Goal: Task Accomplishment & Management: Use online tool/utility

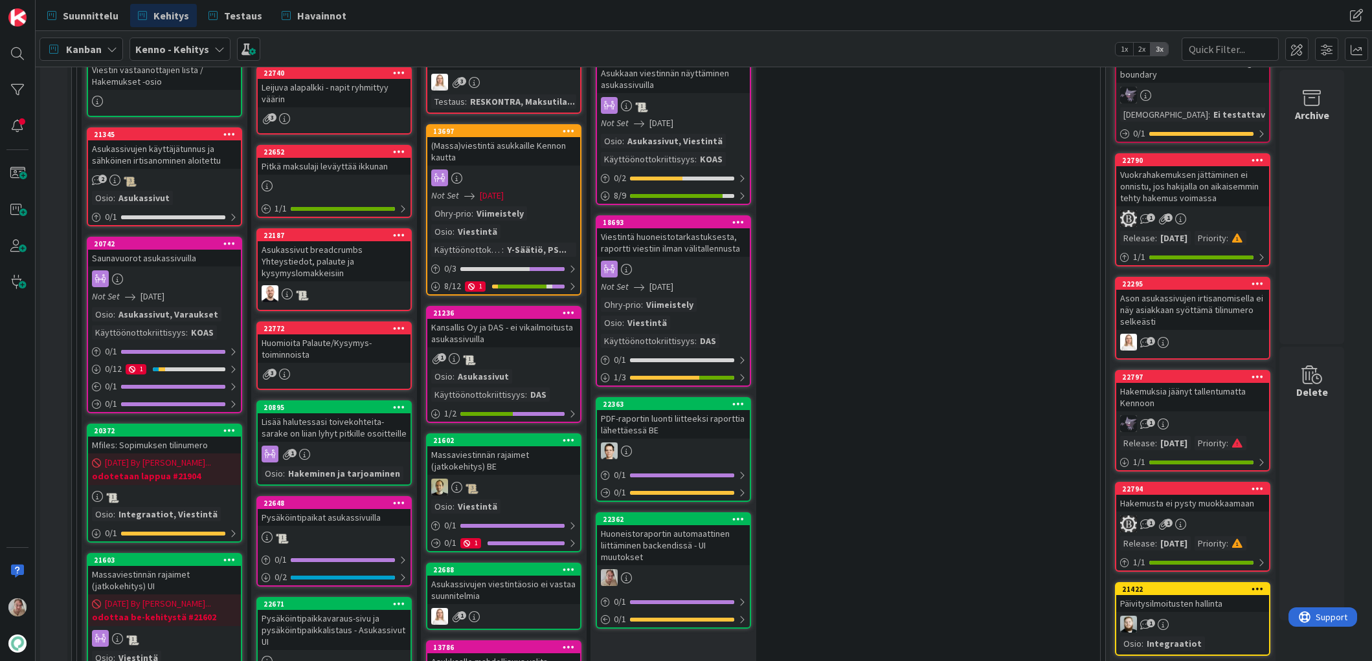
scroll to position [861, 0]
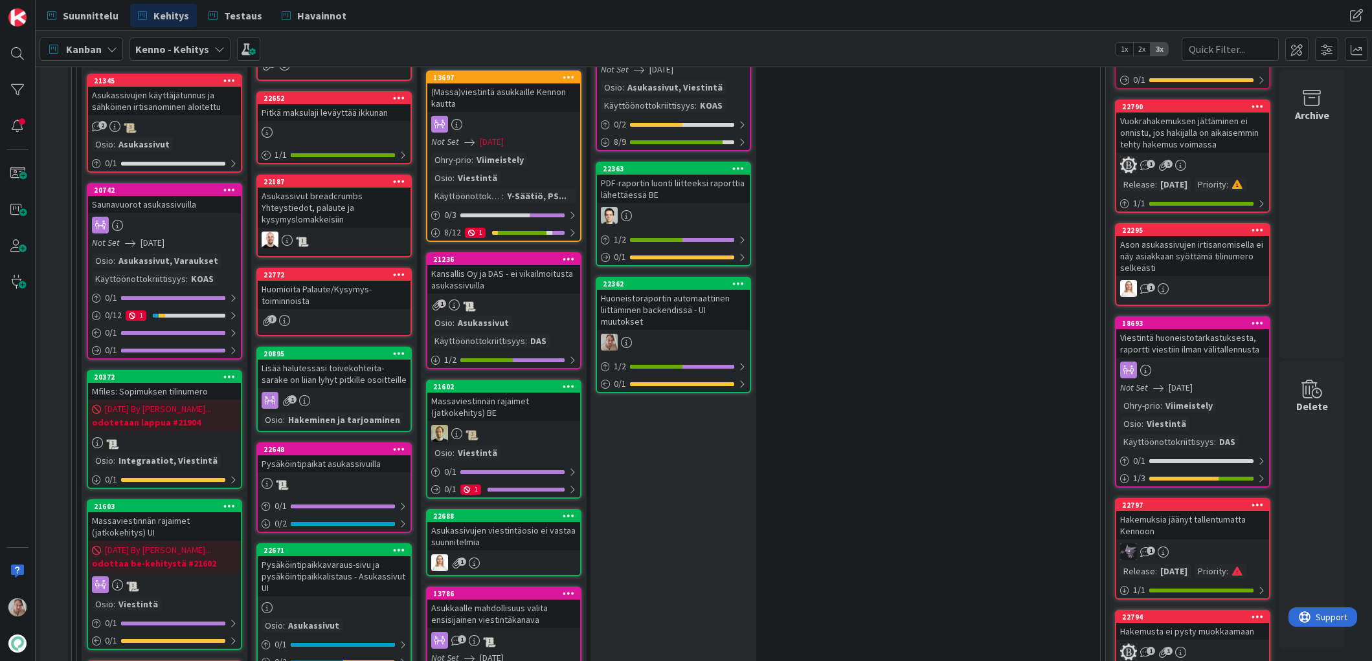
click at [1253, 318] on icon at bounding box center [1257, 322] width 12 height 9
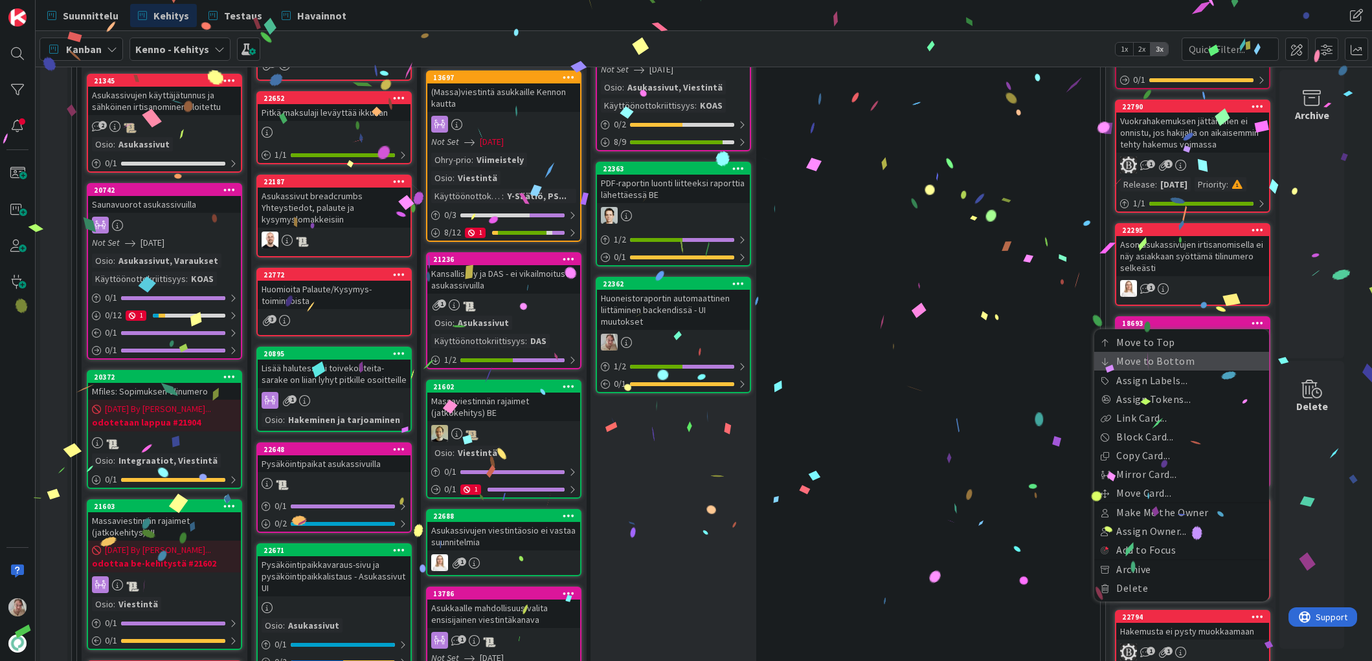
click at [1203, 352] on link "Move to Bottom" at bounding box center [1181, 361] width 175 height 19
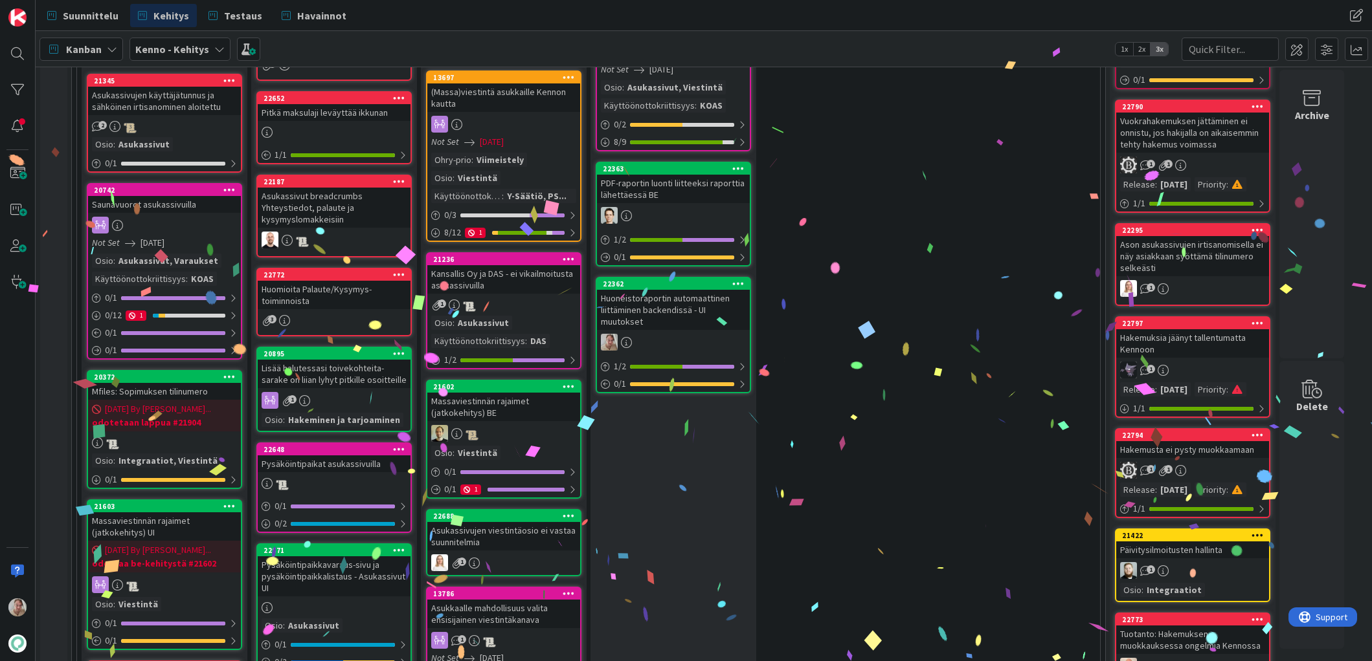
scroll to position [848, 0]
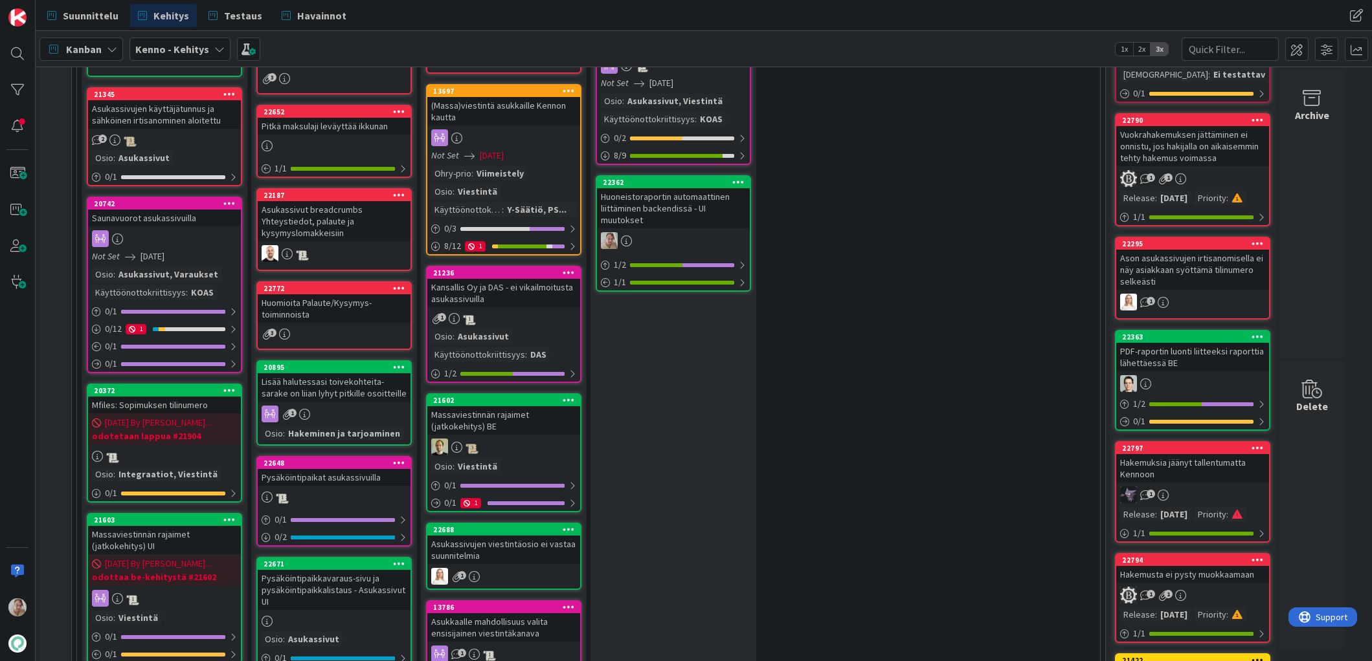
click at [1258, 332] on icon at bounding box center [1257, 336] width 12 height 9
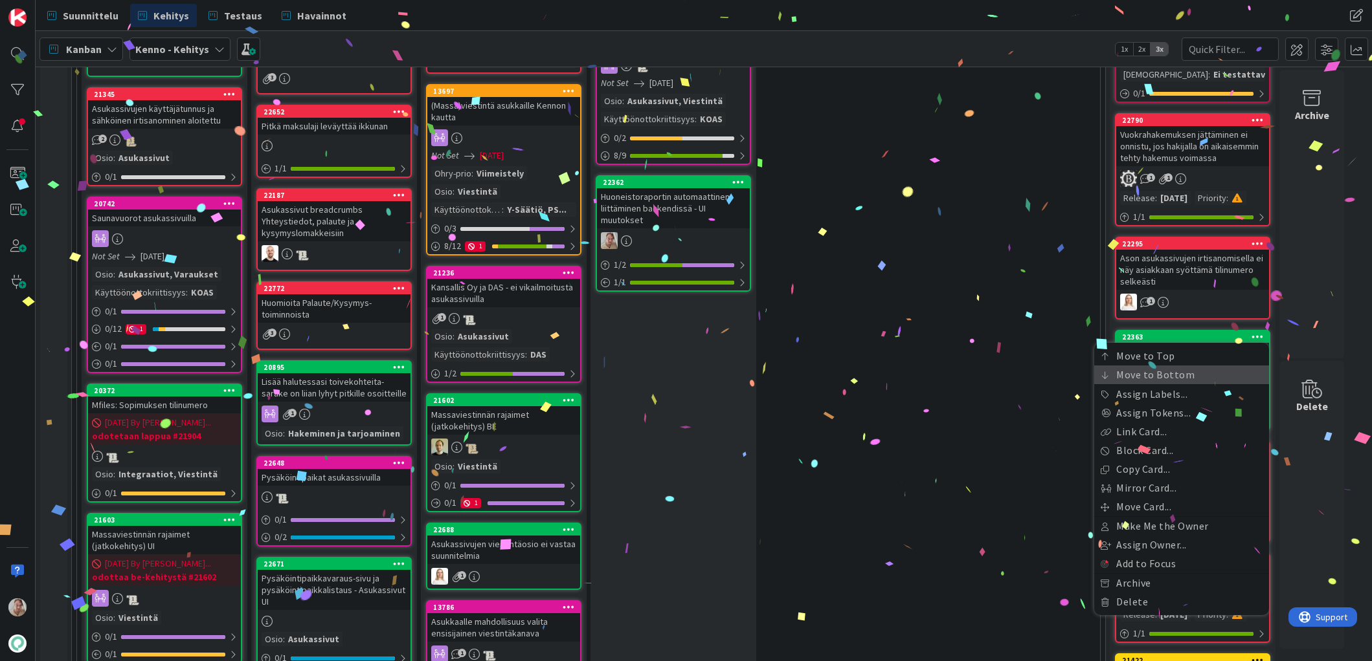
click at [1172, 366] on link "Move to Bottom" at bounding box center [1181, 375] width 175 height 19
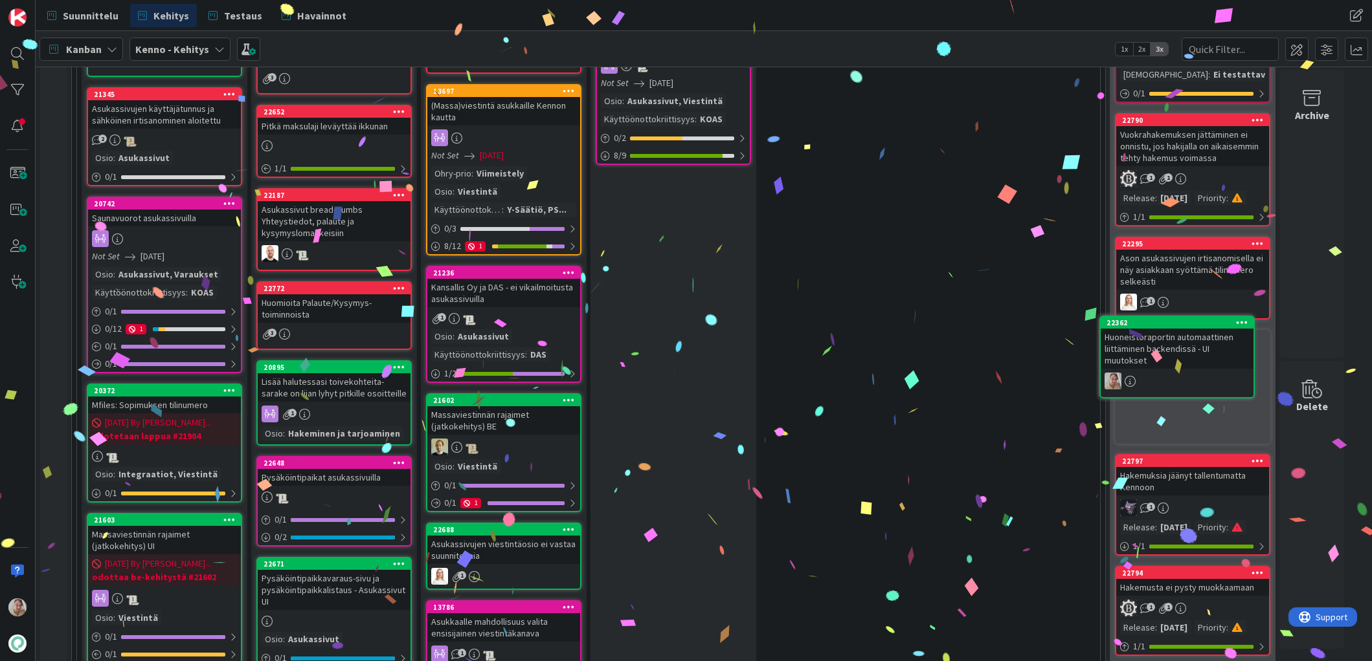
scroll to position [841, 0]
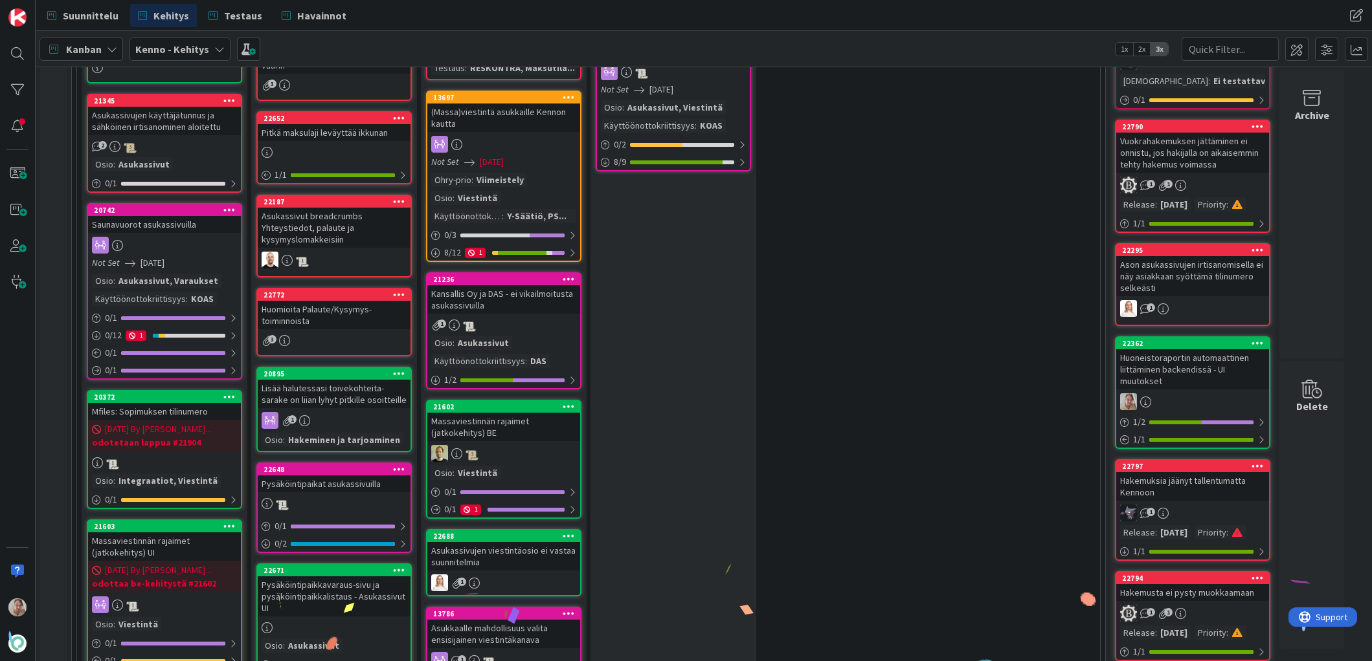
click at [1254, 339] on icon at bounding box center [1257, 343] width 12 height 9
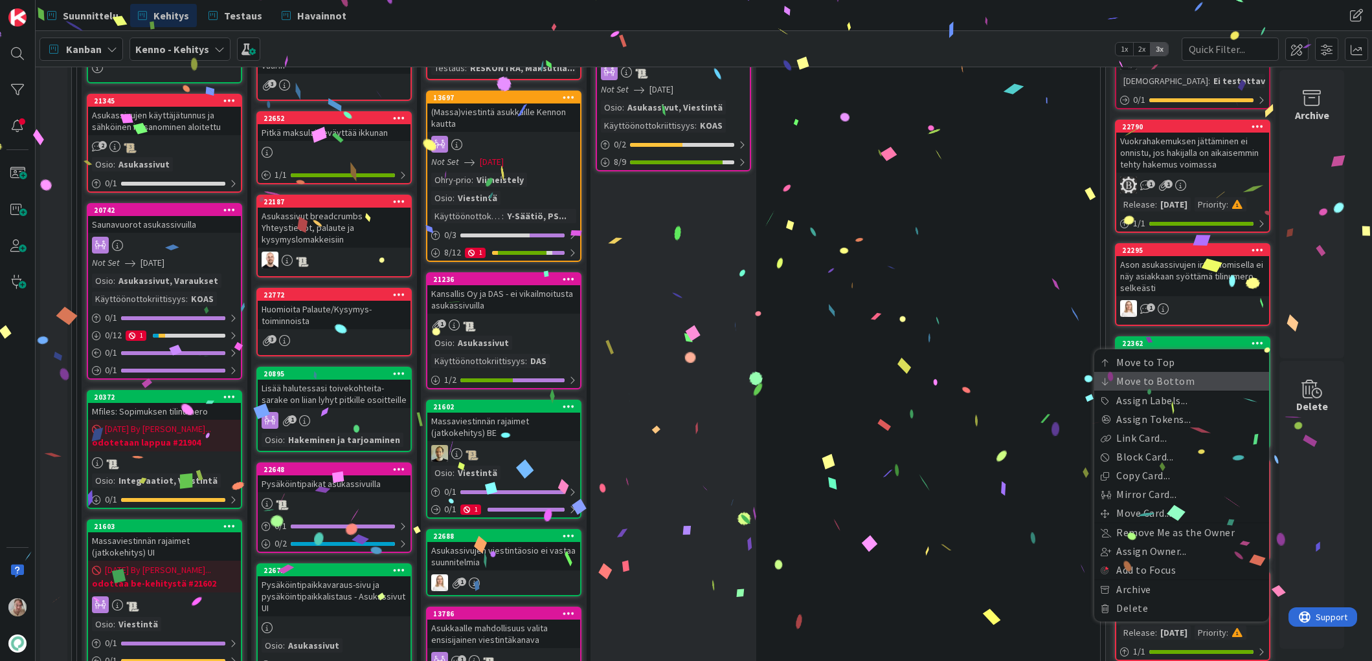
click at [1173, 372] on link "Move to Bottom" at bounding box center [1181, 381] width 175 height 19
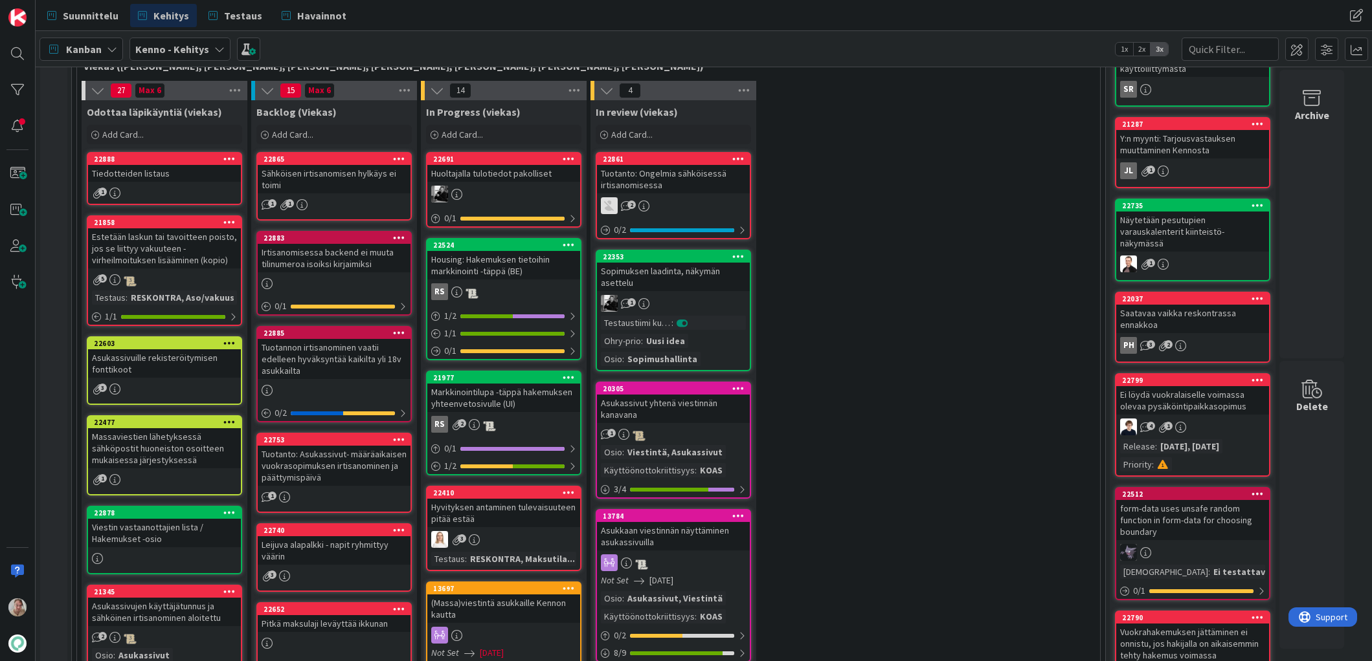
scroll to position [405, 0]
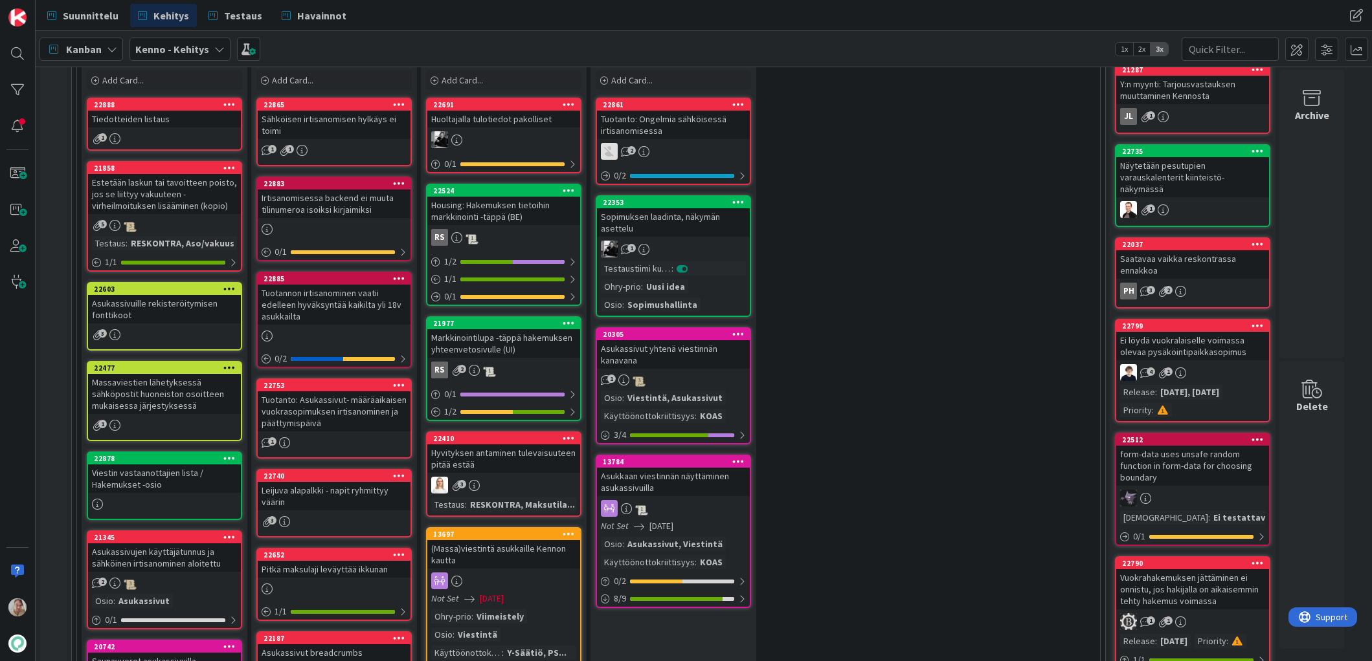
click at [322, 313] on div "Tuotannon irtisanominen vaatii edelleen hyväksyntää kaikilta yli 18v asukkailta" at bounding box center [334, 305] width 153 height 40
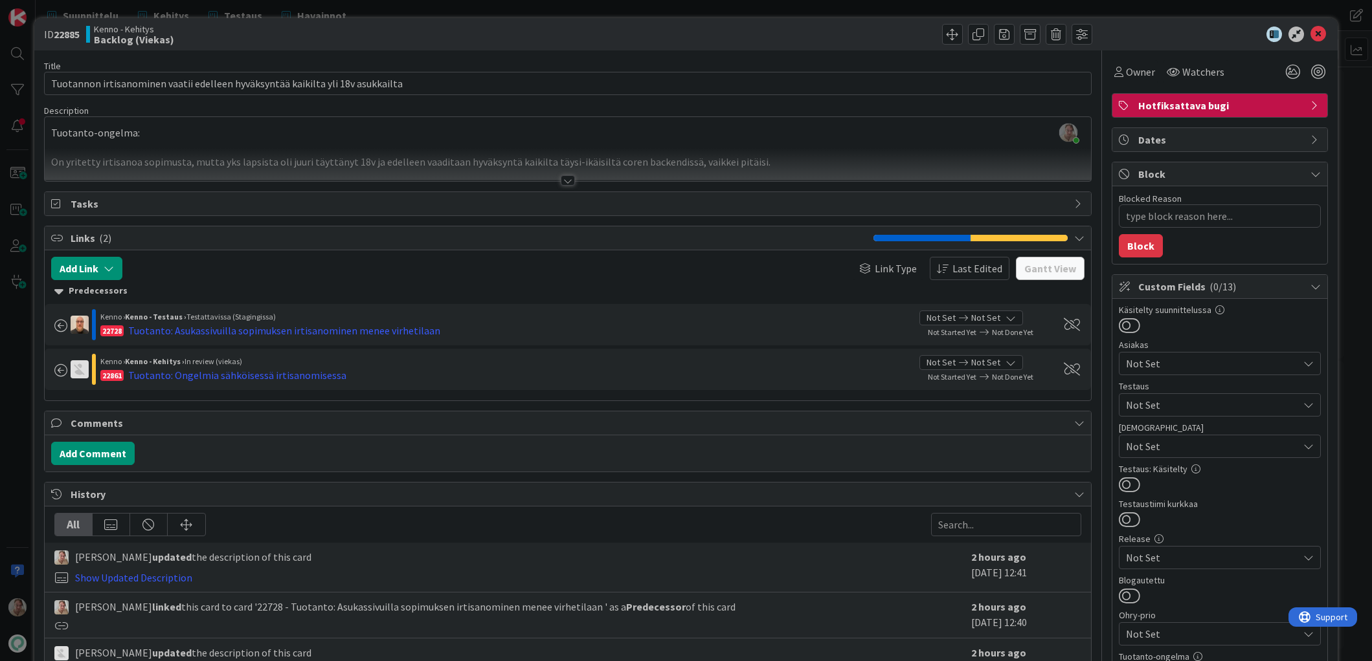
click at [423, 155] on div at bounding box center [568, 164] width 1046 height 33
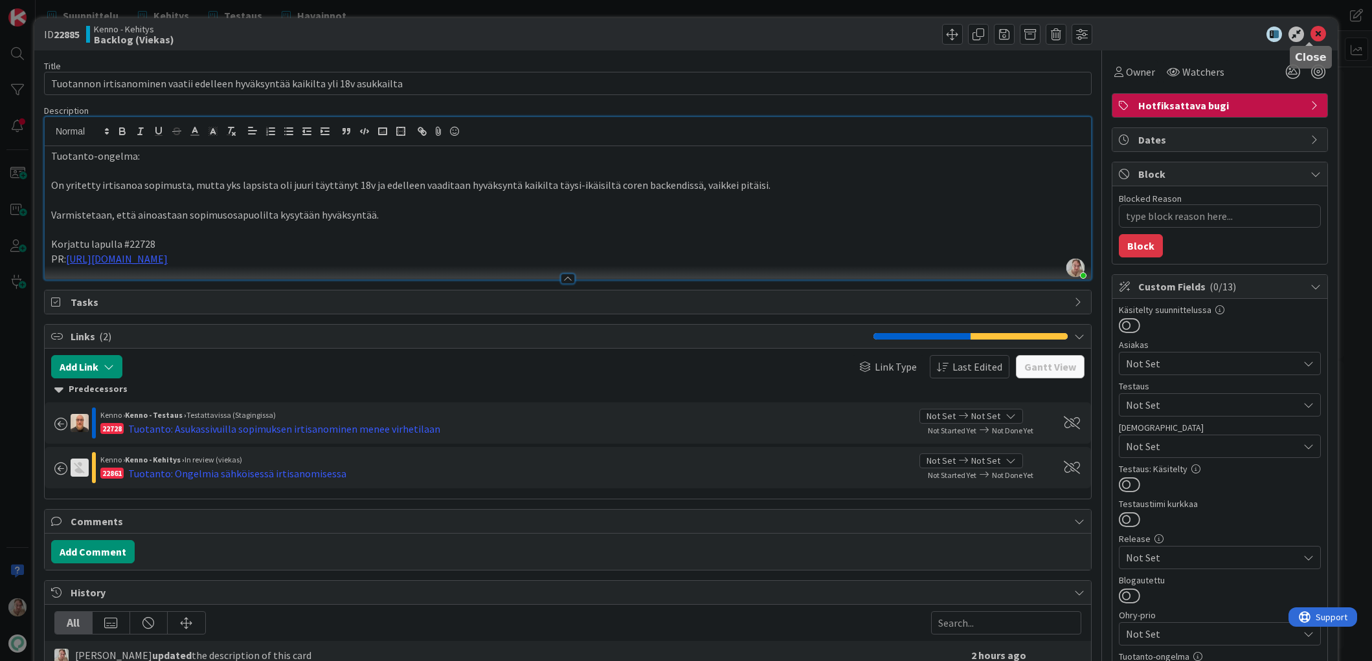
click at [1313, 36] on icon at bounding box center [1318, 35] width 16 height 16
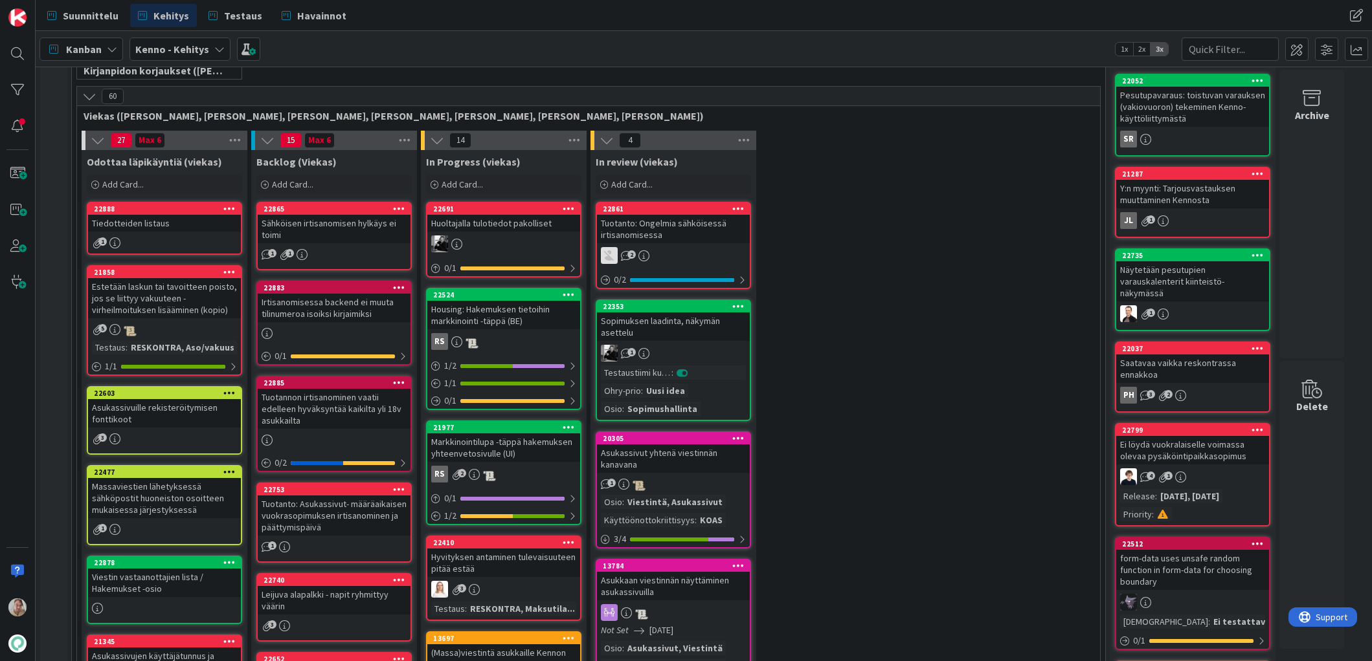
scroll to position [362, 0]
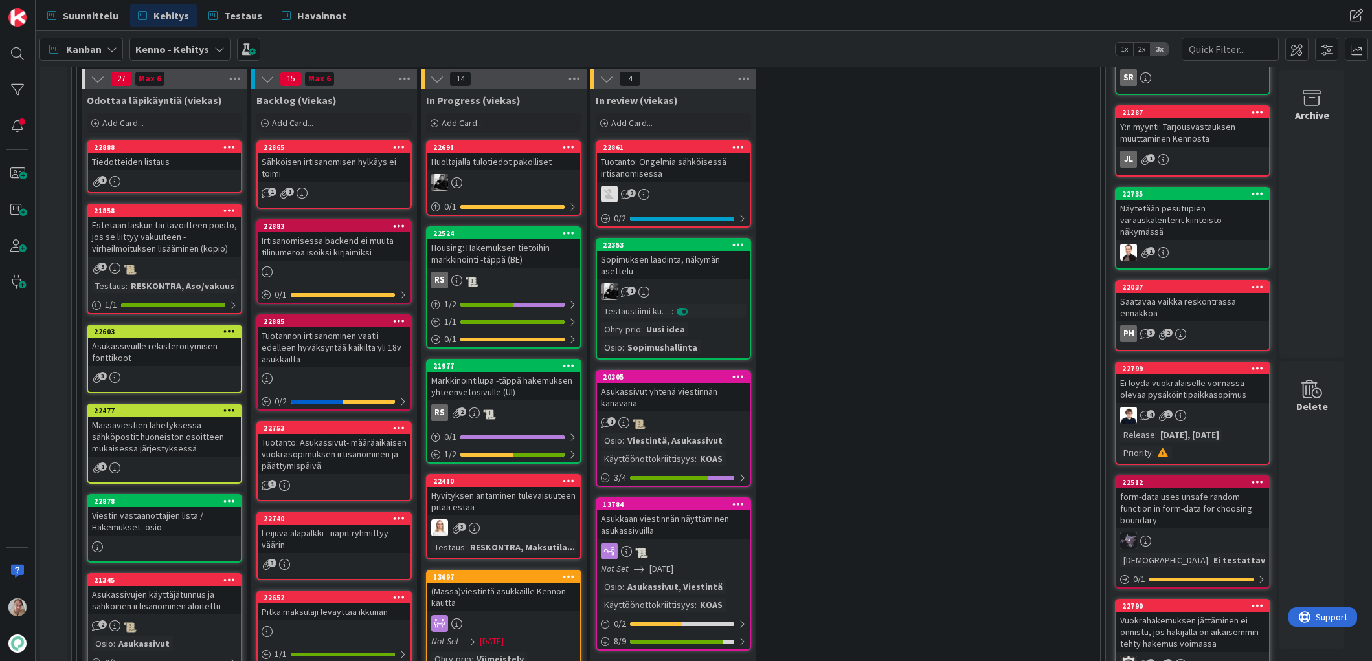
click at [670, 173] on div "Tuotanto: Ongelmia sähköisessä irtisanomisessa" at bounding box center [673, 167] width 153 height 28
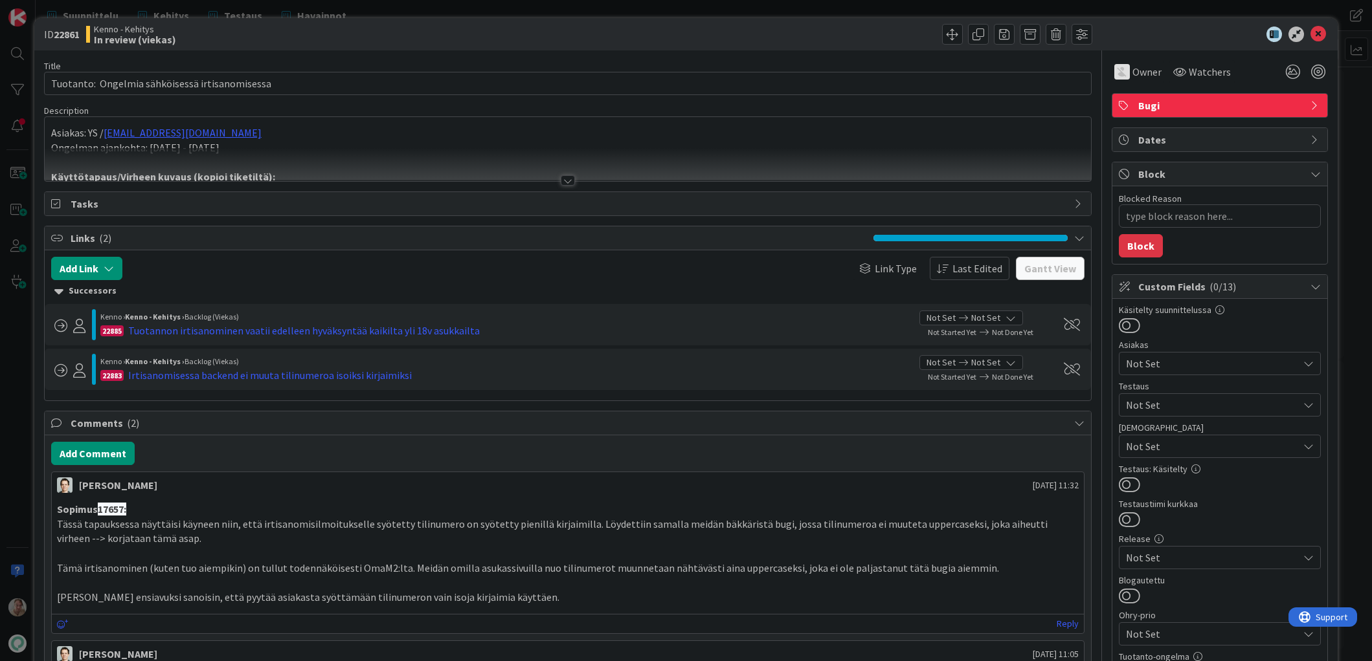
click at [651, 164] on div at bounding box center [568, 164] width 1046 height 33
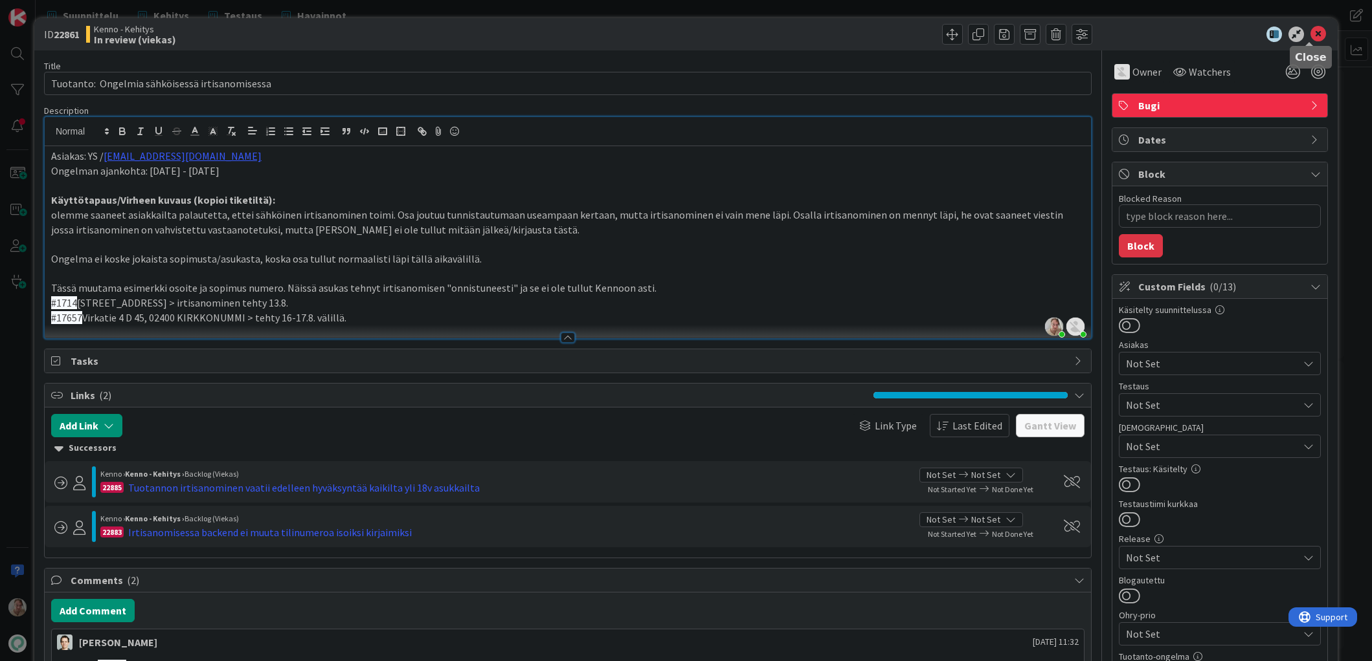
click at [1310, 34] on icon at bounding box center [1318, 35] width 16 height 16
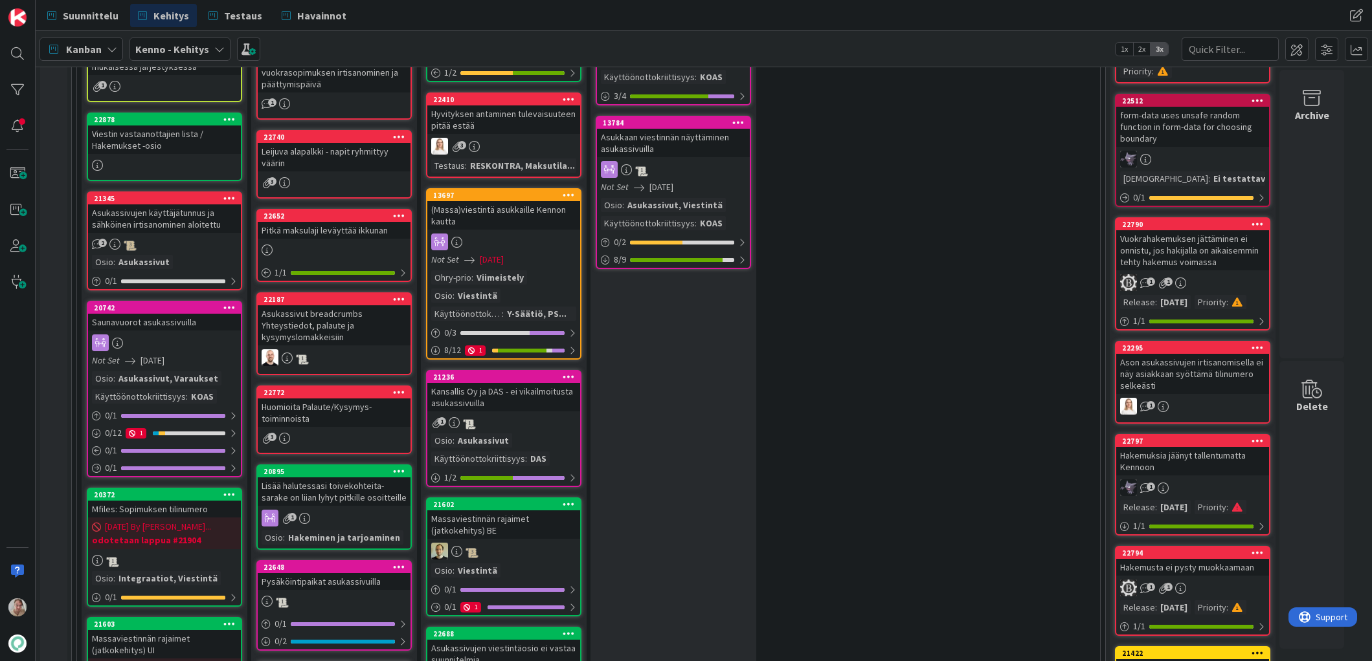
scroll to position [500, 0]
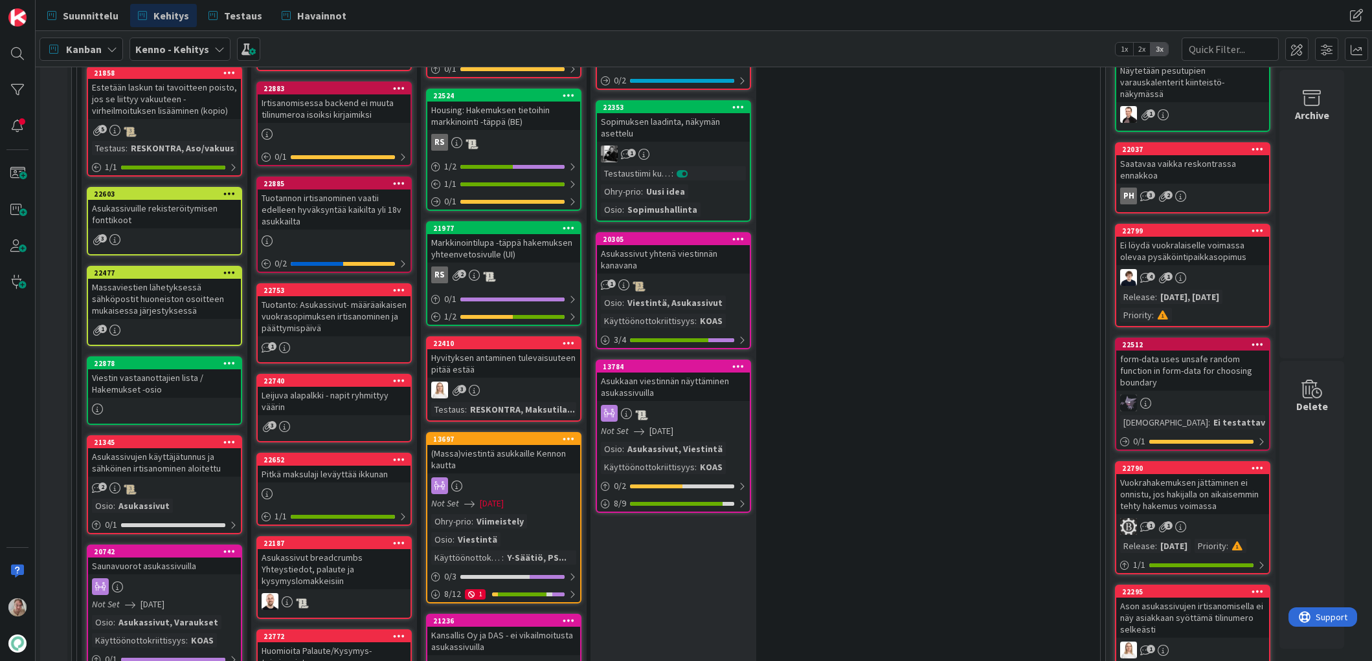
click at [192, 297] on div "Massaviestien lähetyksessä sähköpostit huoneiston osoitteen mukaisessa järjesty…" at bounding box center [164, 299] width 153 height 40
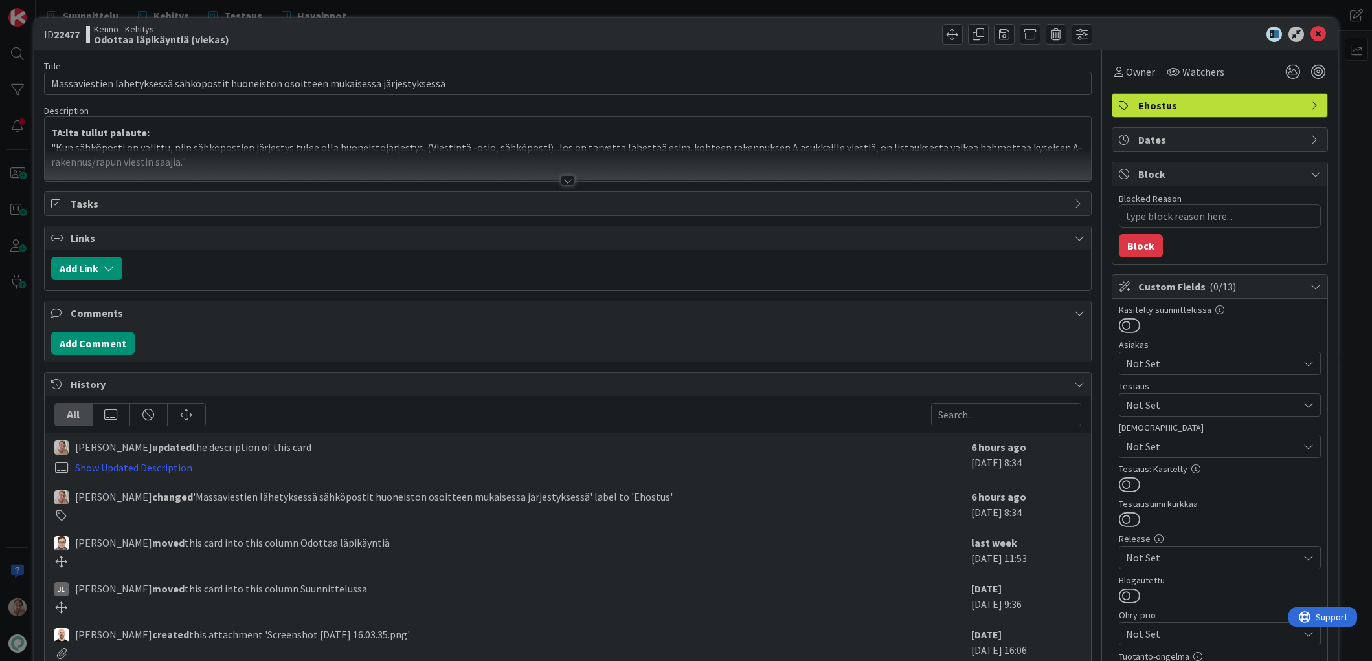
click at [465, 146] on p ""Kun sähköposti on valittu, niin sähköpostien järjestys tulee olla huoneistojär…" at bounding box center [567, 154] width 1033 height 29
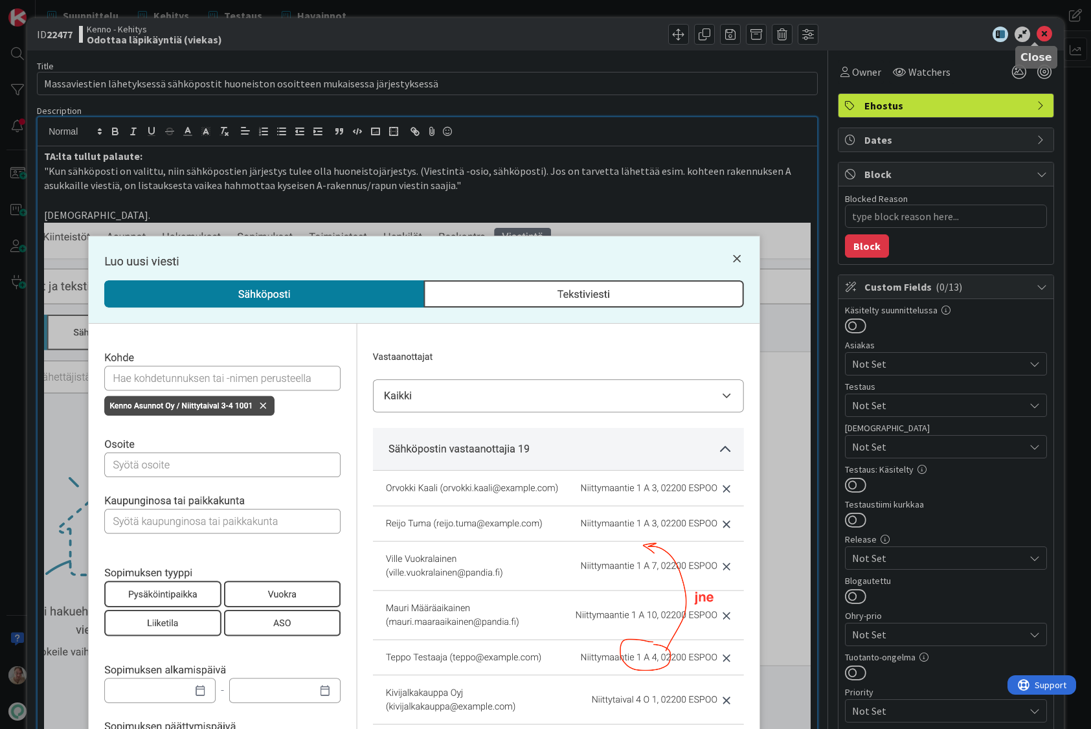
click at [1036, 38] on icon at bounding box center [1044, 35] width 16 height 16
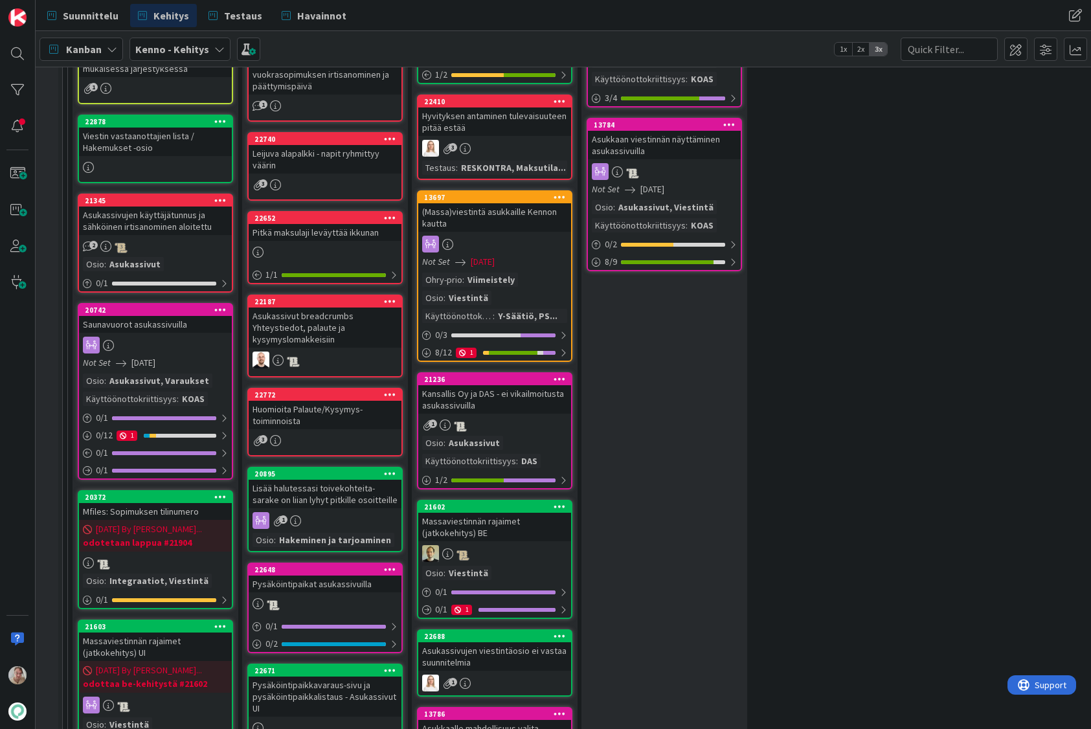
scroll to position [756, 9]
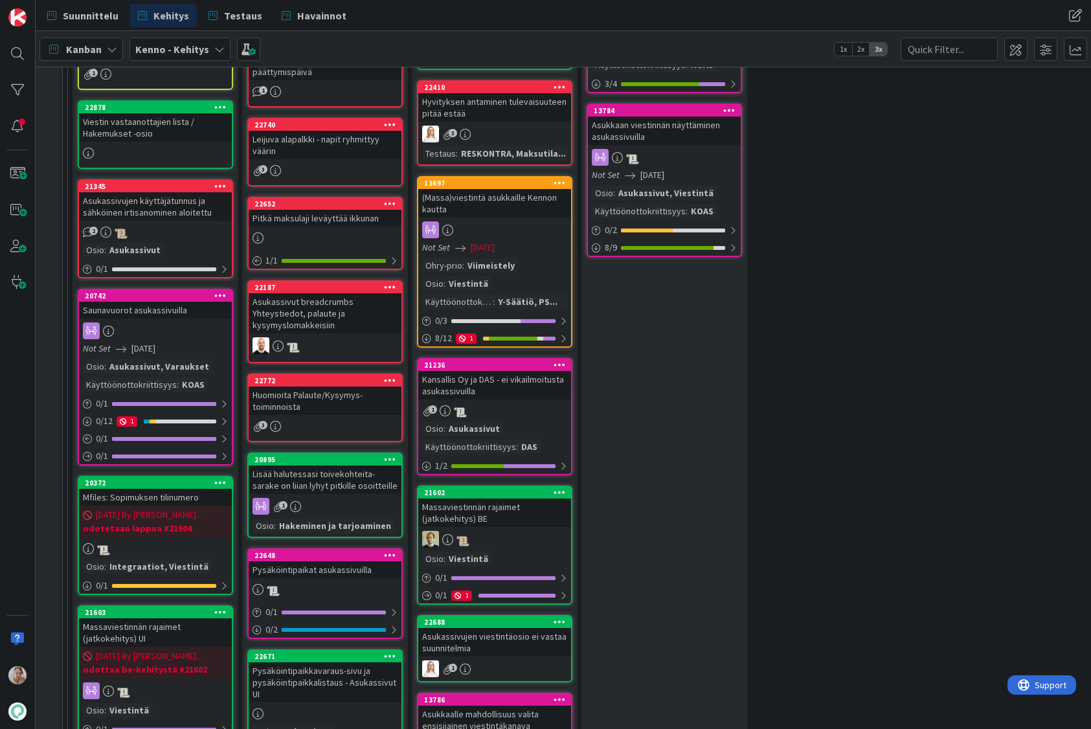
click at [345, 409] on div "Huomioita Palaute/Kysymys-toiminnoista" at bounding box center [325, 400] width 153 height 28
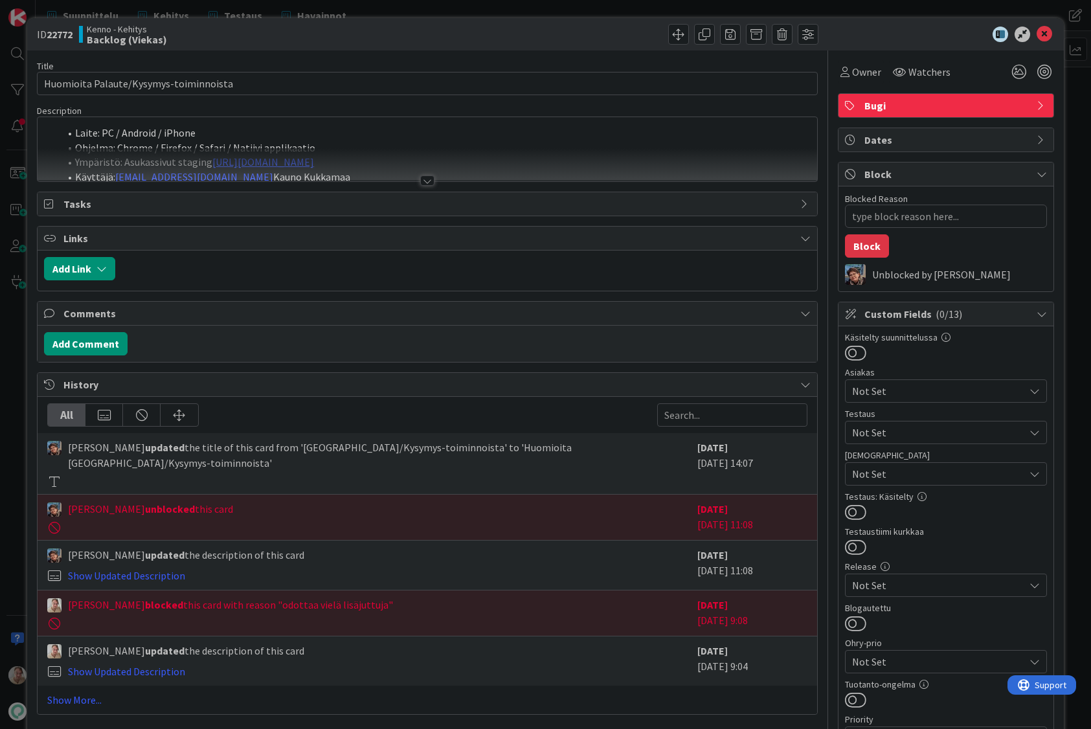
click at [511, 148] on div at bounding box center [427, 164] width 779 height 33
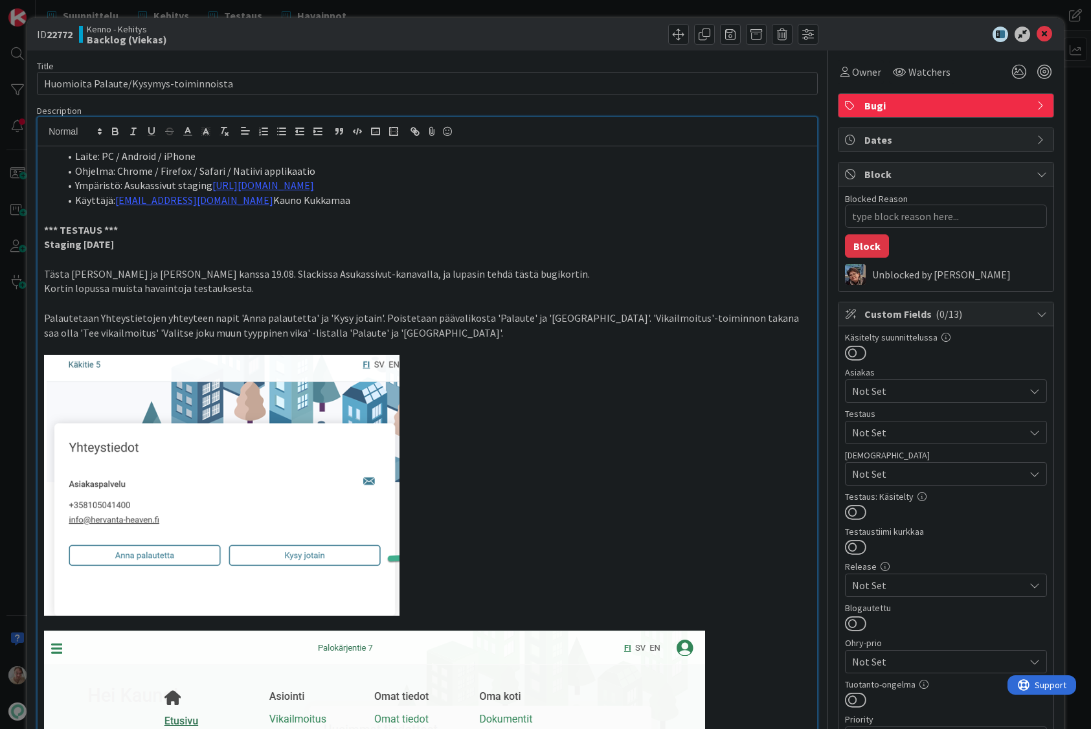
click at [1036, 37] on icon at bounding box center [1044, 35] width 16 height 16
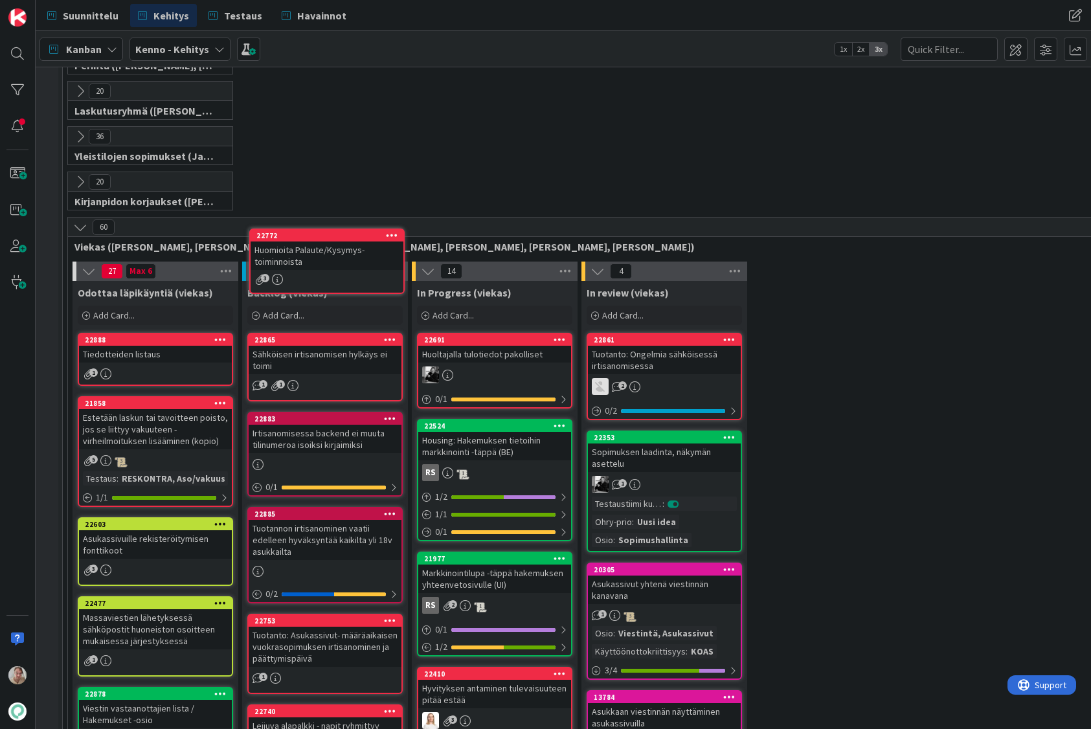
scroll to position [172, 9]
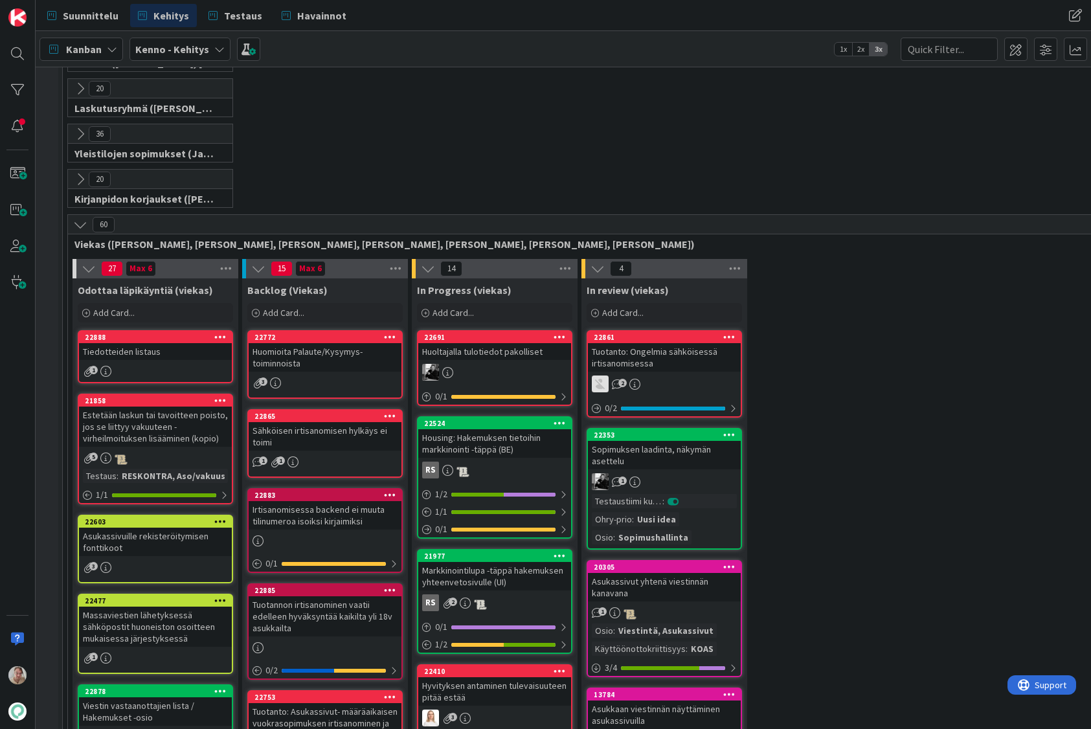
click at [318, 353] on div "Huomioita Palaute/Kysymys-toiminnoista" at bounding box center [325, 357] width 153 height 28
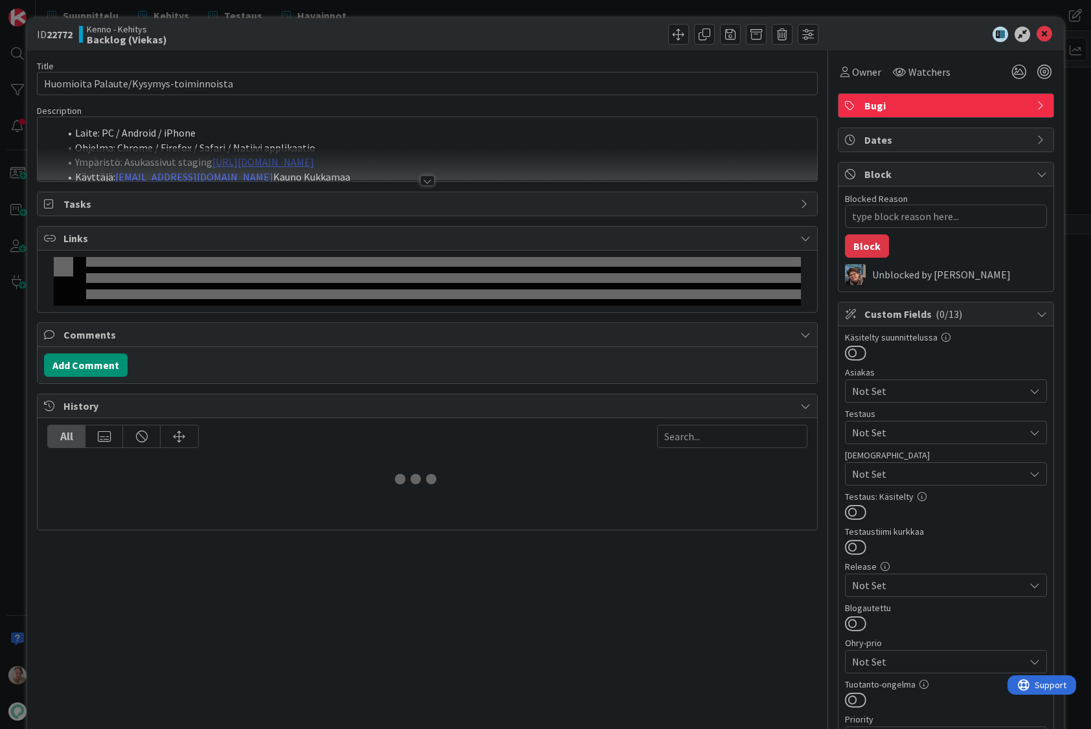
type textarea "x"
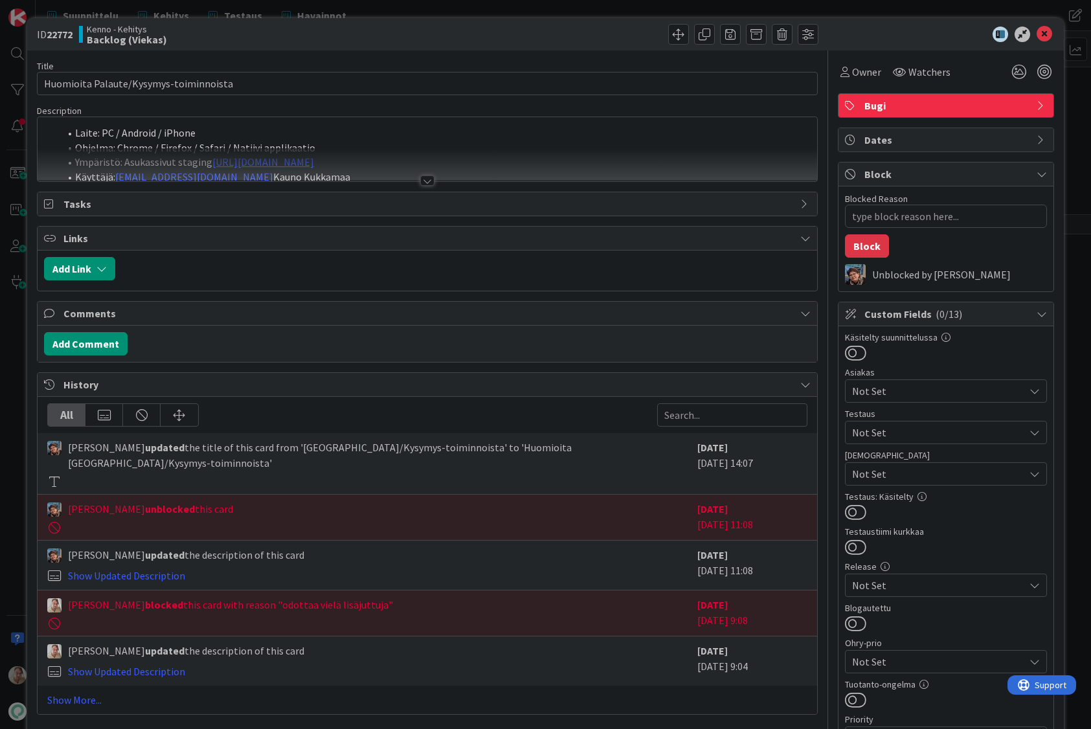
click at [168, 137] on li "Laite: PC / Android / iPhone" at bounding box center [435, 133] width 751 height 15
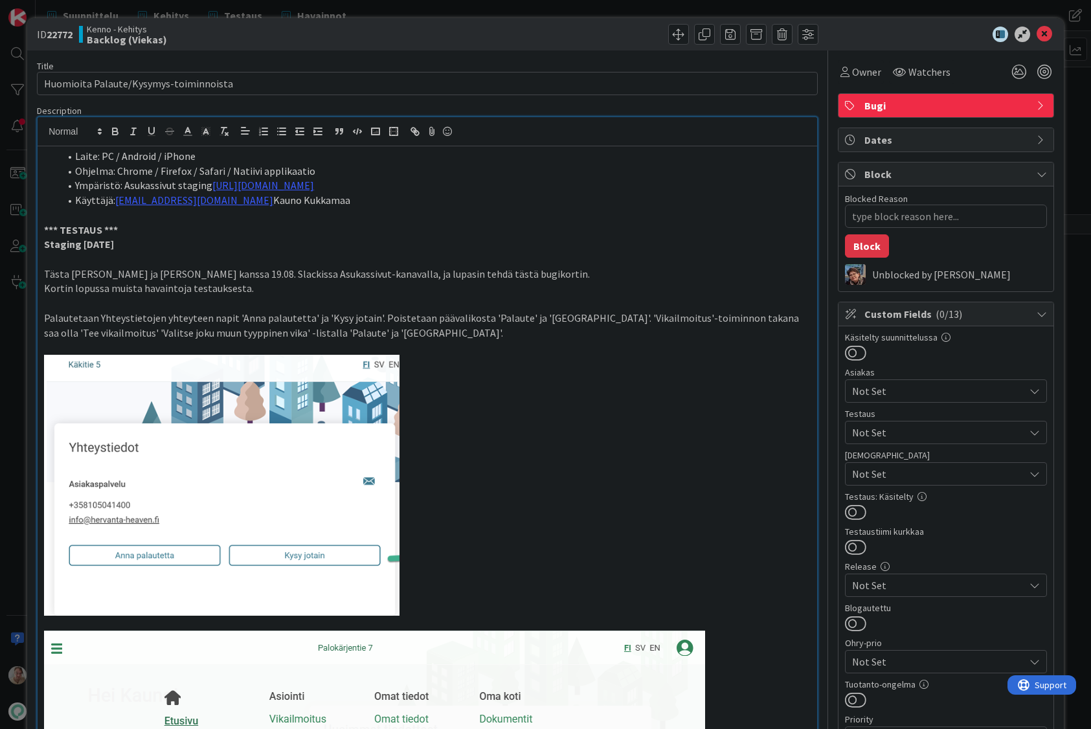
drag, startPoint x: 124, startPoint y: 148, endPoint x: 131, endPoint y: 148, distance: 7.1
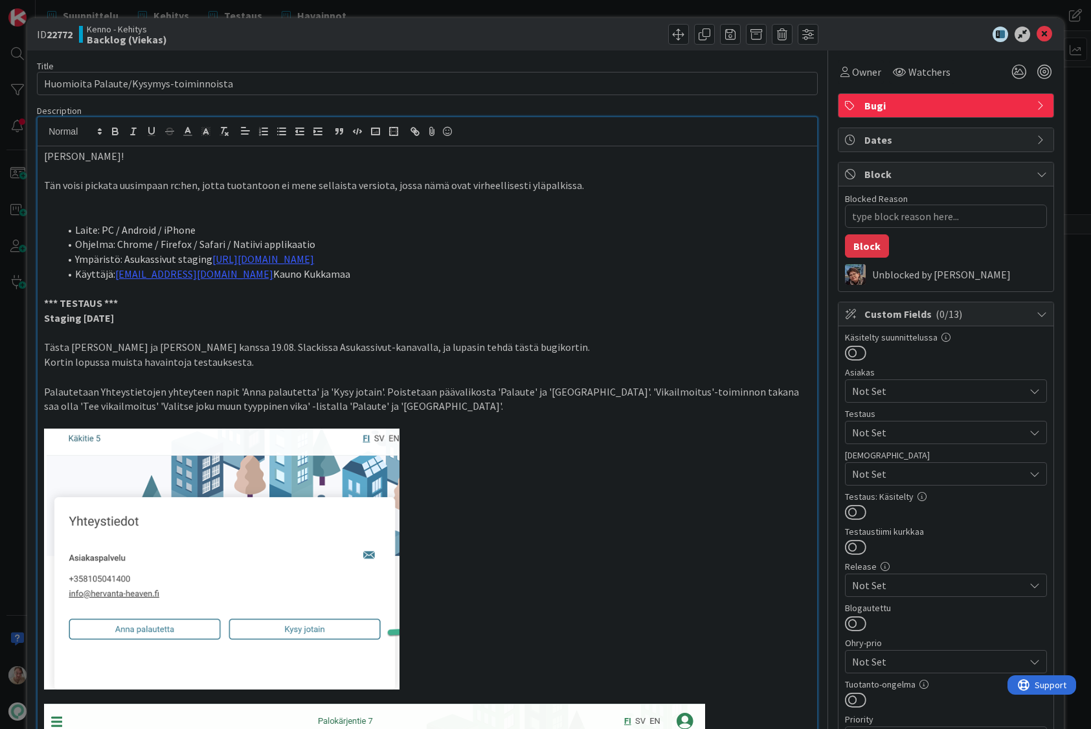
click at [267, 169] on p at bounding box center [427, 171] width 766 height 15
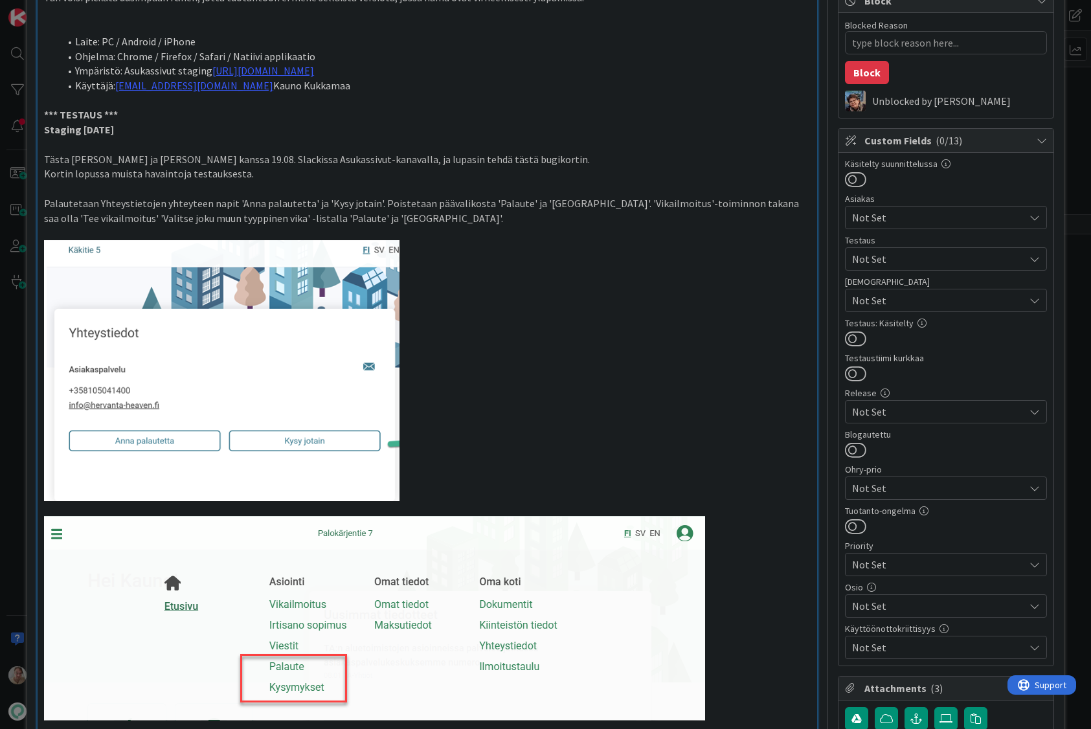
scroll to position [71, 0]
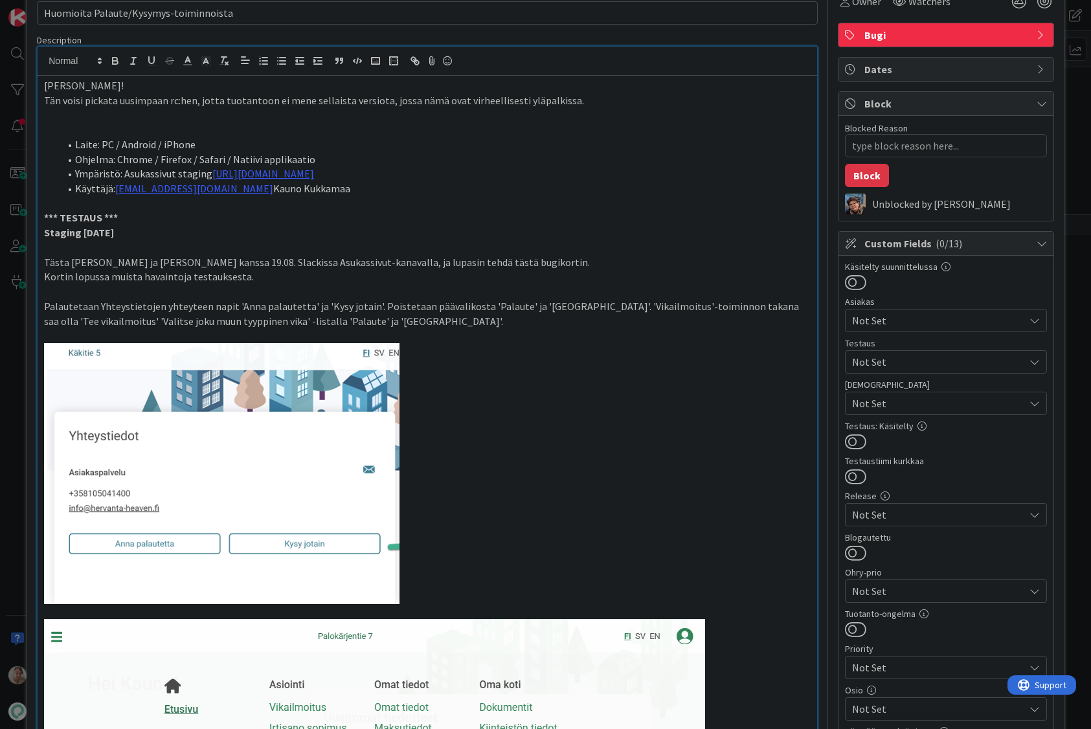
click at [590, 102] on p "Tän voisi pickata uusimpaan rc:hen, jotta tuotantoon ei mene sellaista versiota…" at bounding box center [427, 100] width 766 height 15
click at [624, 167] on li "Ympäristö: Asukassivut staging https://resident.xtest.staging.ecs.kenno-sw.net" at bounding box center [435, 173] width 751 height 15
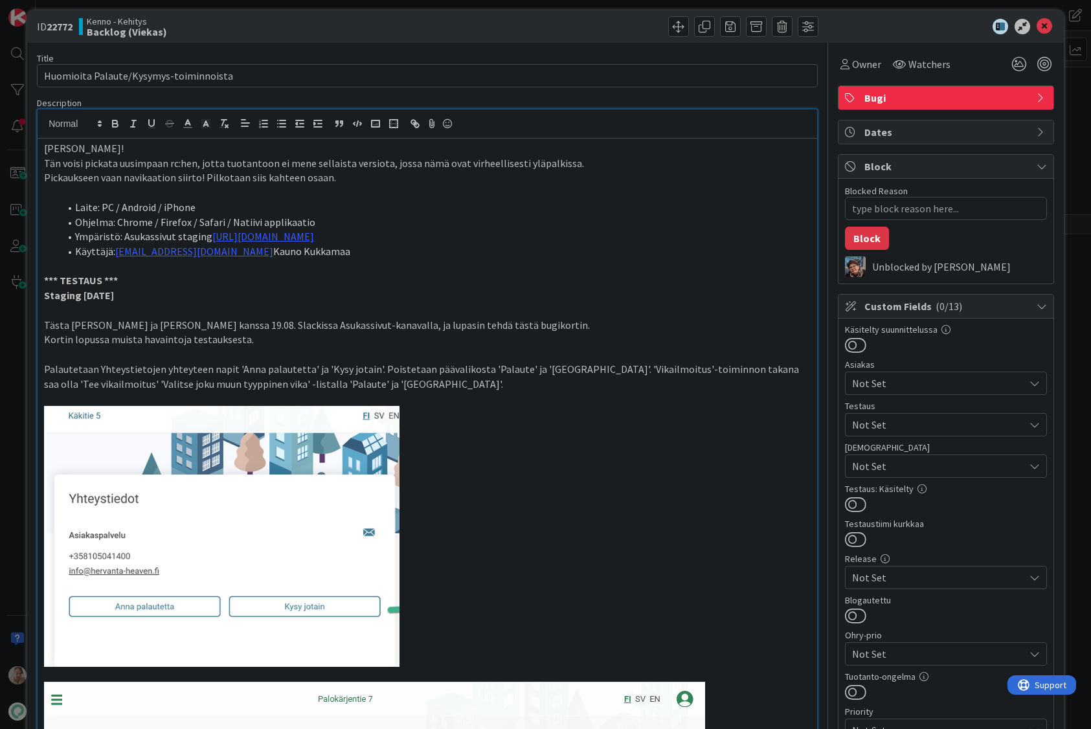
scroll to position [0, 0]
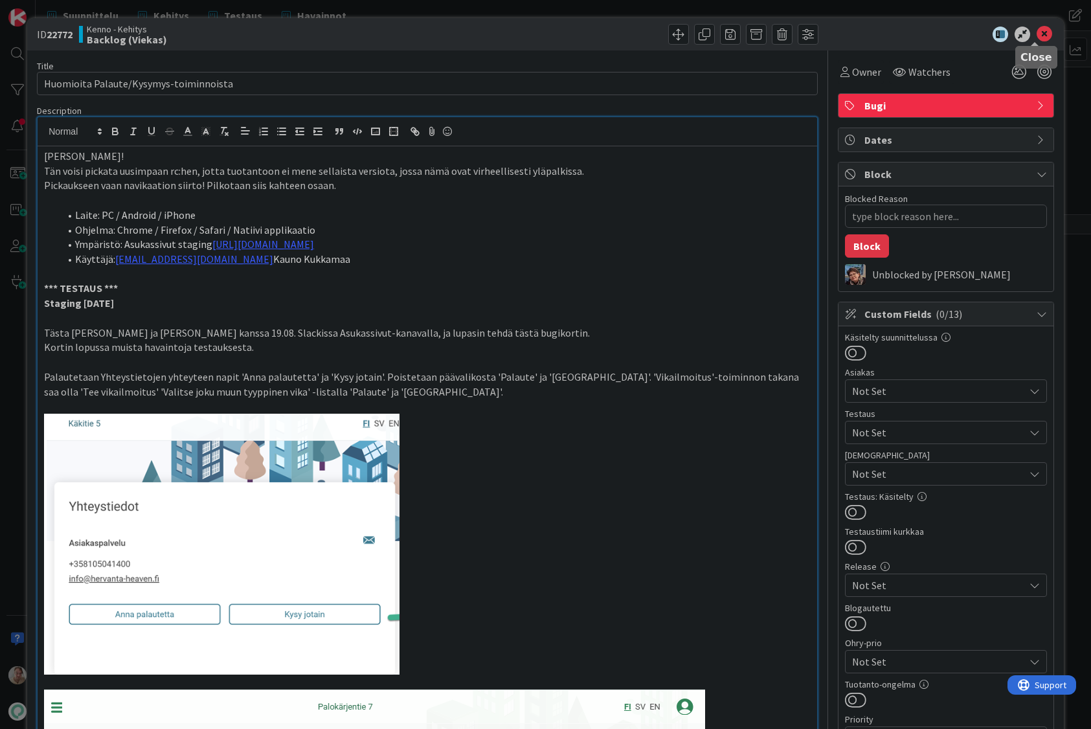
click at [1036, 36] on icon at bounding box center [1044, 35] width 16 height 16
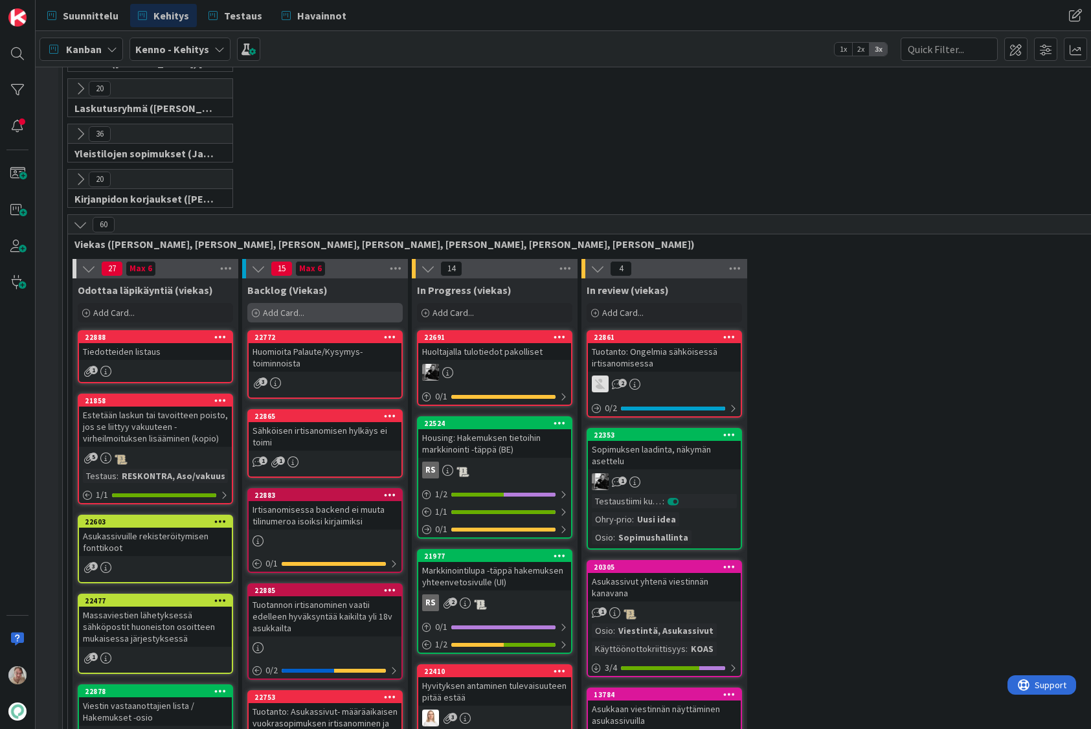
click at [309, 308] on div "Add Card..." at bounding box center [324, 312] width 155 height 19
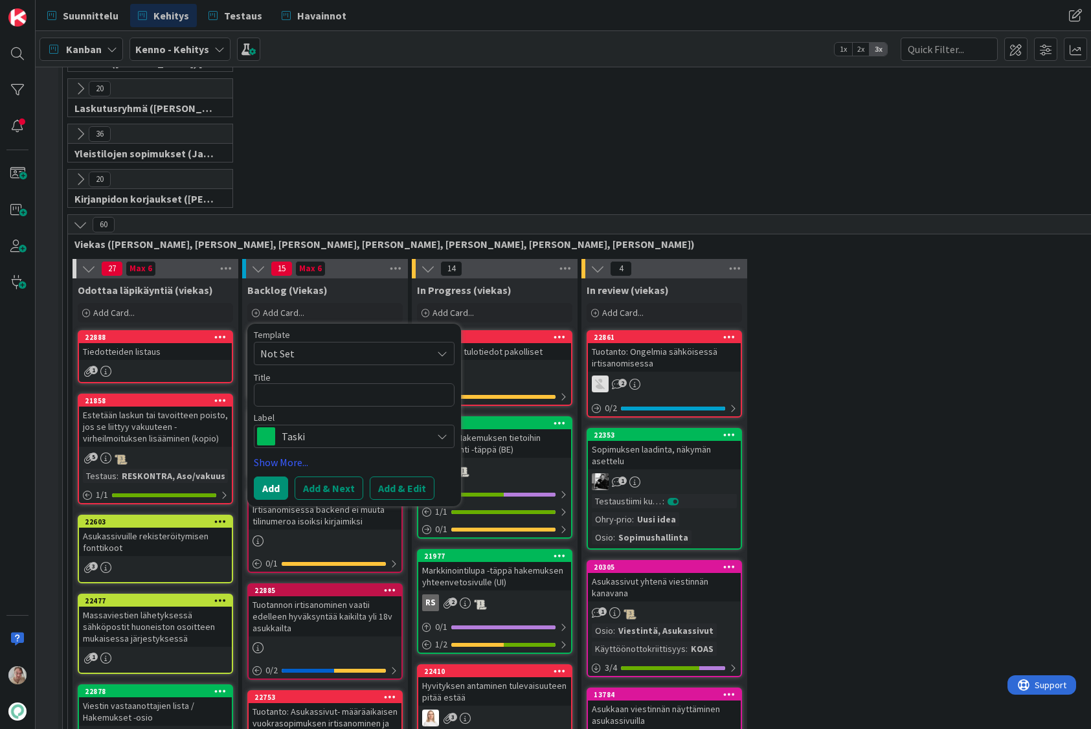
type textarea "x"
type textarea "P"
type textarea "x"
type textarea "Po"
type textarea "x"
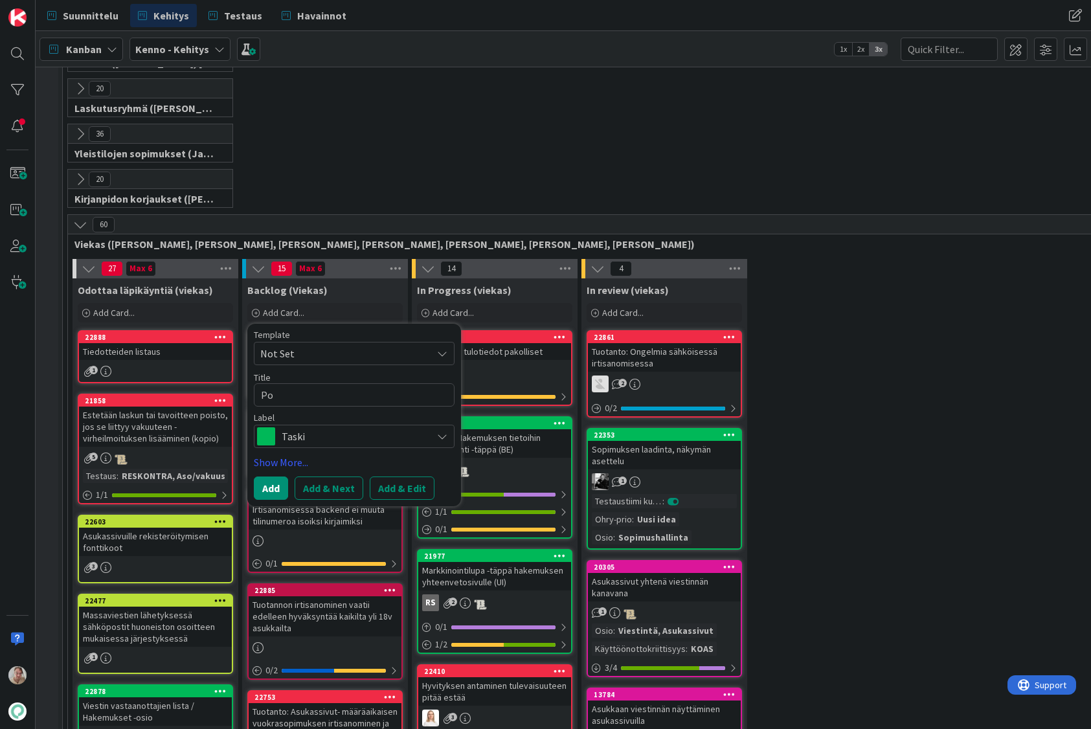
type textarea "Poi"
type textarea "x"
type textarea "Pois"
type textarea "x"
type textarea "Poist"
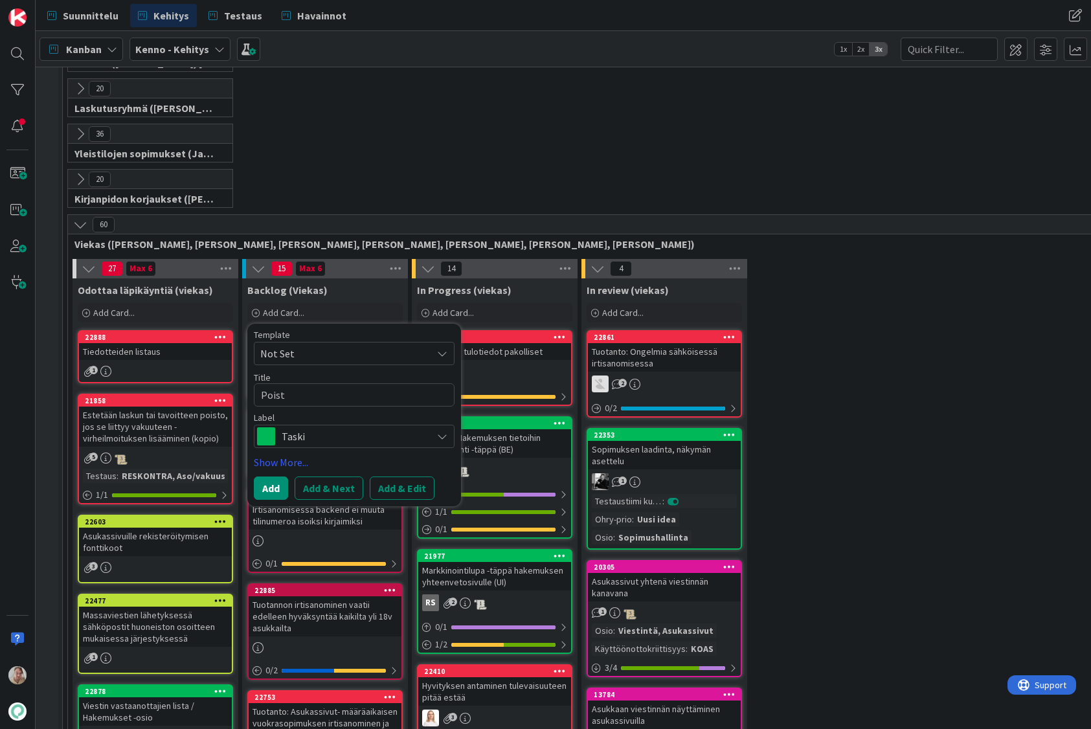
type textarea "x"
type textarea "Poiste"
type textarea "x"
type textarea "Poistet"
type textarea "x"
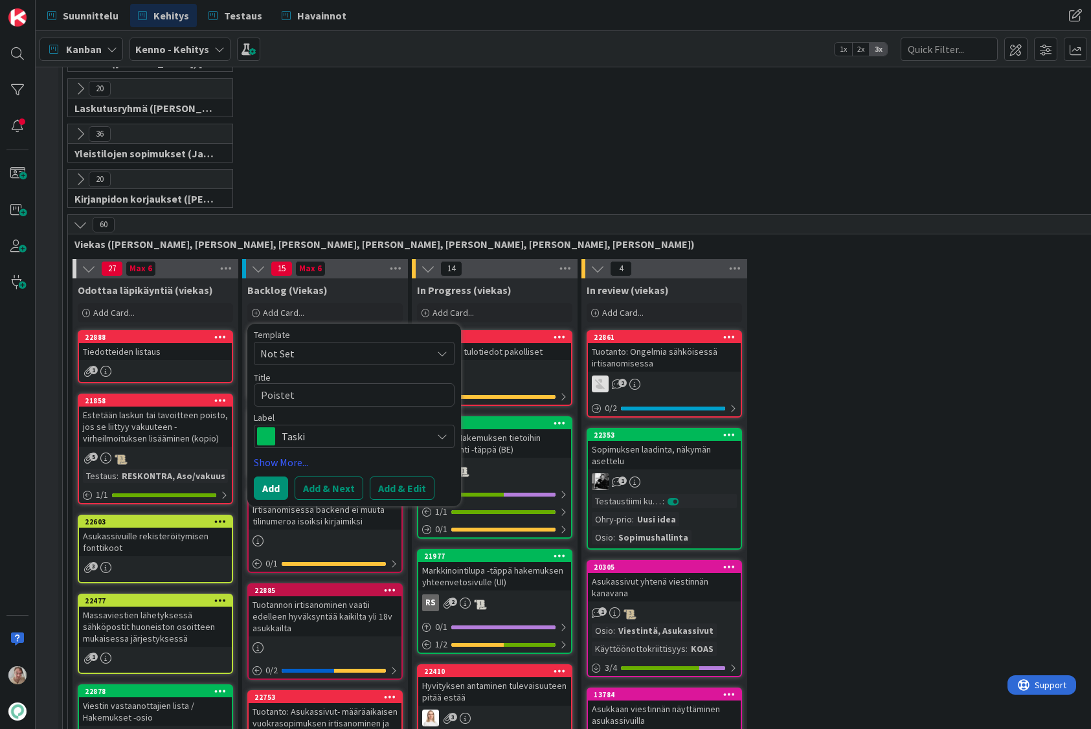
type textarea "Poisteta"
type textarea "x"
type textarea "Poistetaa"
type textarea "x"
type textarea "Poistetaan"
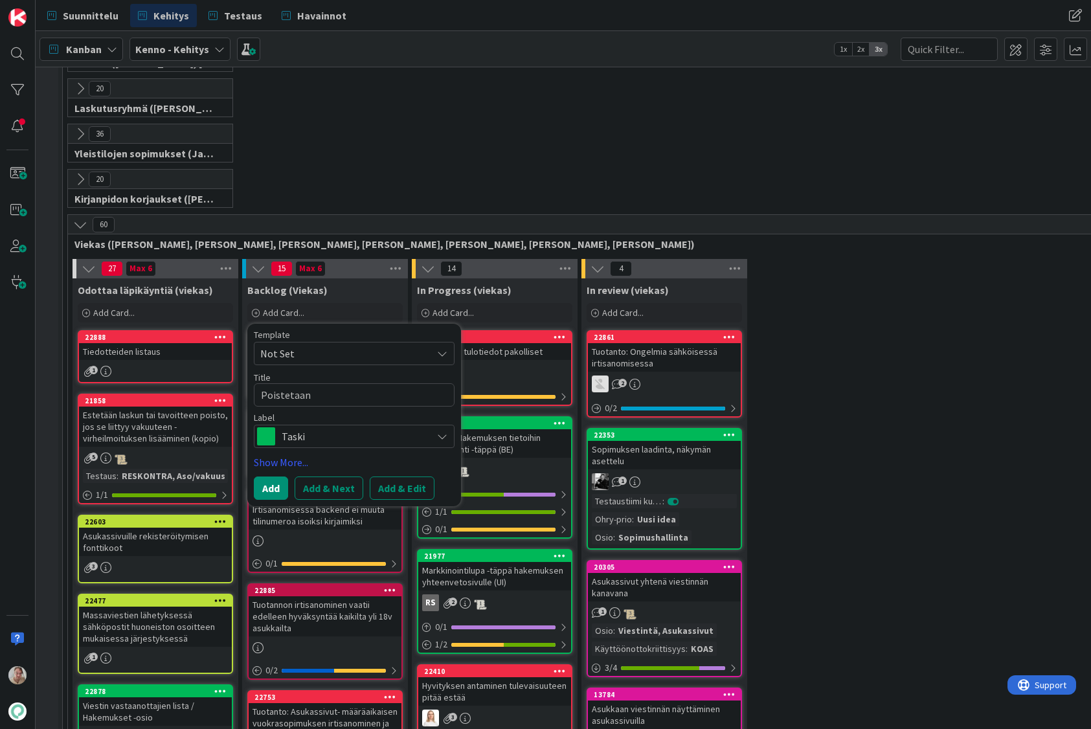
type textarea "x"
type textarea "Poistetaan"
type textarea "x"
type textarea "Poistetaan s"
type textarea "x"
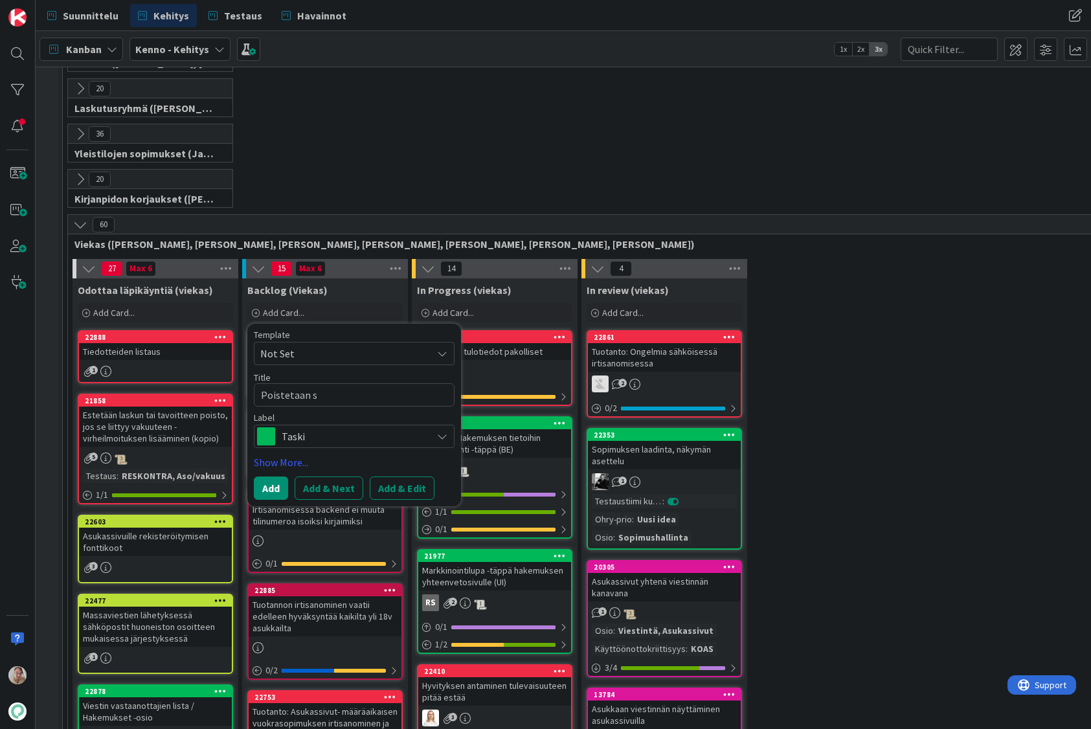
type textarea "Poistetaan so"
type textarea "x"
type textarea "Poistetaan sop"
type textarea "x"
type textarea "Poistetaan sopi"
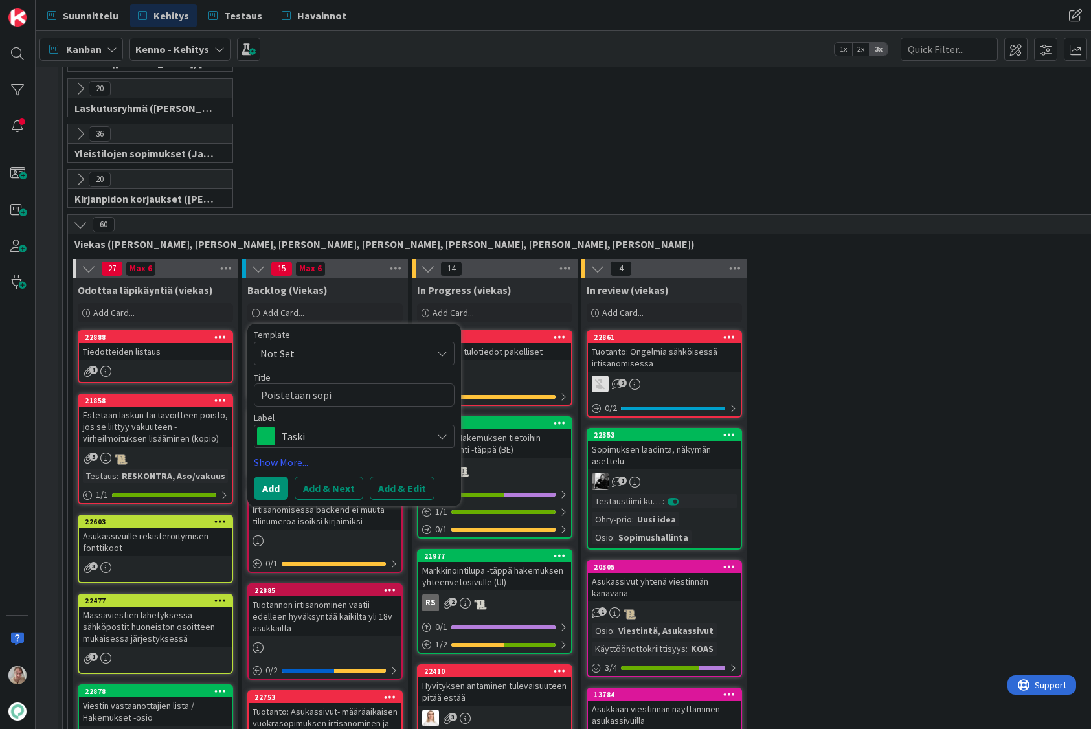
type textarea "x"
type textarea "Poistetaan sopim"
type textarea "x"
type textarea "Poistetaan sopimu"
type textarea "x"
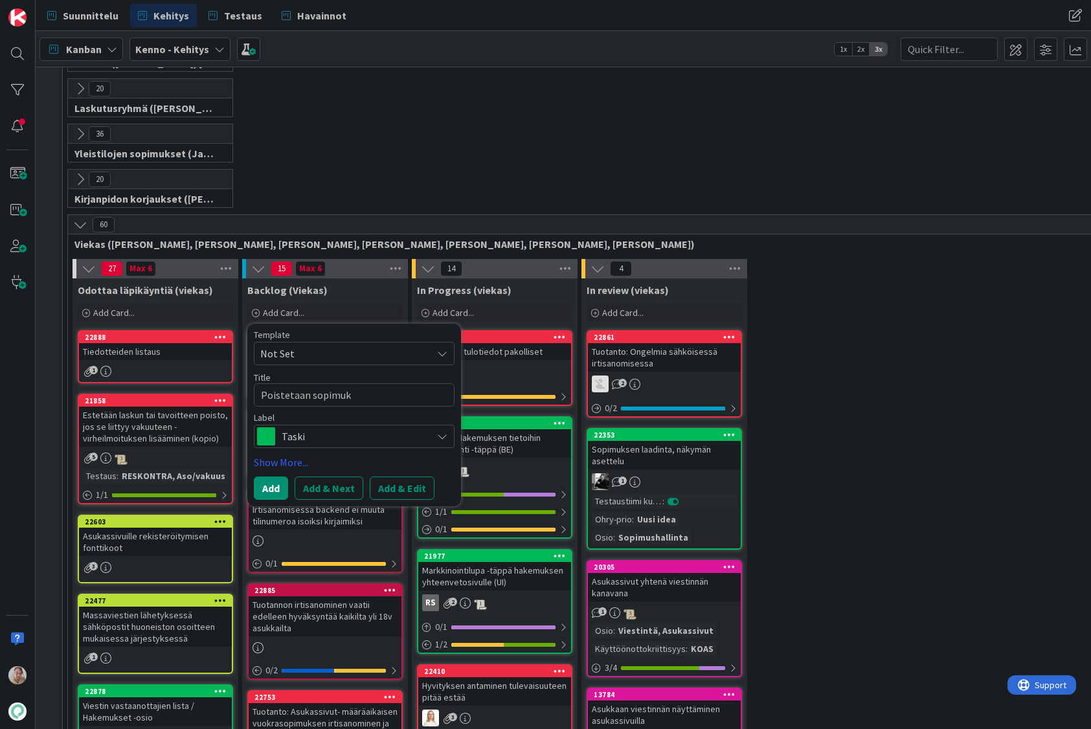
type textarea "Poistetaan sopimuks"
type textarea "x"
type textarea "Poistetaan sopimukse"
type textarea "x"
type textarea "Poistetaan sopimuksen"
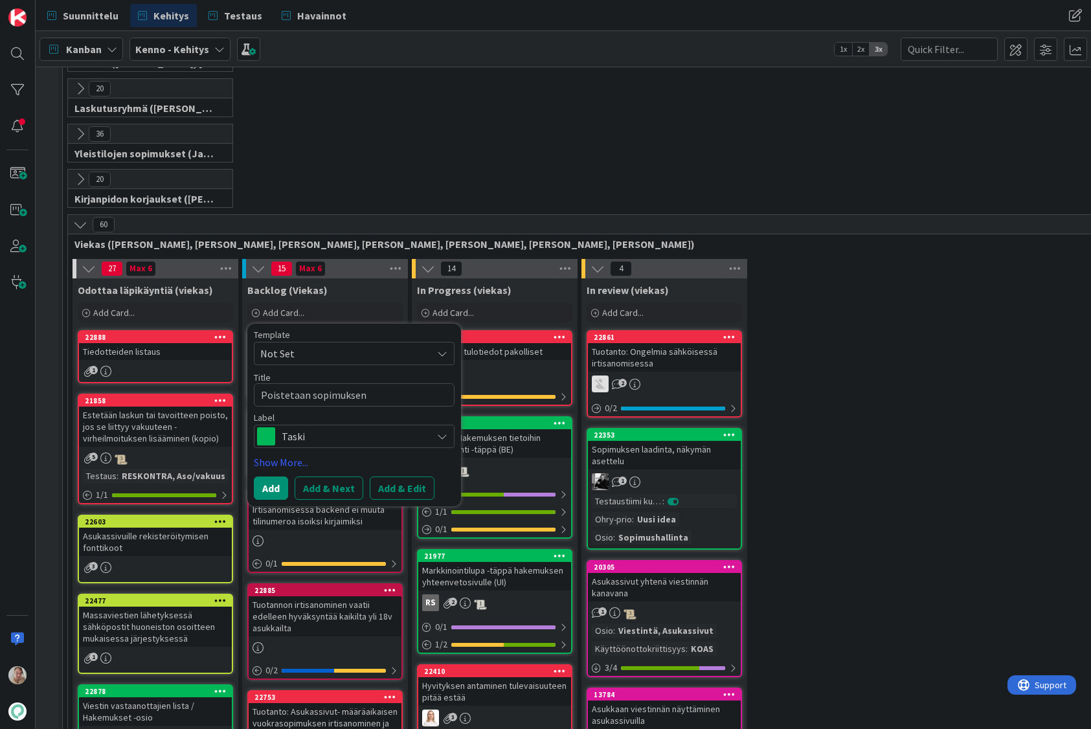
type textarea "x"
type textarea "Poistetaan sopimuksen m"
type textarea "x"
type textarea "Poistetaan sopimuksen mu"
type textarea "x"
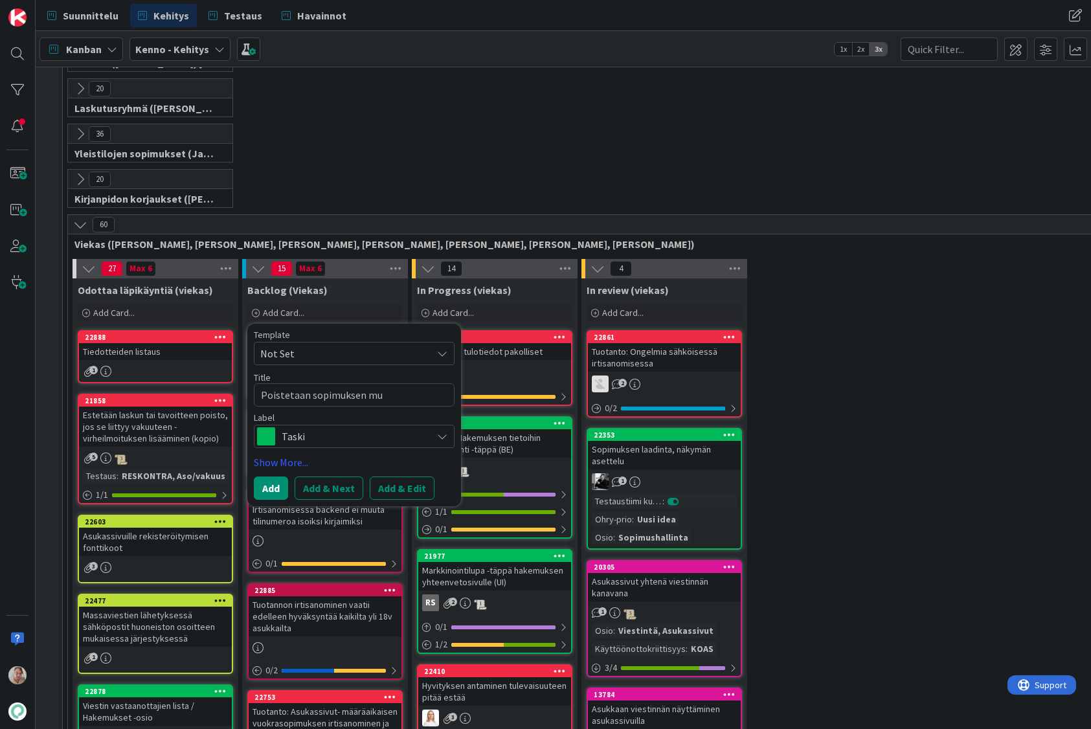
type textarea "Poistetaan sopimuksen muo"
type textarea "x"
type textarea "Poistetaan sopimuksen muok"
type textarea "x"
type textarea "Poistetaan sopimuksen muokk"
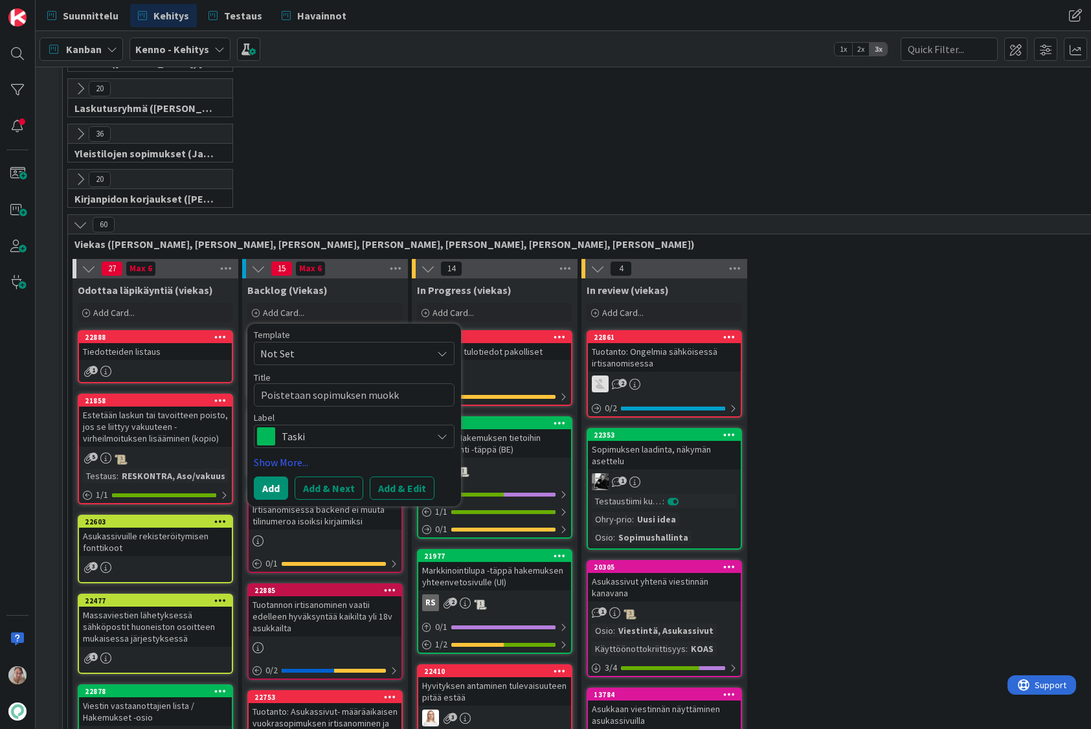
type textarea "x"
type textarea "Poistetaan sopimuksen muokka"
type textarea "x"
type textarea "Poistetaan sopimuksen muokkau"
type textarea "x"
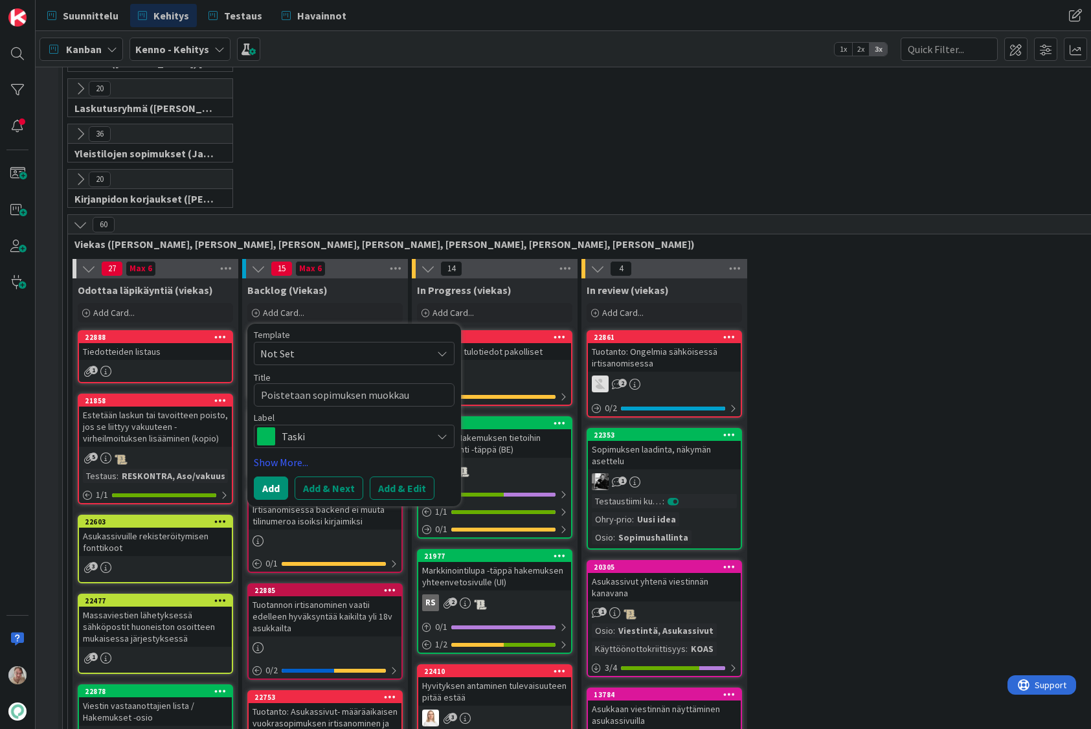
type textarea "Poistetaan sopimuksen muokkaus"
type textarea "x"
type textarea "Poistetaan sopimuksen muokkau"
type textarea "x"
type textarea "Poistetaan sopimuksen muokkauk"
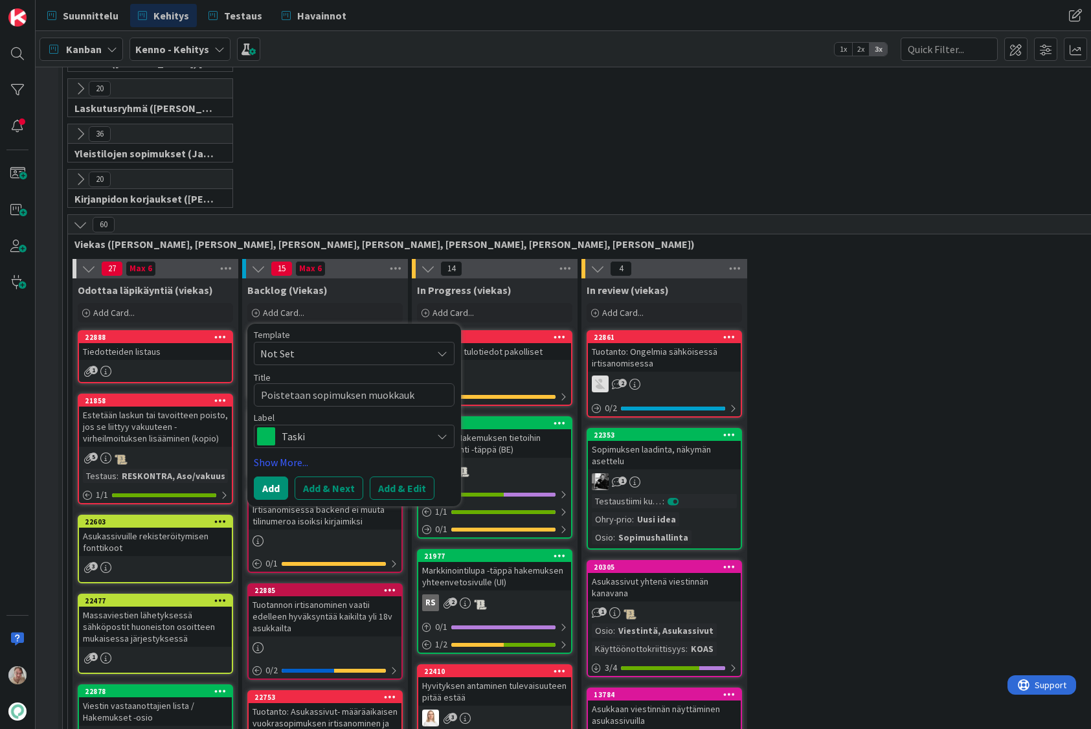
type textarea "x"
type textarea "Poistetaan sopimuksen muokkauks"
type textarea "x"
type textarea "Poistetaan sopimuksen muokkaukse"
type textarea "x"
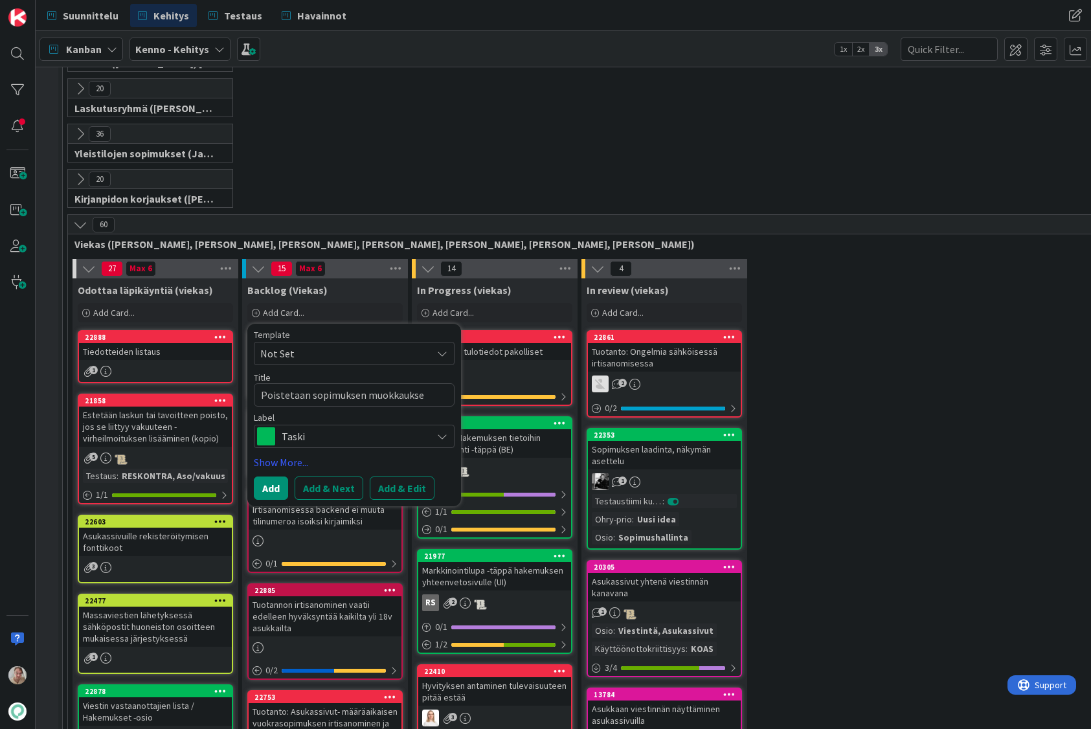
type textarea "Poistetaan sopimuksen muokkauksen"
type textarea "x"
type textarea "Poistetaan sopimuksen muokkauksen"
type textarea "x"
type textarea "Poistetaan sopimuksen muokkauksen f"
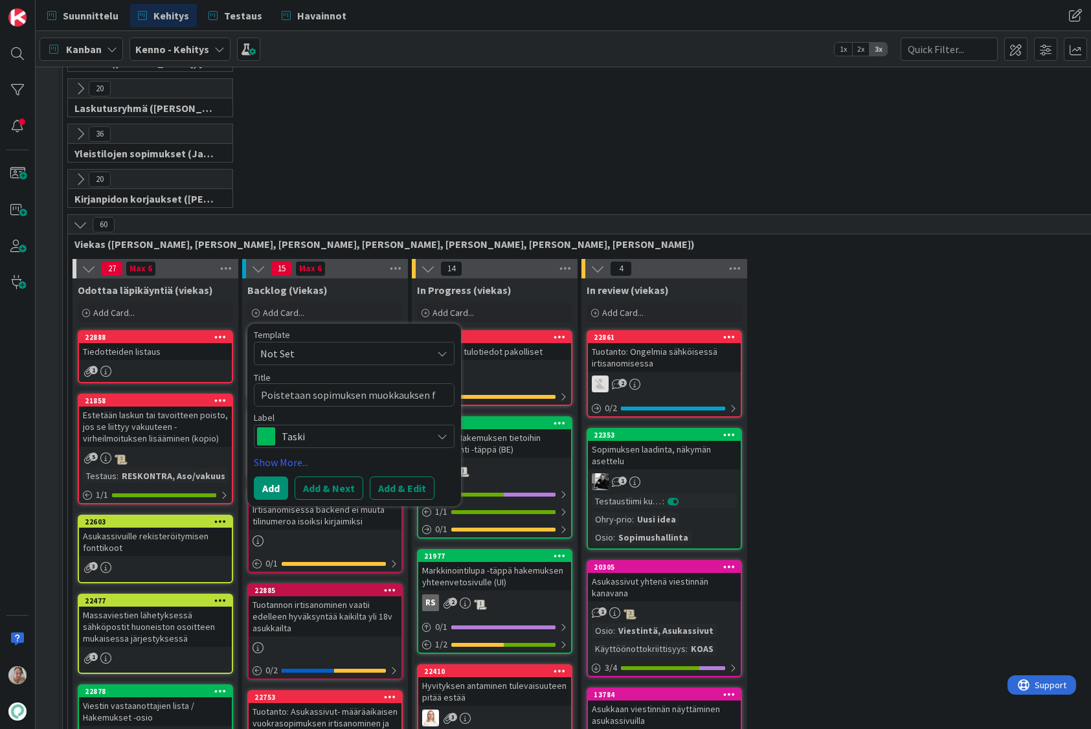
type textarea "x"
type textarea "Poistetaan sopimuksen muokkauksen fe"
type textarea "x"
type textarea "Poistetaan sopimuksen muokkauksen fea"
type textarea "x"
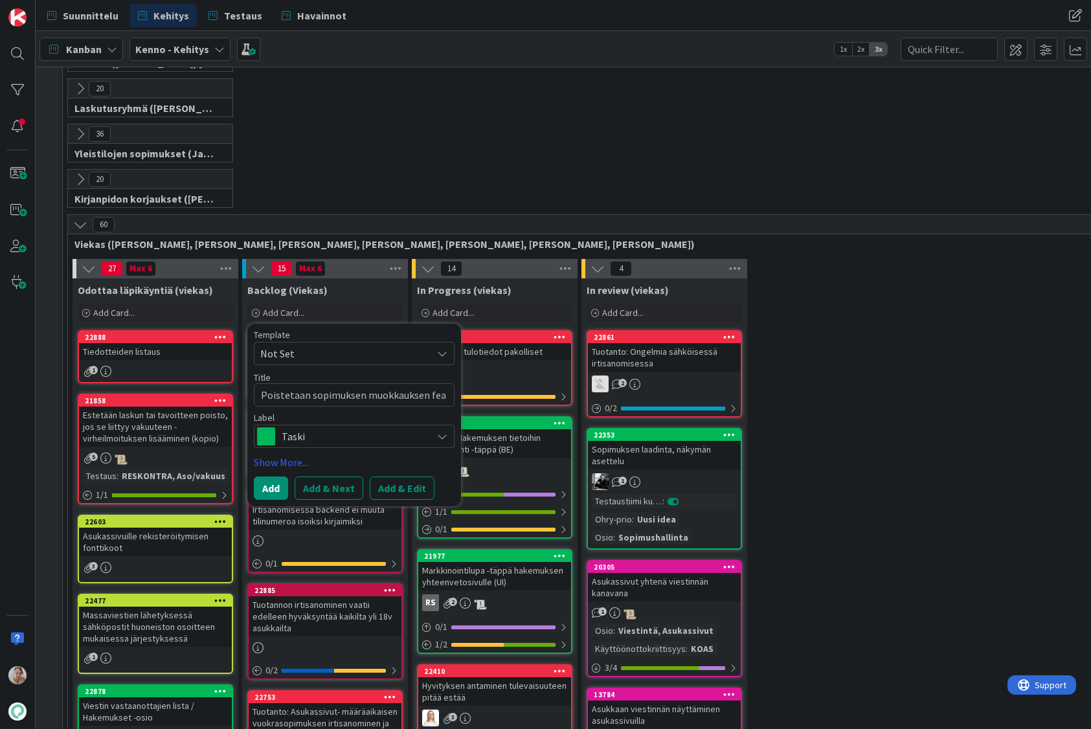
type textarea "Poistetaan sopimuksen muokkauksen feat"
type textarea "x"
type textarea "Poistetaan sopimuksen muokkauksen featu"
type textarea "x"
type textarea "Poistetaan sopimuksen muokkauksen featur"
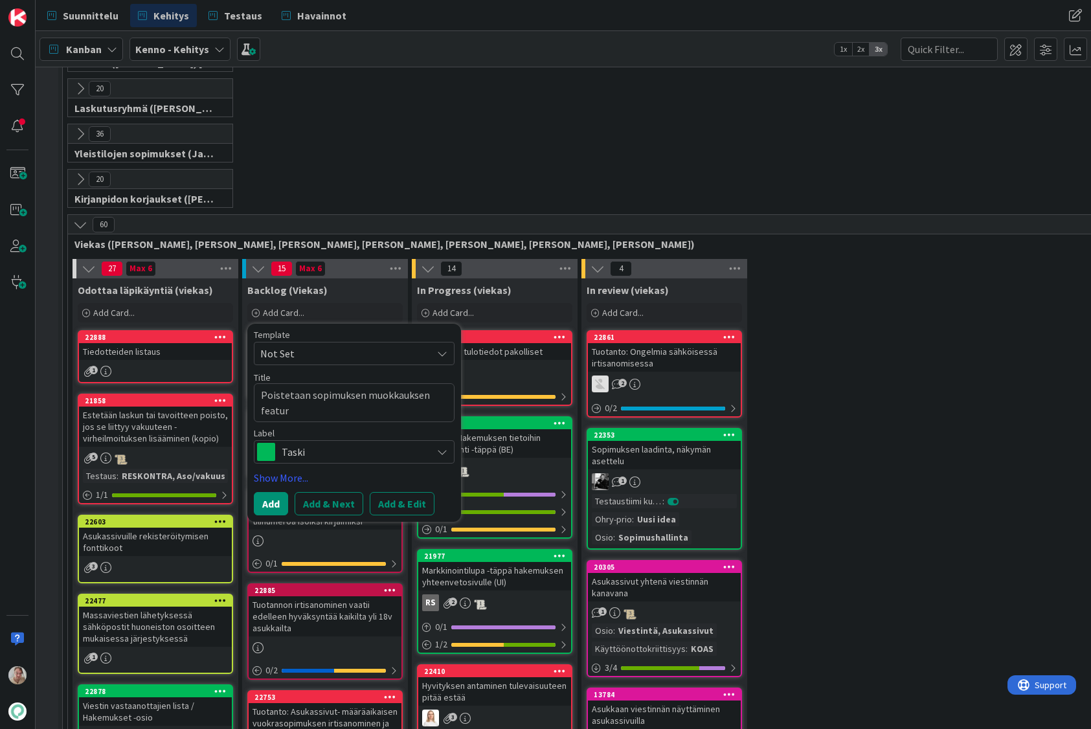
type textarea "x"
type textarea "Poistetaan sopimuksen muokkauksen feature"
type textarea "x"
type textarea "Poistetaan sopimuksen muokkauksen feature-"
type textarea "x"
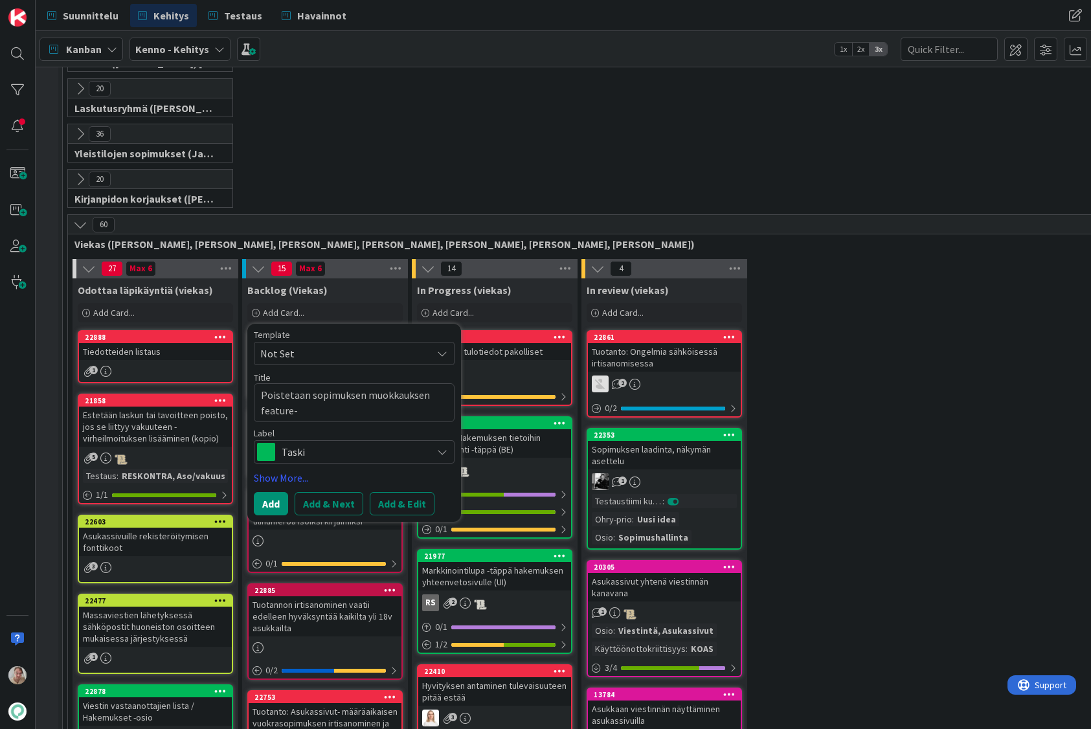
type textarea "Poistetaan sopimuksen muokkauksen feature-f"
type textarea "x"
type textarea "Poistetaan sopimuksen muokkauksen feature-fl"
type textarea "x"
type textarea "Poistetaan sopimuksen muokkauksen feature-flä"
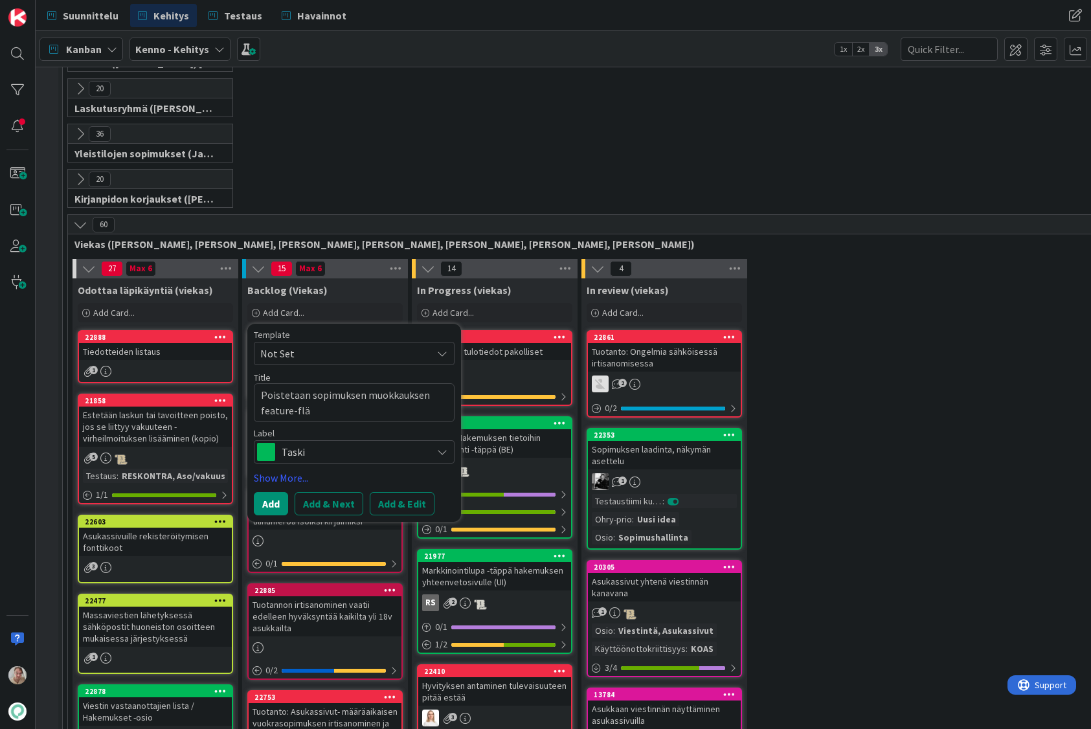
type textarea "x"
type textarea "Poistetaan sopimuksen muokkauksen feature-fl"
type textarea "x"
type textarea "Poistetaan sopimuksen muokkauksen feature-fla"
type textarea "x"
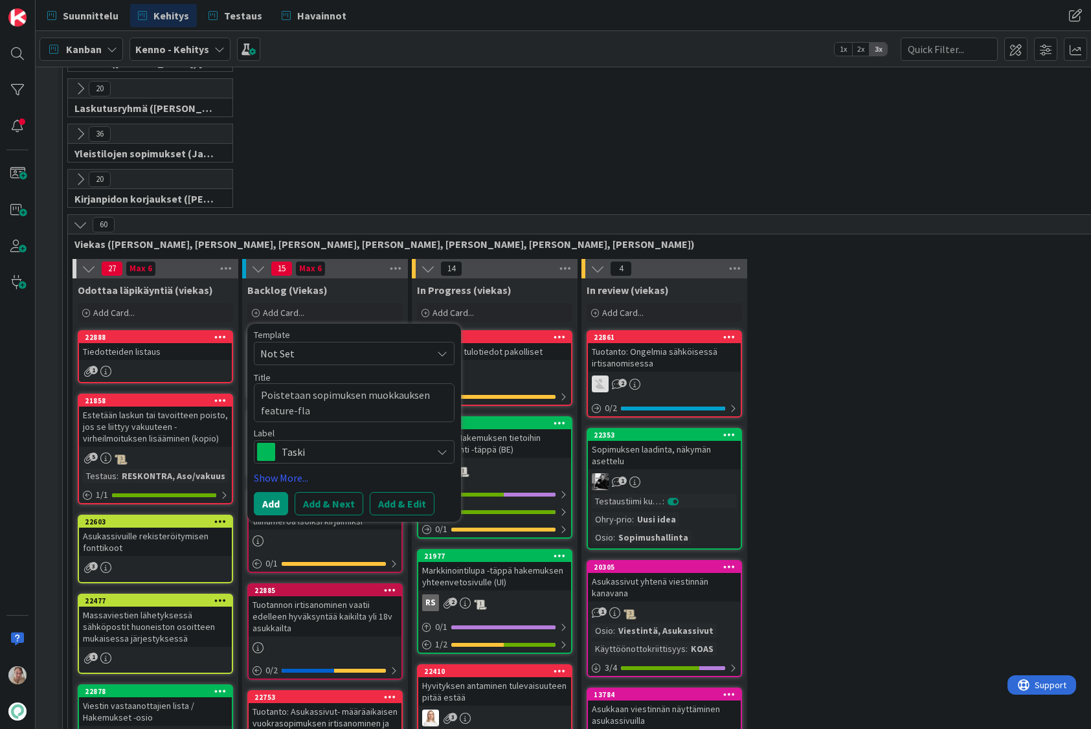
type textarea "Poistetaan sopimuksen muokkauksen feature-flag"
type textarea "x"
type textarea "Poistetaan sopimuksen muokkauksen feature-flag"
type textarea "x"
type textarea "Poistetaan sopimuksen muokkauksen feature-flag tu"
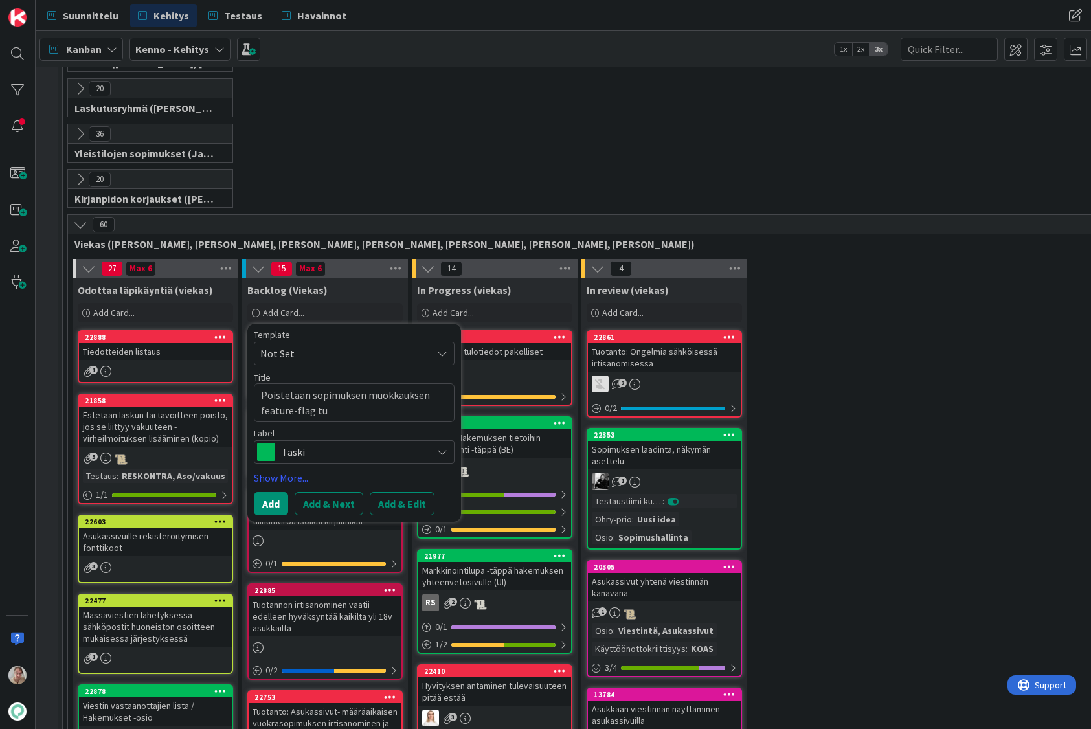
type textarea "x"
type textarea "Poistetaan sopimuksen muokkauksen feature-flag tuo"
type textarea "x"
type textarea "Poistetaan sopimuksen muokkauksen feature-flag tuota"
type textarea "x"
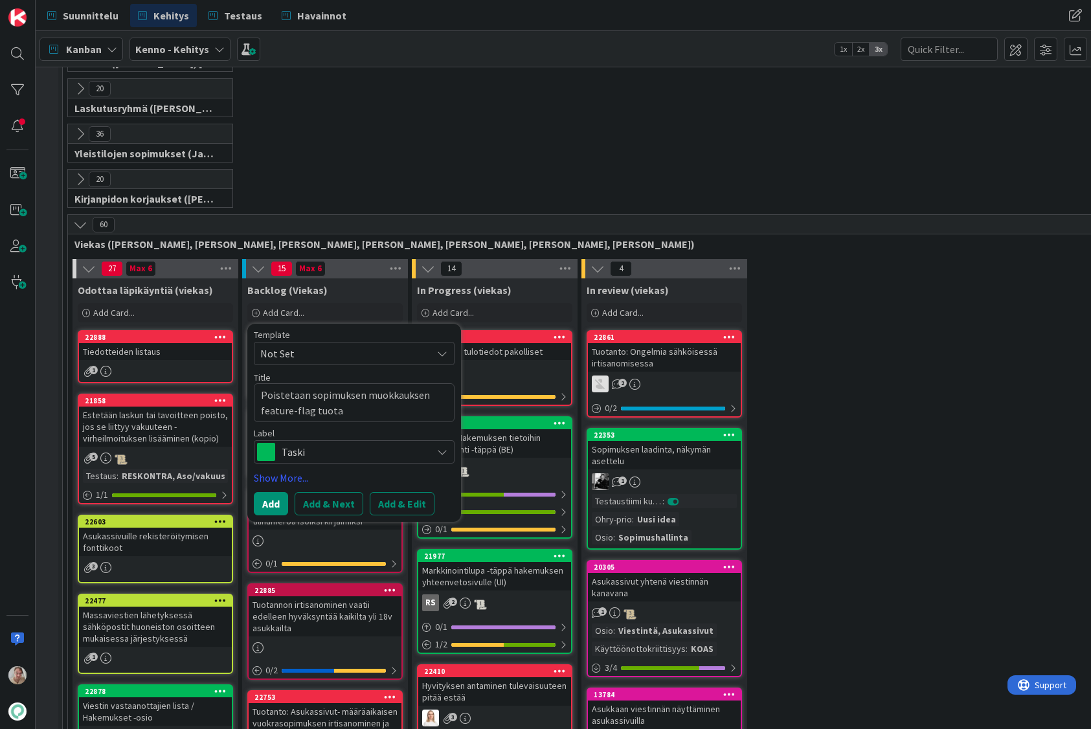
type textarea "Poistetaan sopimuksen muokkauksen feature-flag tuotan"
type textarea "x"
type textarea "Poistetaan sopimuksen muokkauksen feature-flag tuotann"
type textarea "x"
type textarea "Poistetaan sopimuksen muokkauksen feature-flag tuotanno"
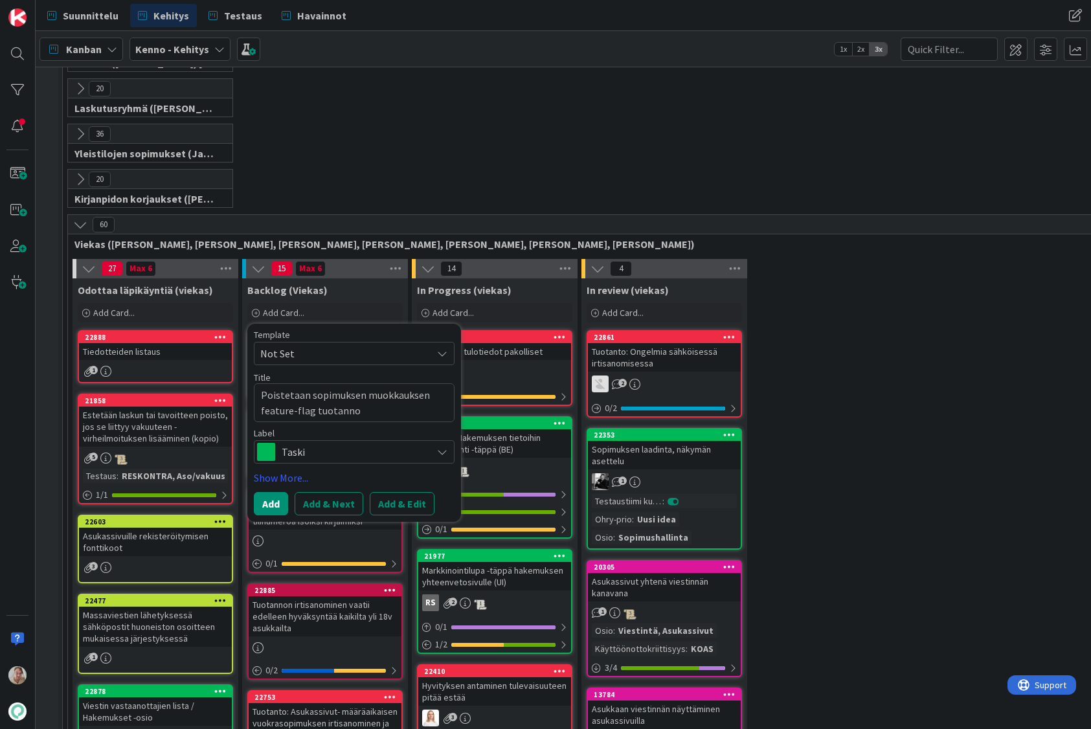
type textarea "x"
type textarea "Poistetaan sopimuksen muokkauksen feature-flag tuotannos"
type textarea "x"
type textarea "Poistetaan sopimuksen muokkauksen feature-flag tuotannost"
type textarea "x"
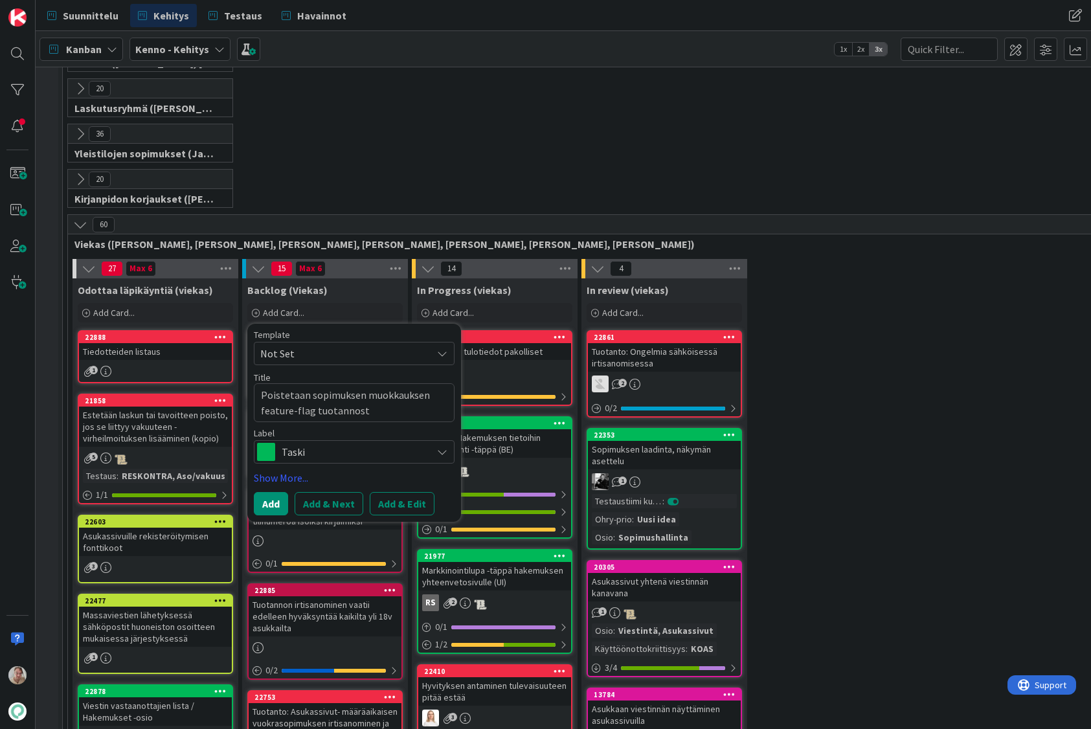
type textarea "Poistetaan sopimuksen muokkauksen feature-flag tuotannosta"
type textarea "x"
type textarea "Poistetaan sopimuksen muokkauksen feature-flag tuotannosta"
type textarea "x"
type textarea "Poistetaan sopimuksen muokkauksen feature-flag tuotannosta s"
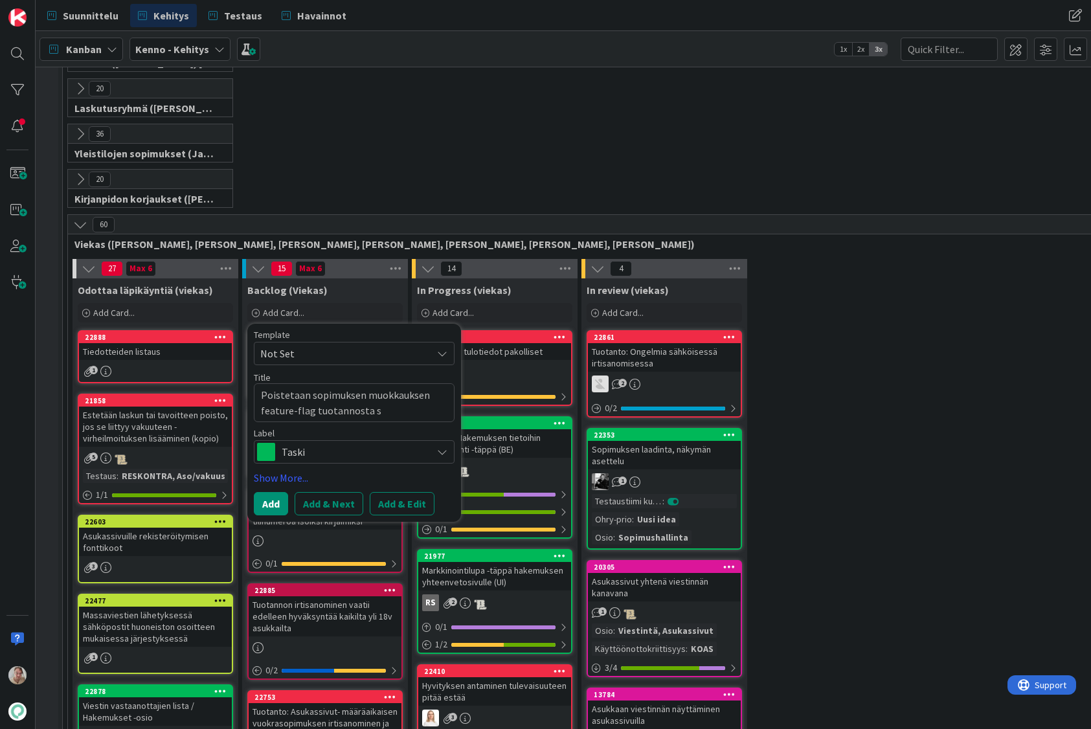
type textarea "x"
type textarea "Poistetaan sopimuksen muokkauksen feature-flag tuotannosta seu"
type textarea "x"
type textarea "Poistetaan sopimuksen muokkauksen feature-flag tuotannosta seur"
type textarea "x"
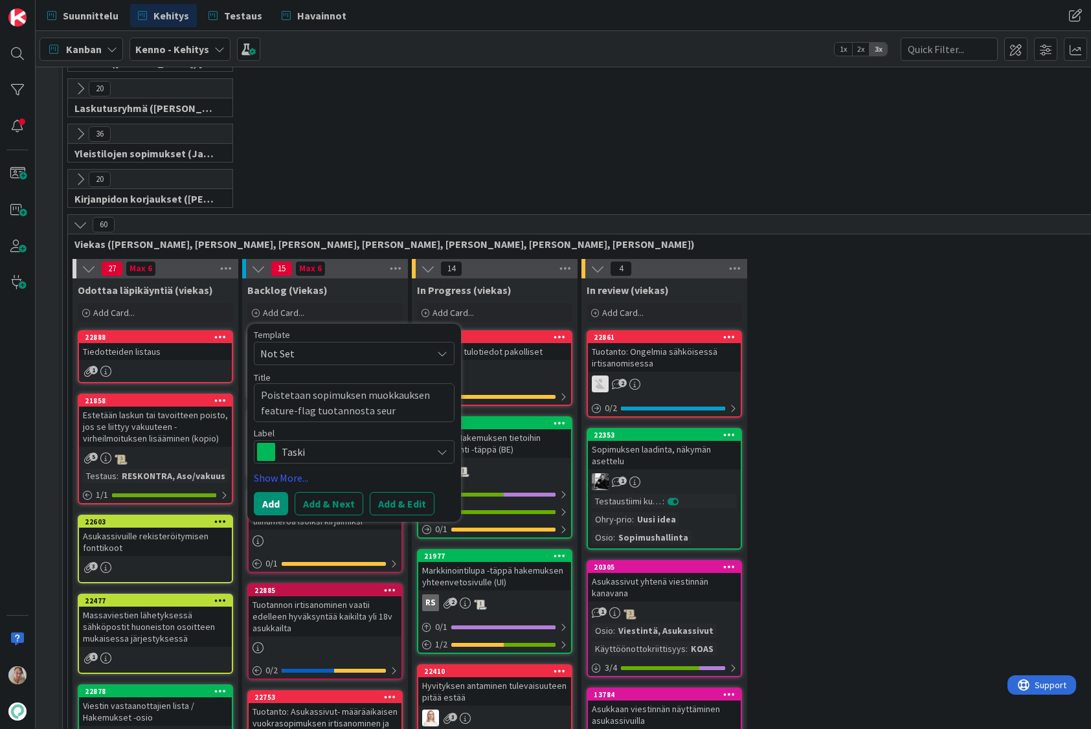
type textarea "Poistetaan sopimuksen muokkauksen feature-flag tuotannosta seura"
type textarea "x"
type textarea "Poistetaan sopimuksen muokkauksen feature-flag tuotannosta seuraa"
type textarea "x"
type textarea "Poistetaan sopimuksen muokkauksen feature-flag tuotannosta seuraav"
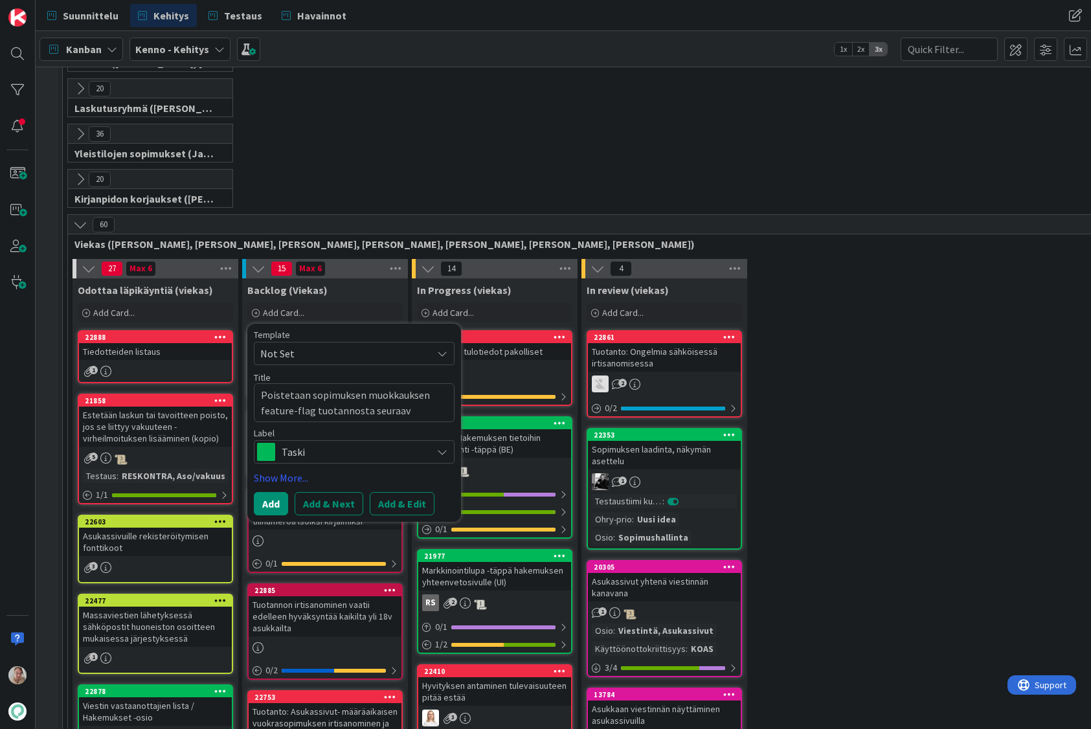
type textarea "x"
type textarea "Poistetaan sopimuksen muokkauksen feature-flag tuotannosta seuraava"
type textarea "x"
type textarea "Poistetaan sopimuksen muokkauksen feature-flag tuotannosta seuraavan"
type textarea "x"
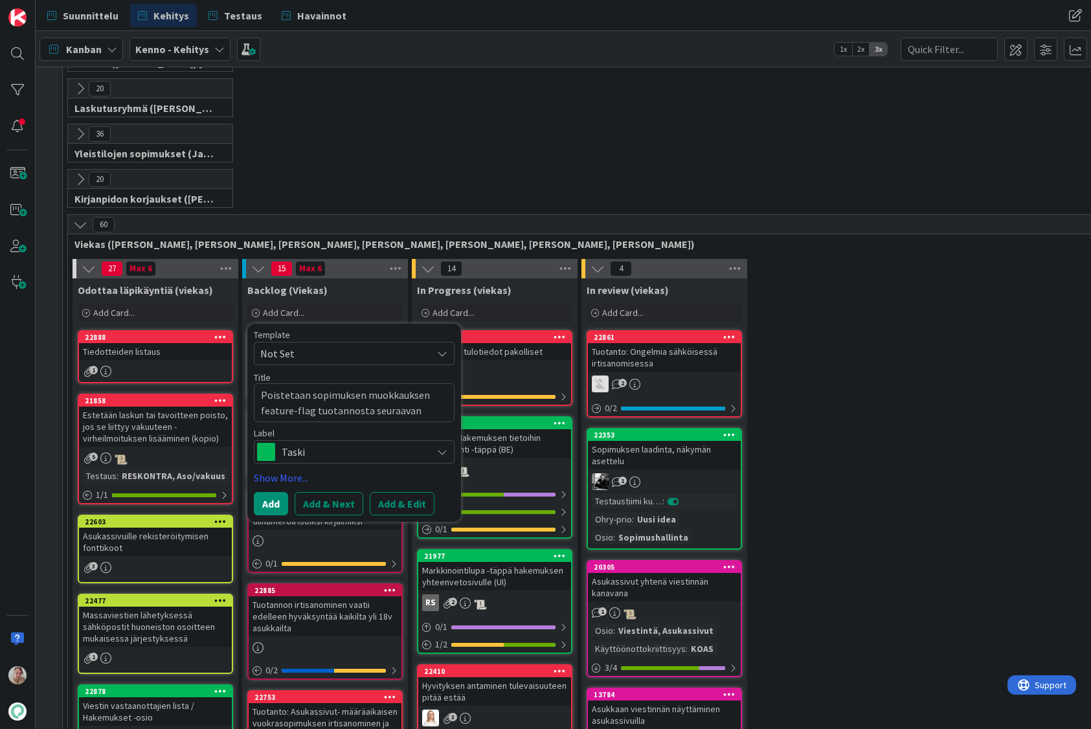
type textarea "Poistetaan sopimuksen muokkauksen feature-flag tuotannosta seuraavan"
type textarea "x"
type textarea "Poistetaan sopimuksen muokkauksen feature-flag tuotannosta seuraavan r"
type textarea "x"
type textarea "Poistetaan sopimuksen muokkauksen feature-flag tuotannosta seuraavan re"
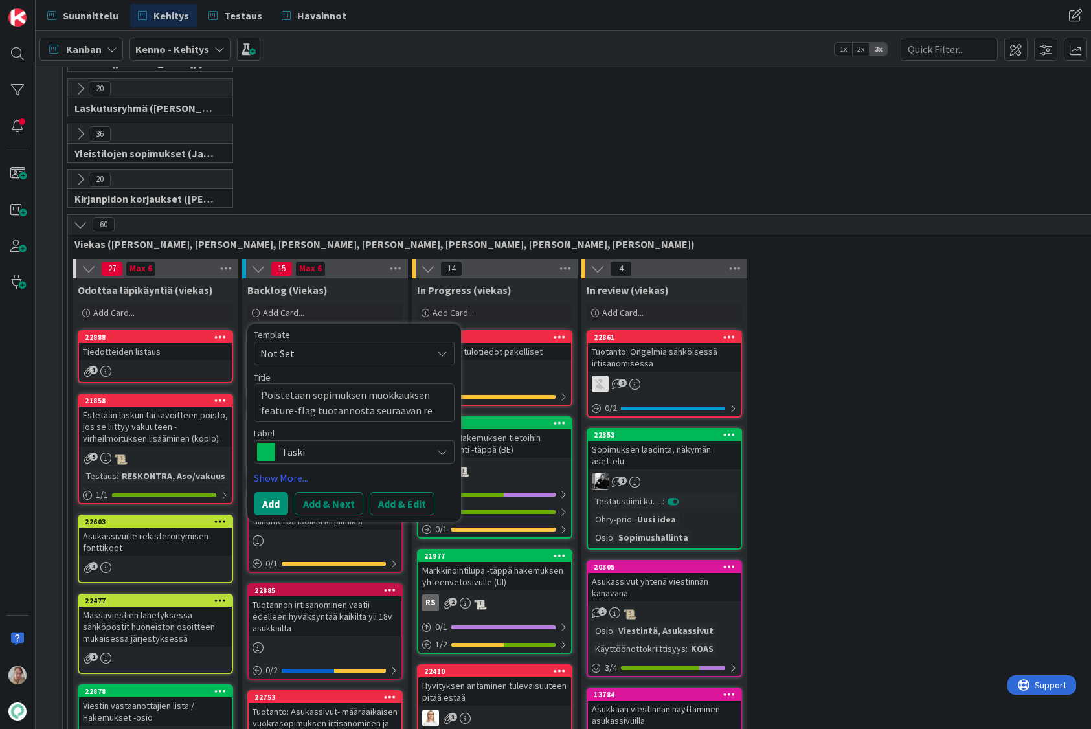
type textarea "x"
type textarea "Poistetaan sopimuksen muokkauksen feature-flag tuotannosta seuraavan rel"
type textarea "x"
type textarea "Poistetaan sopimuksen muokkauksen feature-flag tuotannosta seuraavan rele"
type textarea "x"
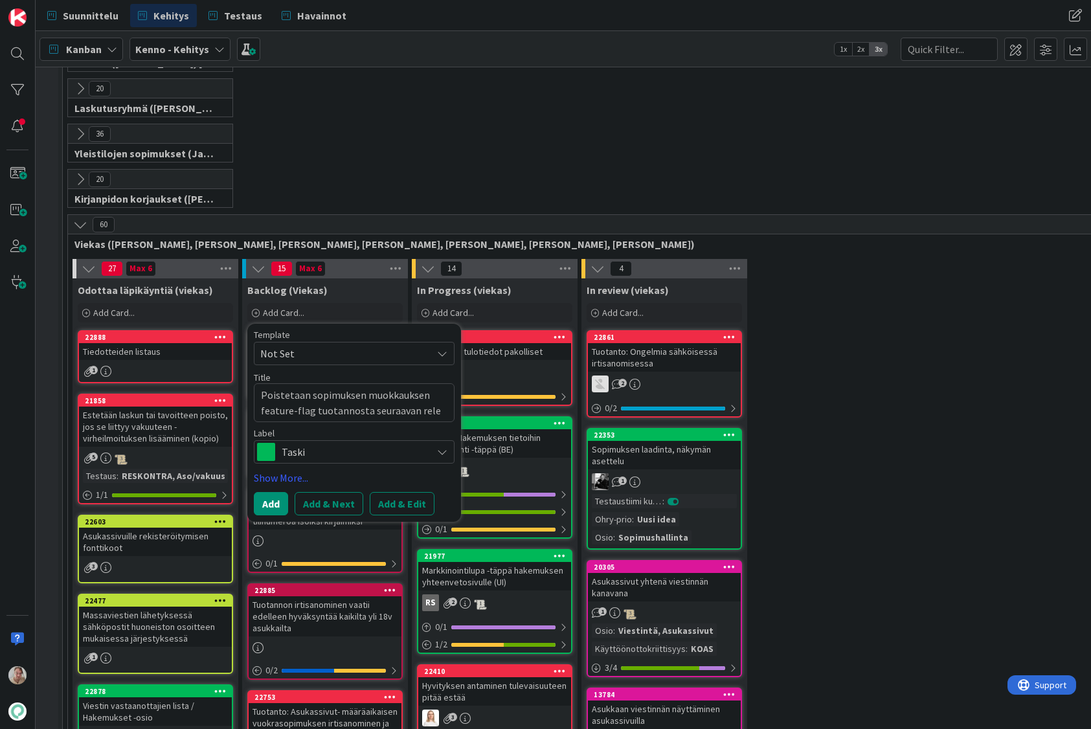
type textarea "Poistetaan sopimuksen muokkauksen feature-flag tuotannosta seuraavan relea"
type textarea "x"
type textarea "Poistetaan sopimuksen muokkauksen feature-flag tuotannosta seuraavan releas"
type textarea "x"
type textarea "Poistetaan sopimuksen muokkauksen feature-flag tuotannosta seuraavan release"
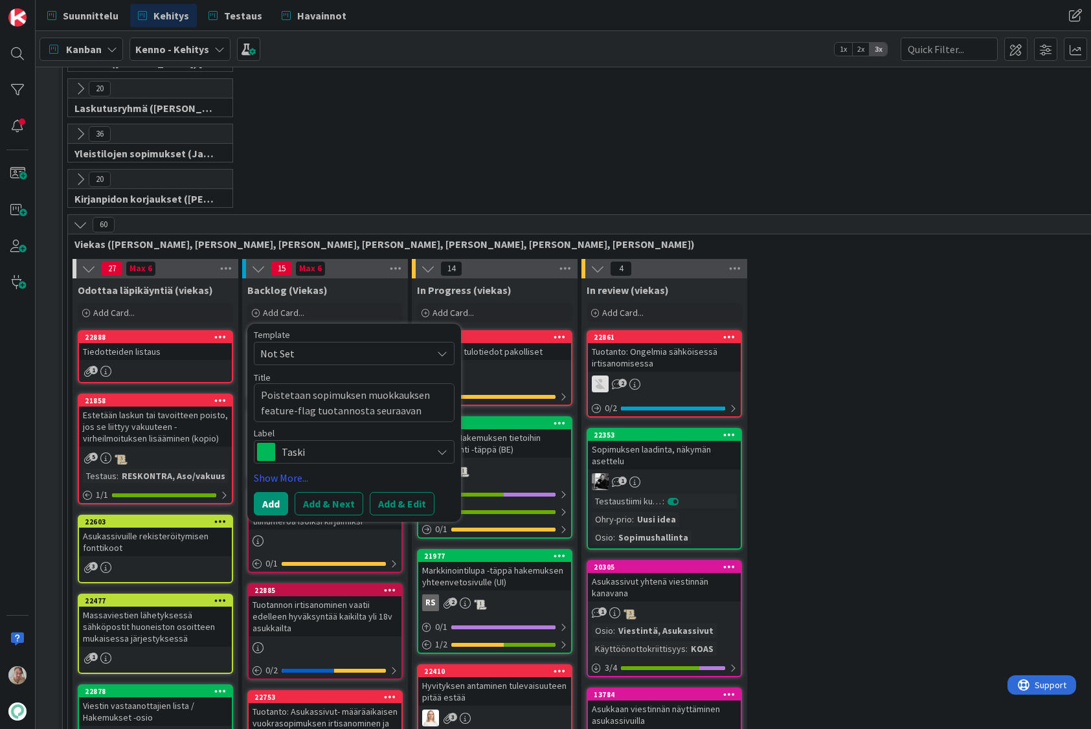
type textarea "x"
type textarea "Poistetaan sopimuksen muokkauksen feature-flag tuotannosta seuraavan releasen"
type textarea "x"
type textarea "Poistetaan sopimuksen muokkauksen feature-flag tuotannosta seuraavan releasen"
type textarea "x"
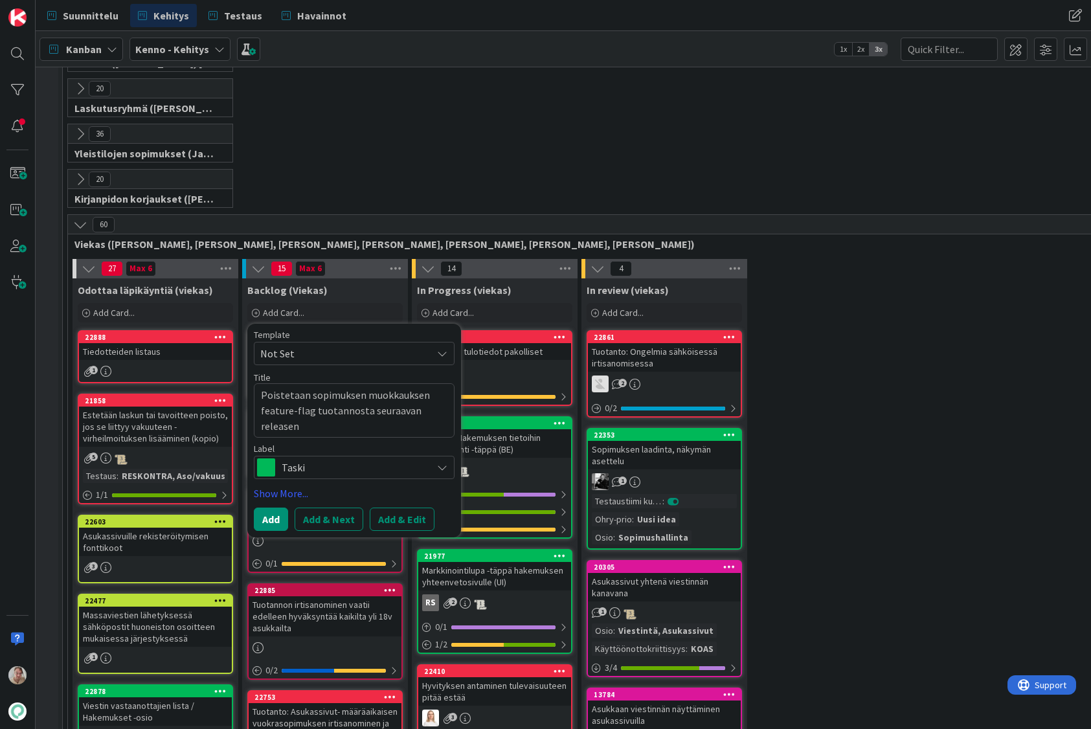
type textarea "Poistetaan sopimuksen muokkauksen feature-flag tuotannosta seuraavan releasen a"
type textarea "x"
type textarea "Poistetaan sopimuksen muokkauksen feature-flag tuotannosta seuraavan releasen al"
type textarea "x"
type textarea "Poistetaan sopimuksen muokkauksen feature-flag tuotannosta seuraavan releasen a…"
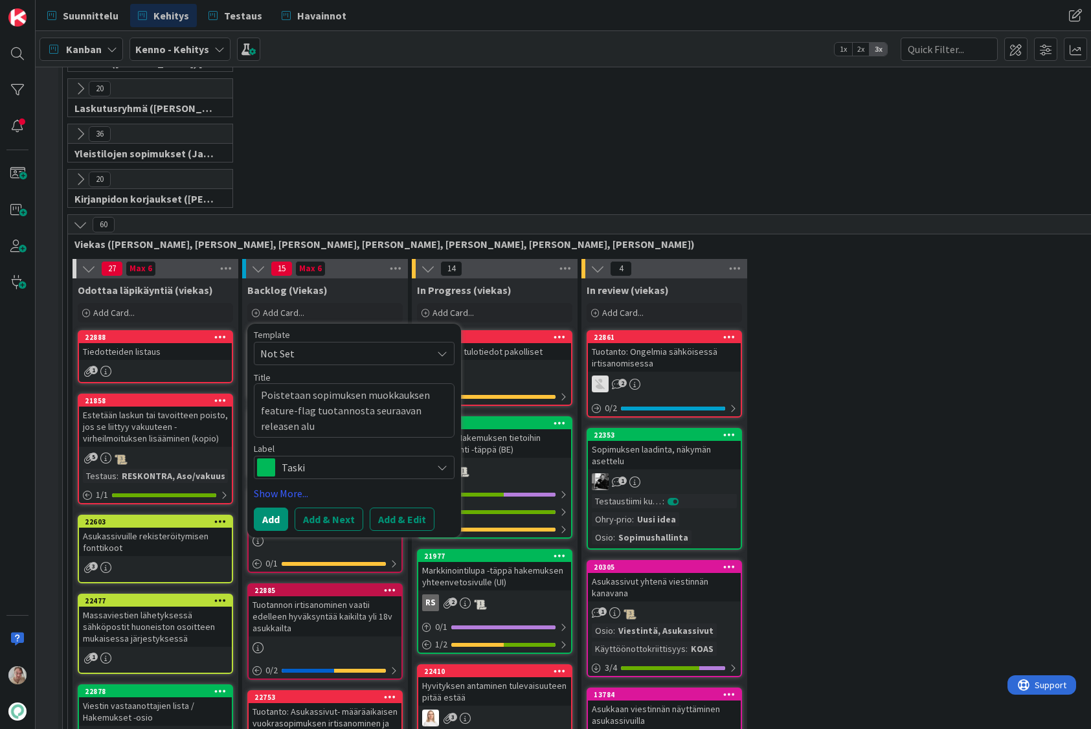
type textarea "x"
type textarea "Poistetaan sopimuksen muokkauksen feature-flag tuotannosta seuraavan releasen a…"
type textarea "x"
type textarea "Poistetaan sopimuksen muokkauksen feature-flag tuotannosta seuraavan releasen a…"
type textarea "x"
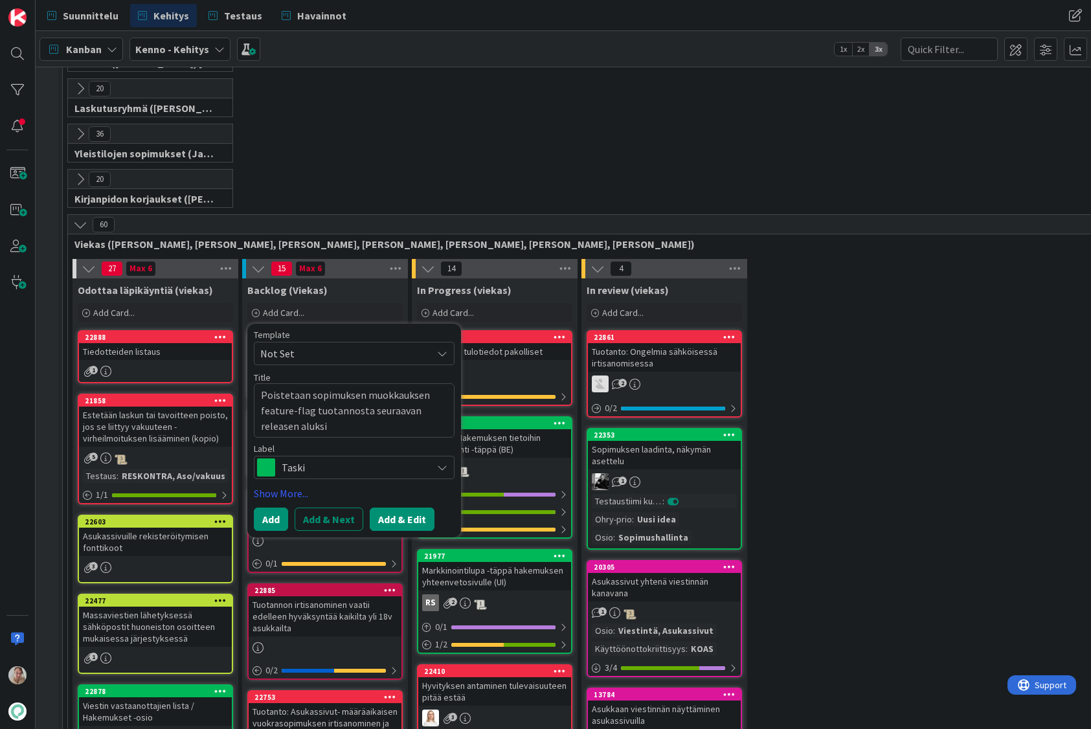
type textarea "Poistetaan sopimuksen muokkauksen feature-flag tuotannosta seuraavan releasen a…"
click at [405, 519] on button "Add & Edit" at bounding box center [402, 518] width 65 height 23
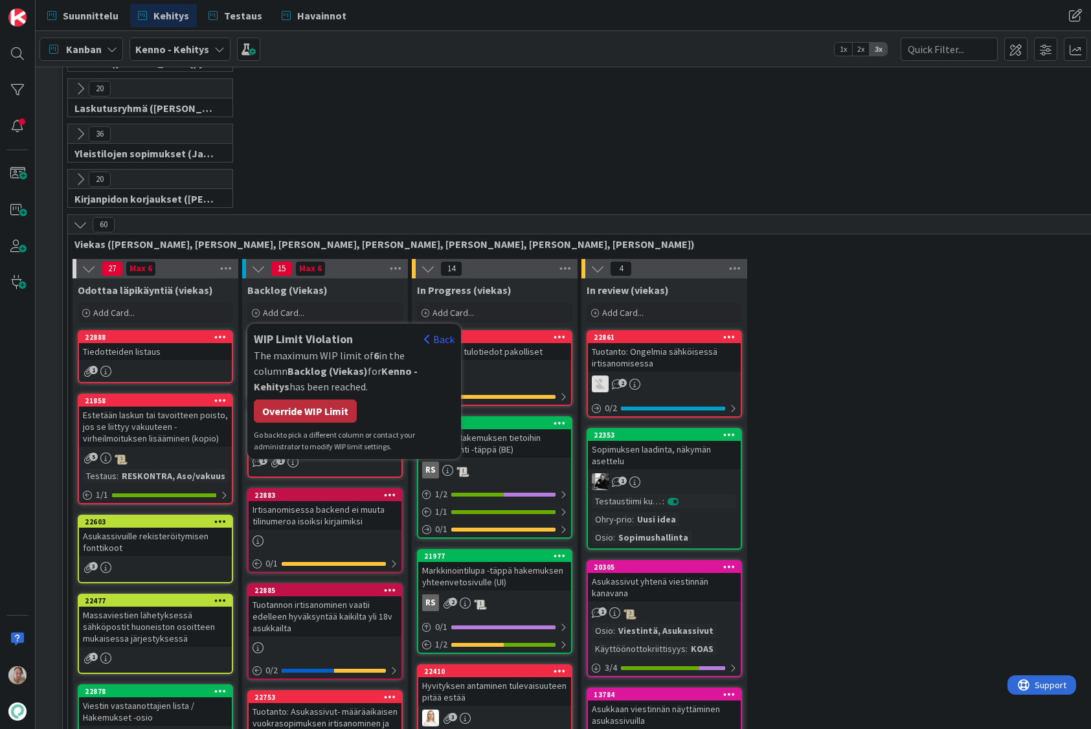
click at [335, 409] on div "Override WIP Limit" at bounding box center [305, 410] width 103 height 23
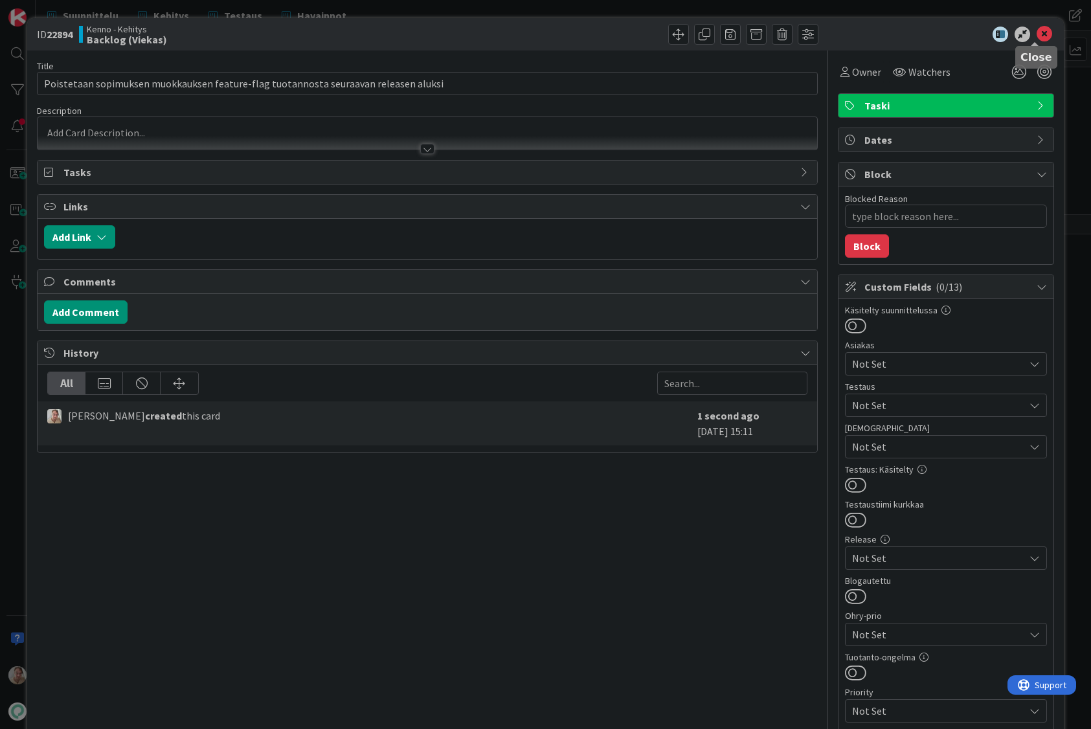
click at [1036, 31] on icon at bounding box center [1044, 35] width 16 height 16
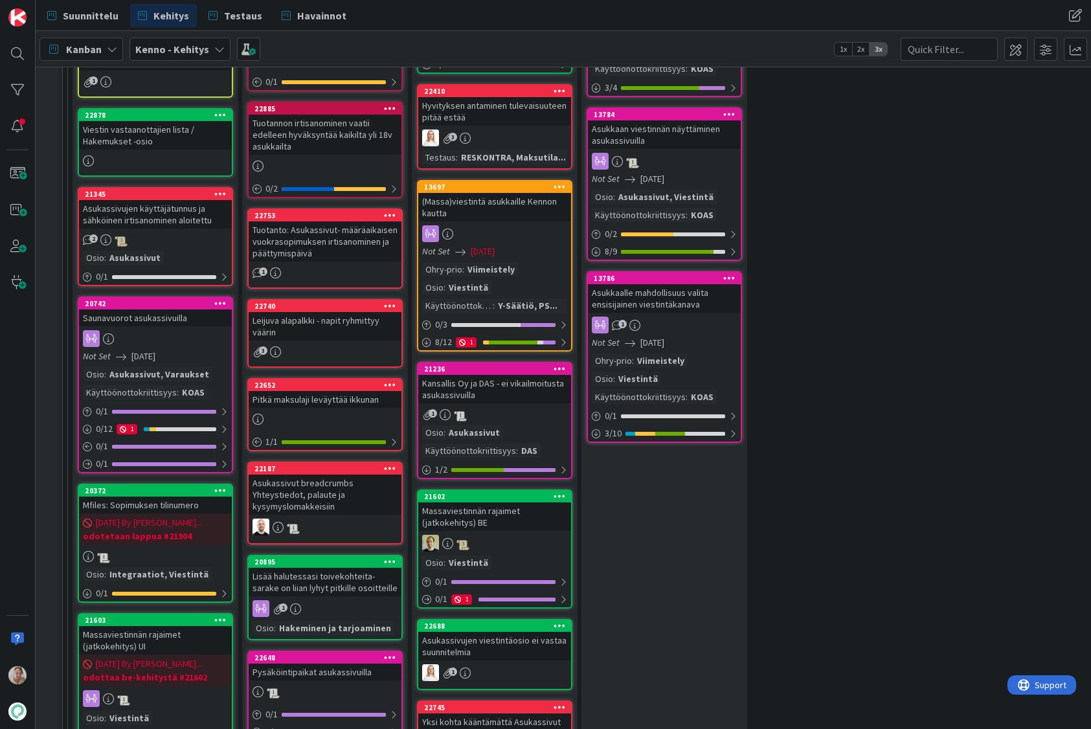
scroll to position [636, 9]
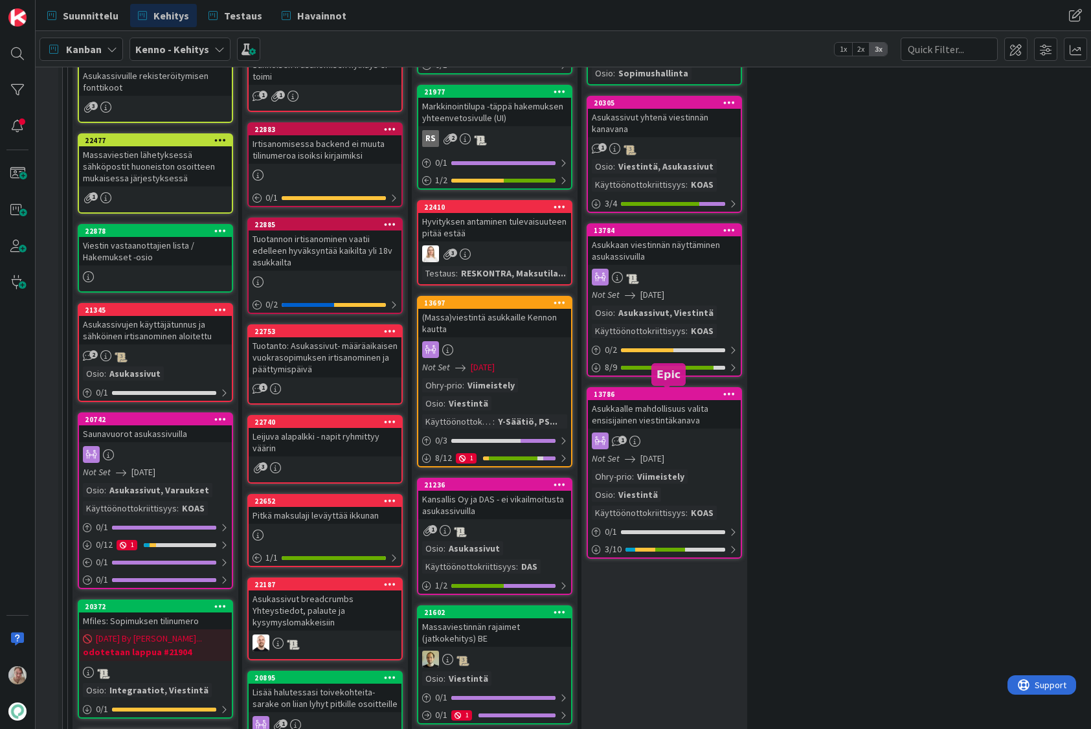
click at [657, 397] on div "13786" at bounding box center [667, 394] width 147 height 9
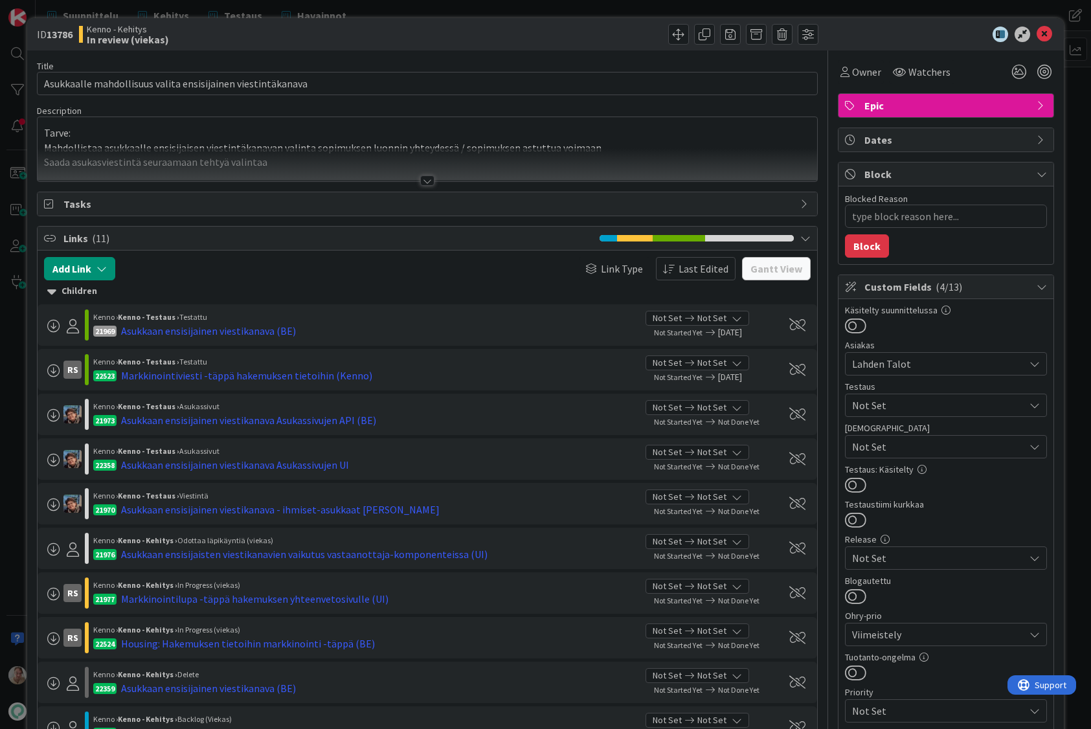
drag, startPoint x: 396, startPoint y: 164, endPoint x: 402, endPoint y: 156, distance: 10.2
click at [397, 162] on div at bounding box center [427, 164] width 779 height 33
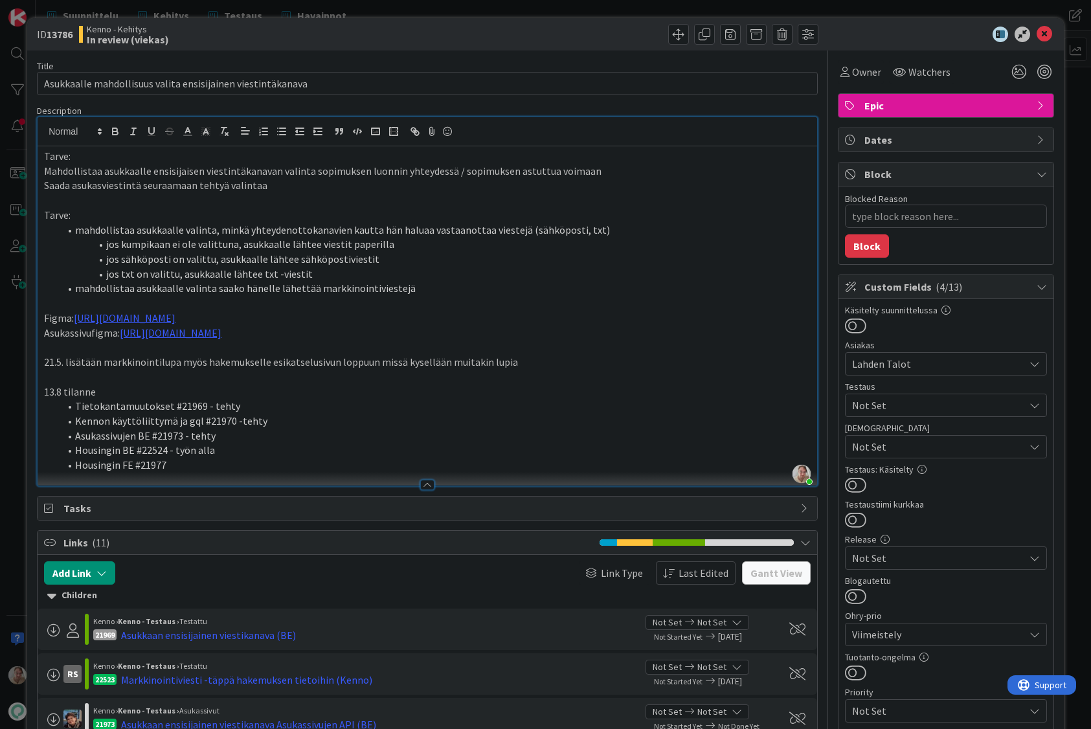
click at [1036, 39] on icon at bounding box center [1044, 35] width 16 height 16
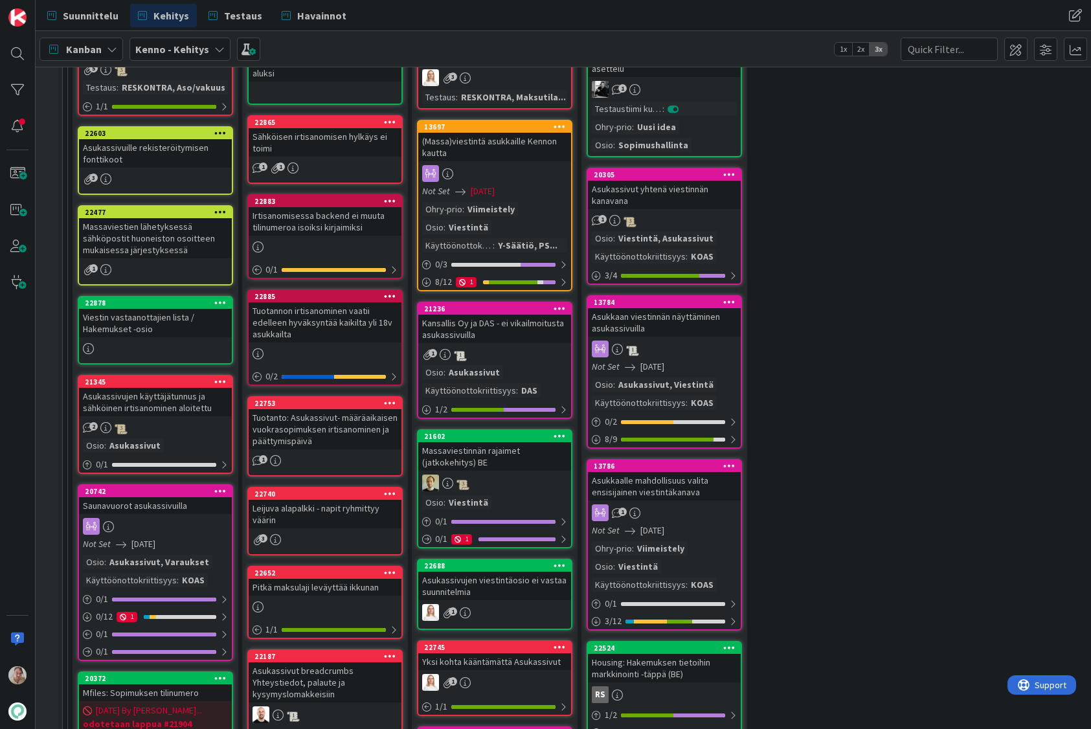
scroll to position [630, 9]
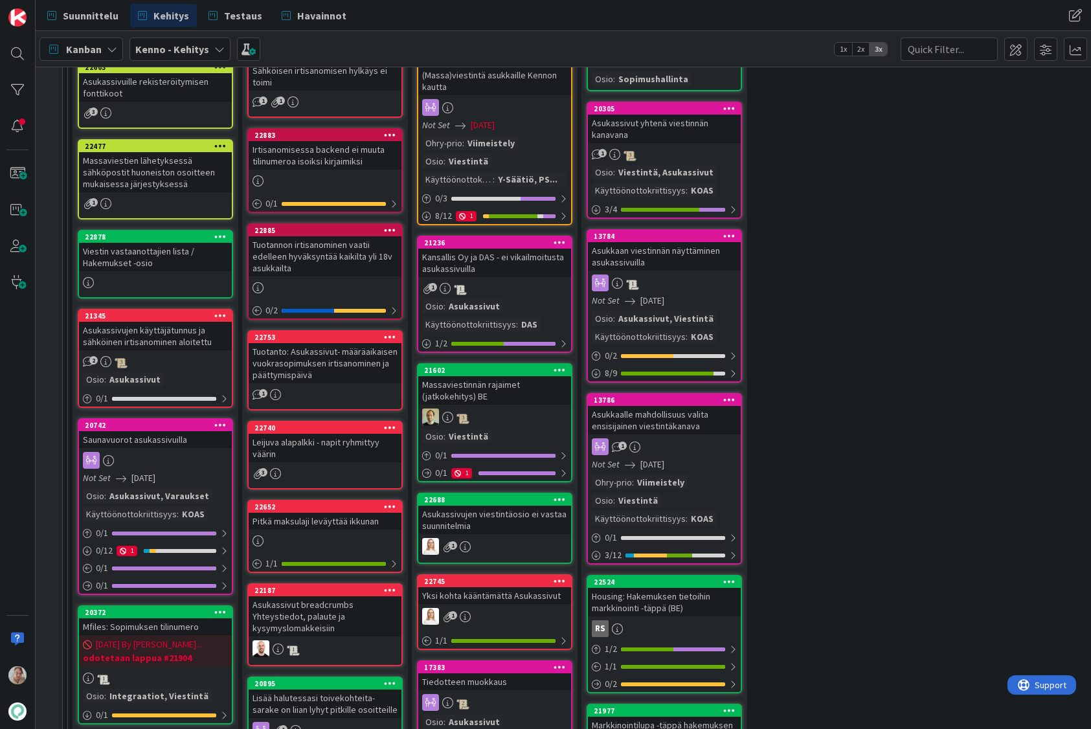
click at [510, 266] on div "Kansallis Oy ja DAS - ei vikailmoitusta asukassivuilla" at bounding box center [494, 263] width 153 height 28
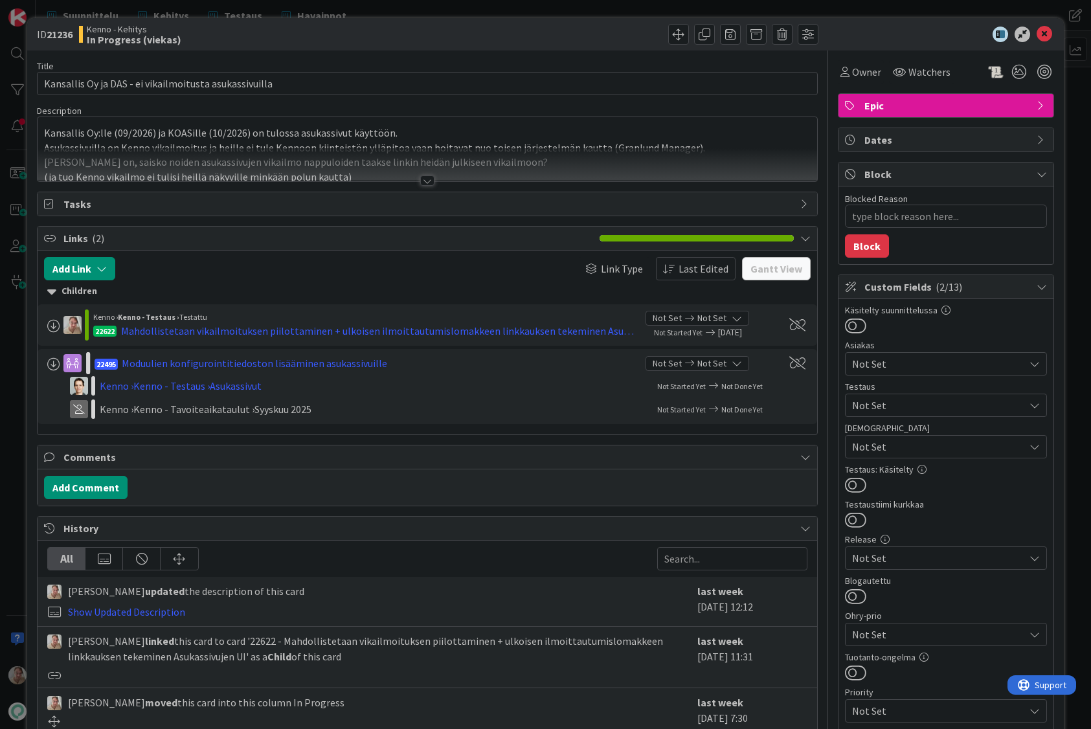
click at [484, 131] on p "Kansallis Oy:lle (09/2026) ja KOASille (10/2026) on tulossa asukassivut käyttöö…" at bounding box center [427, 133] width 766 height 15
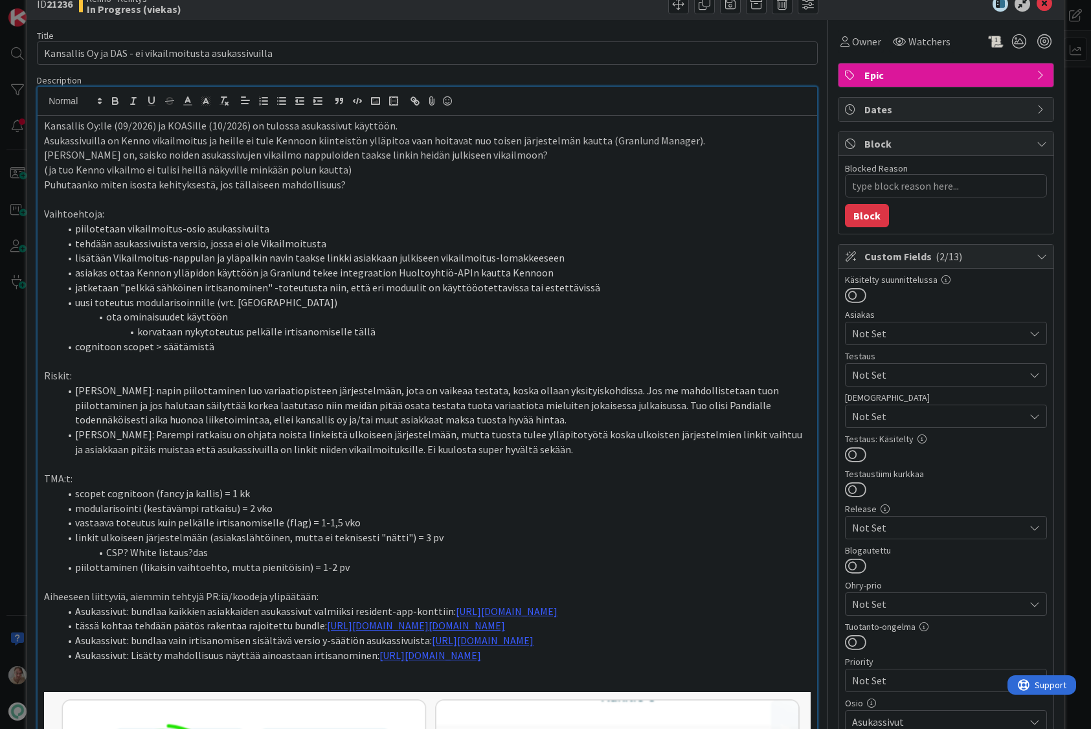
scroll to position [16, 0]
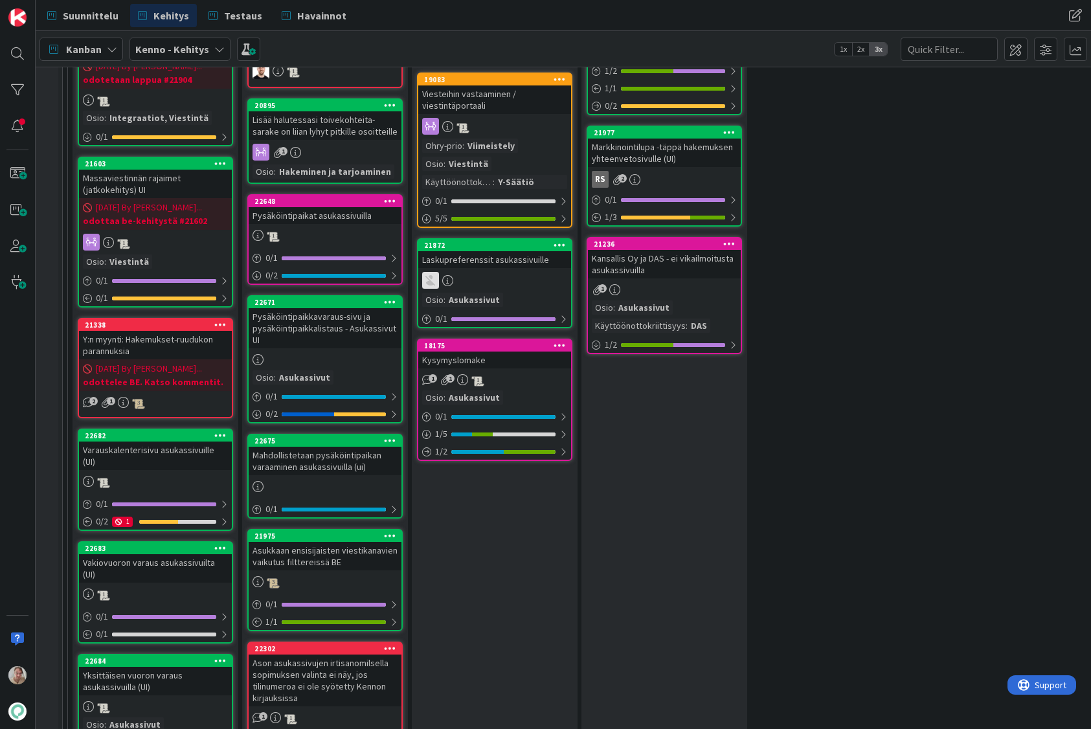
scroll to position [1159, 9]
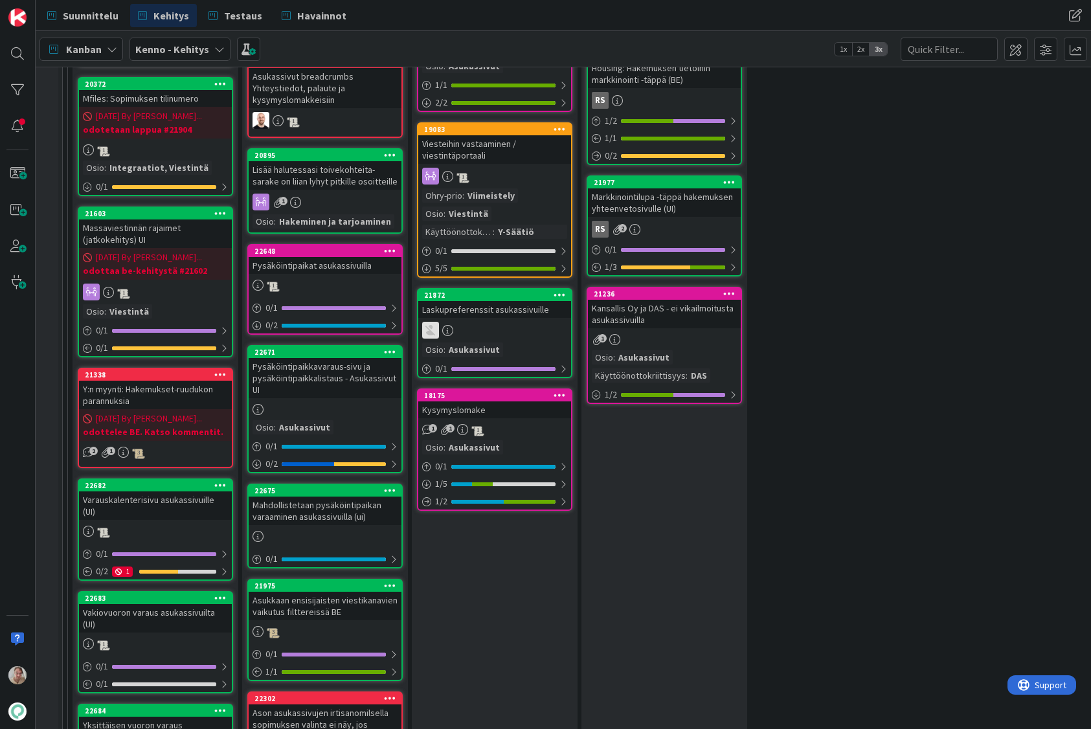
click at [654, 315] on div "Kansallis Oy ja DAS - ei vikailmoitusta asukassivuilla" at bounding box center [664, 314] width 153 height 28
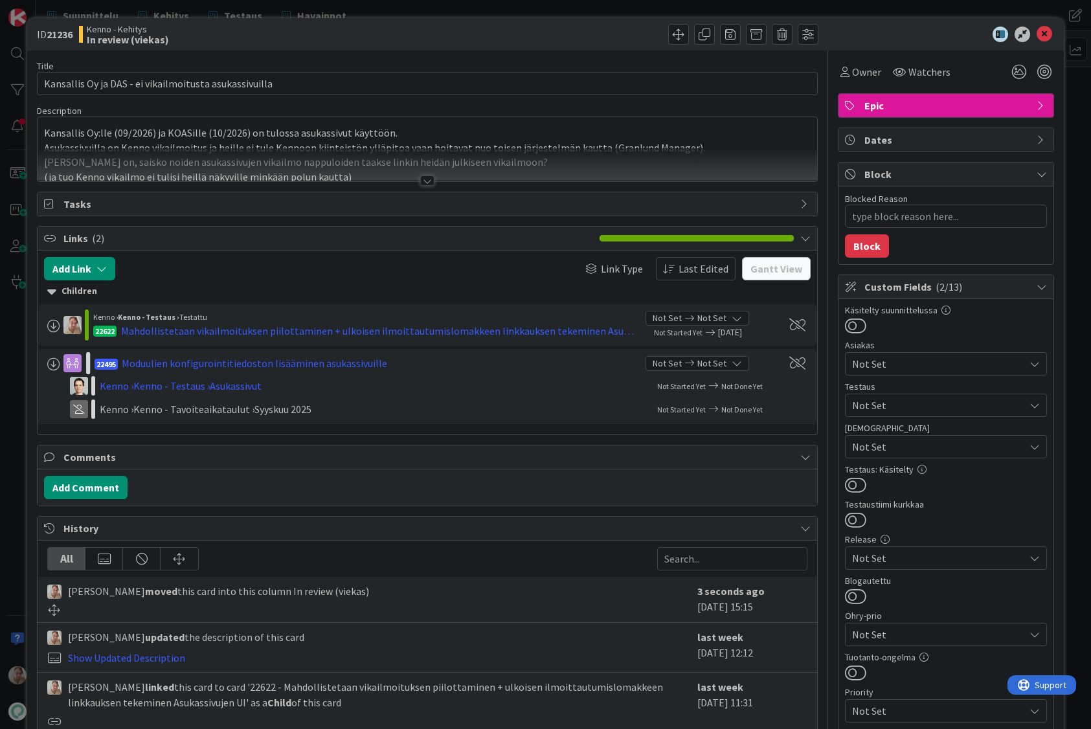
click at [497, 146] on p "Asukassivuilla on Kenno vikailmoitus ja heille ei tule Kennoon kiinteistön yllä…" at bounding box center [427, 147] width 766 height 15
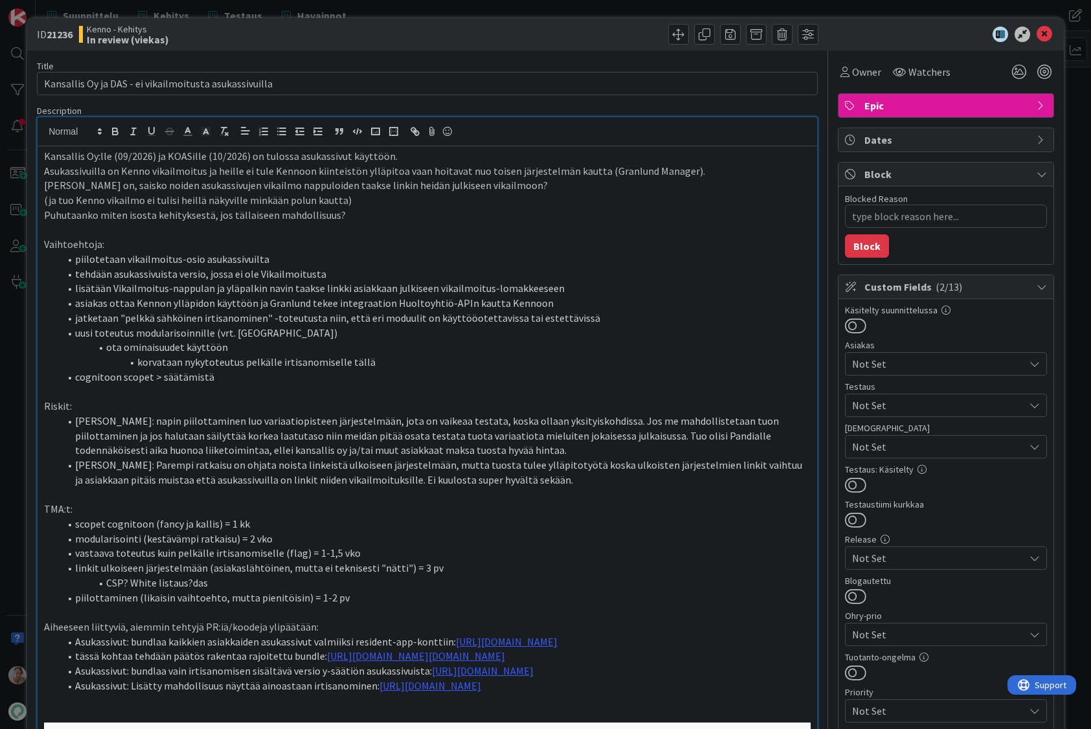
click at [961, 95] on div "Epic" at bounding box center [945, 105] width 215 height 23
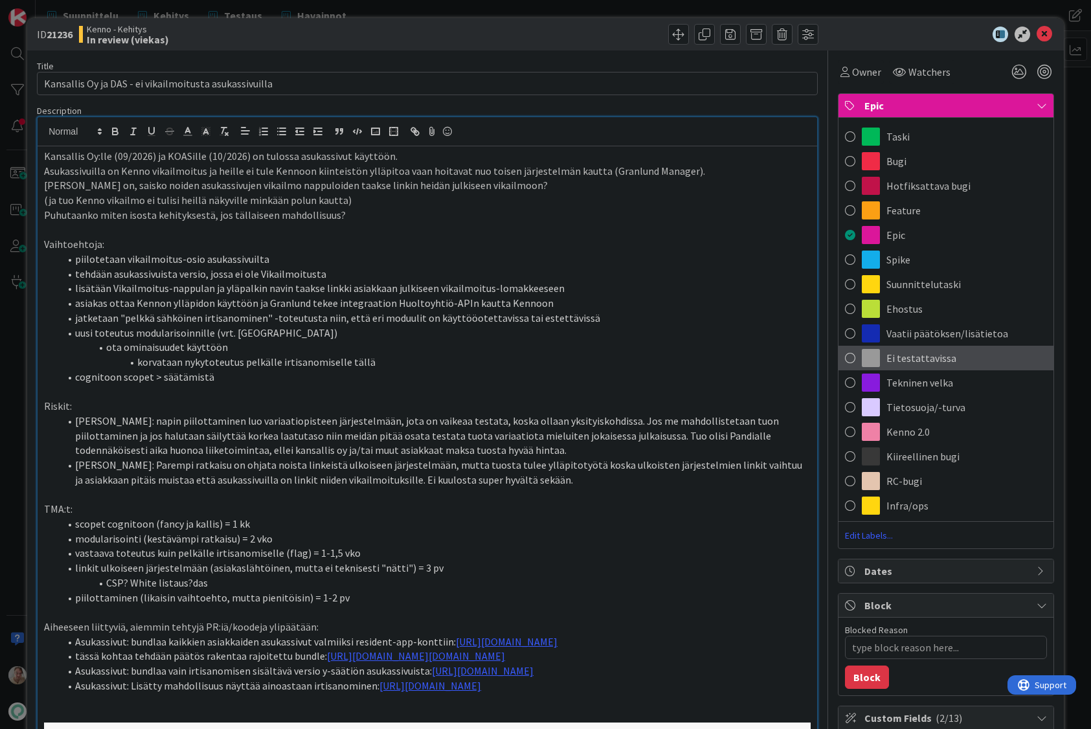
click at [913, 358] on span "Ei testattavissa" at bounding box center [921, 358] width 70 height 16
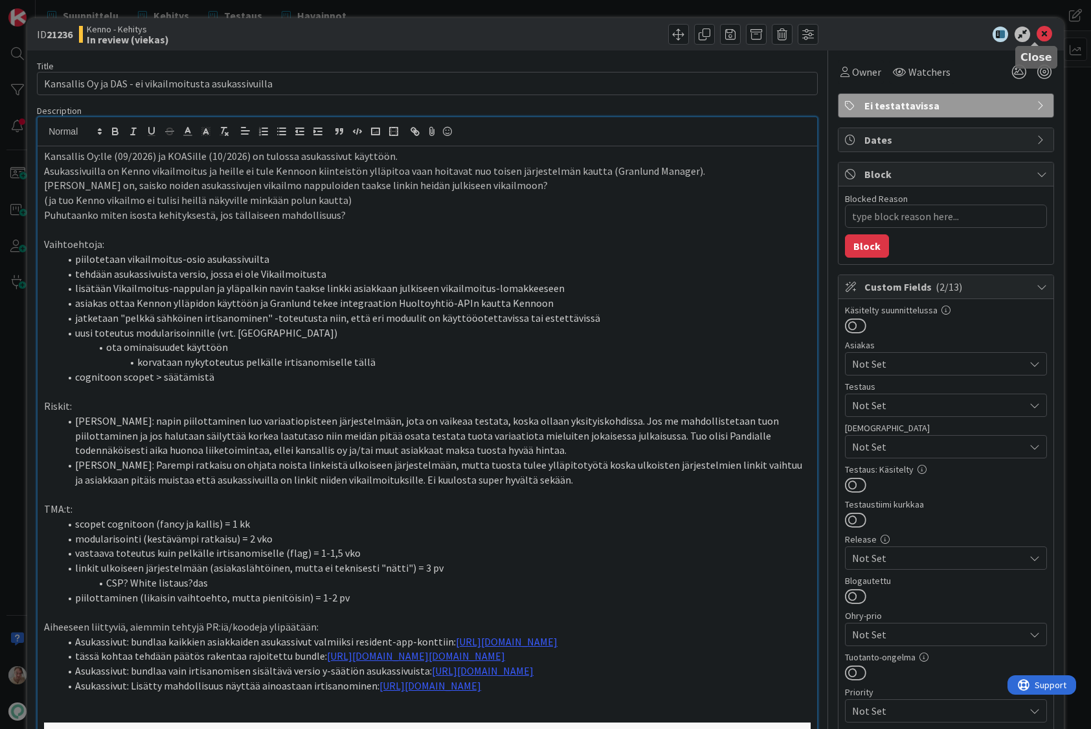
click at [1036, 32] on icon at bounding box center [1044, 35] width 16 height 16
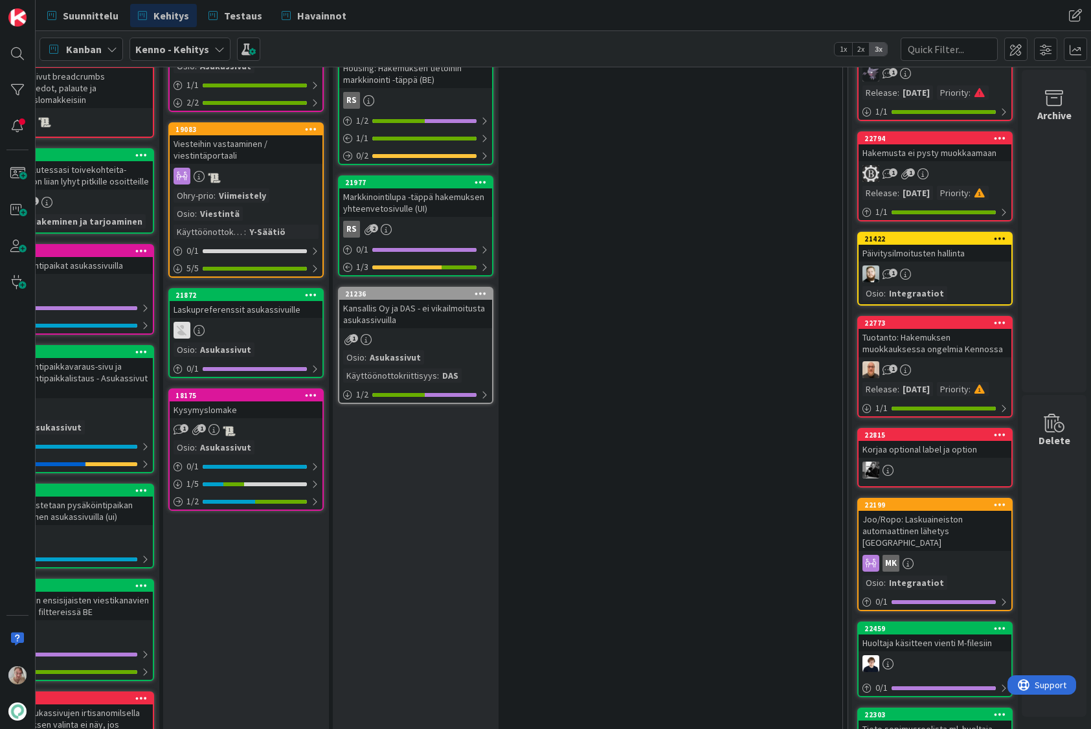
scroll to position [1159, 267]
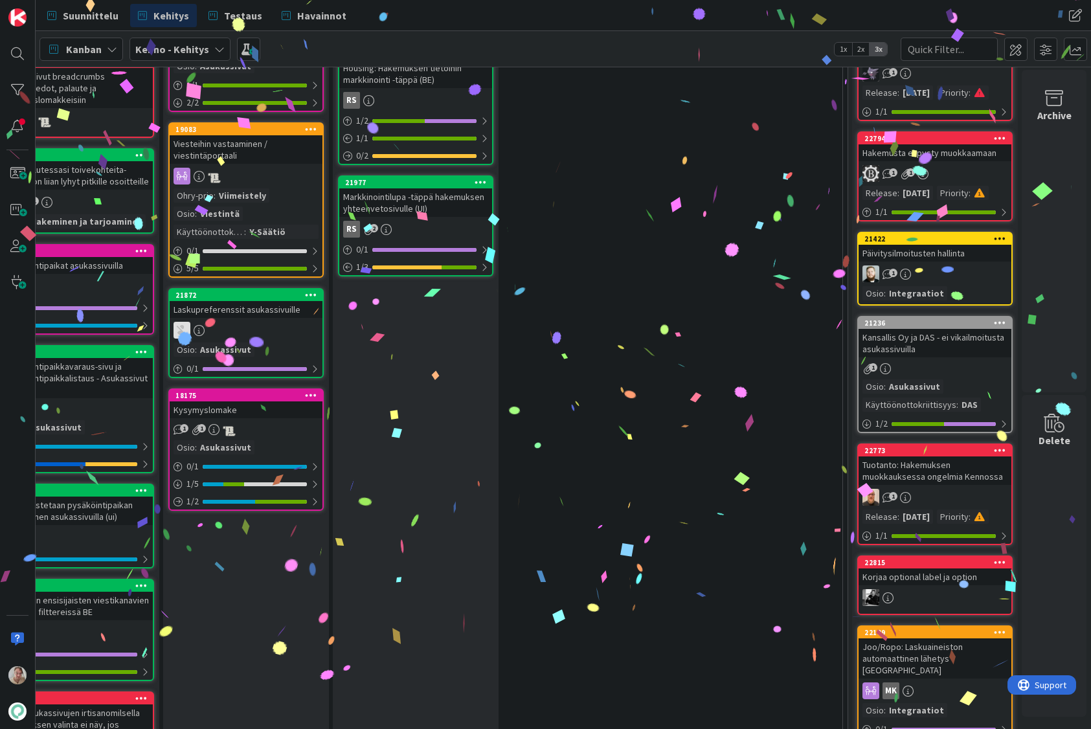
click at [994, 318] on icon at bounding box center [1000, 322] width 12 height 9
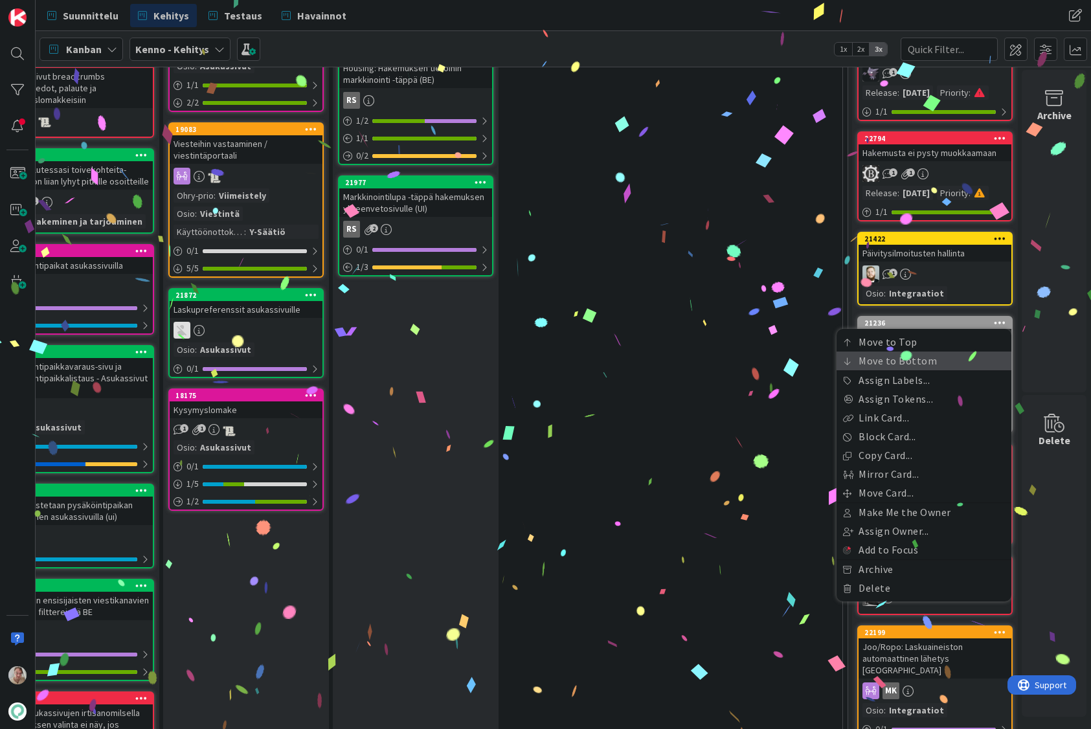
click at [912, 355] on link "Move to Bottom" at bounding box center [923, 360] width 175 height 19
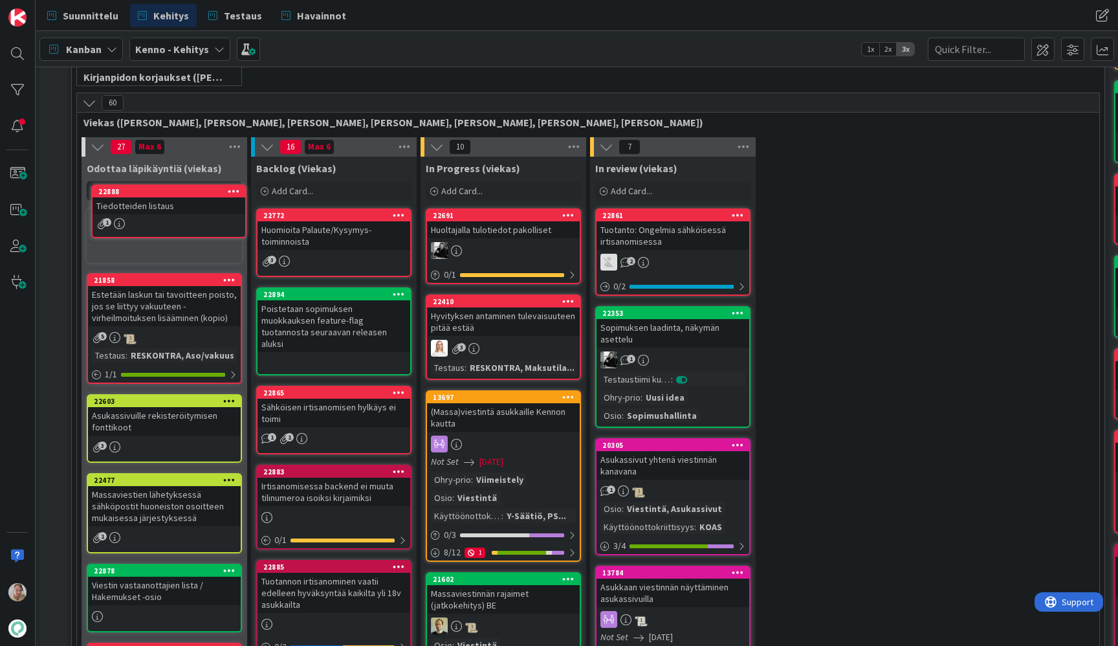
scroll to position [278, 0]
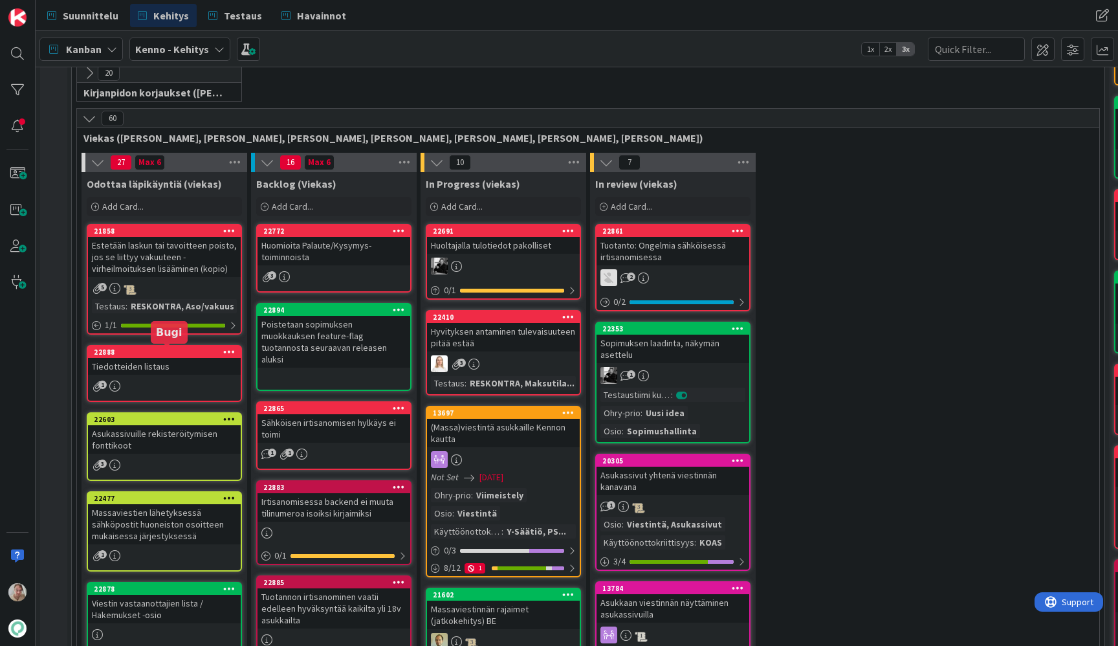
click at [180, 355] on div "22888" at bounding box center [167, 352] width 147 height 9
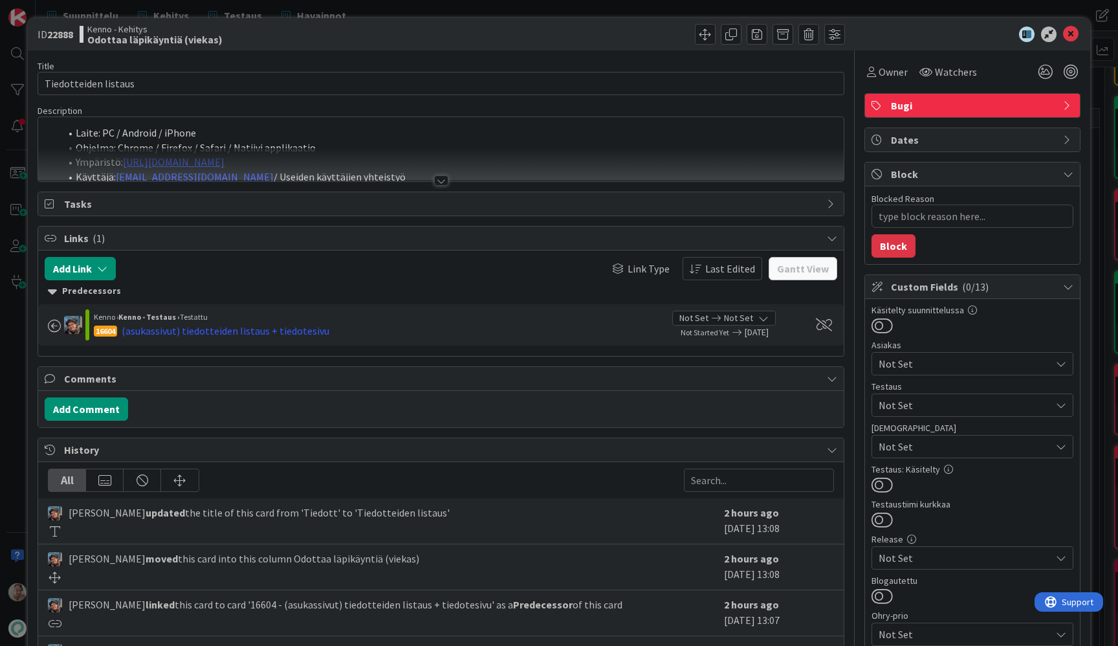
click at [908, 109] on span "Bugi" at bounding box center [974, 106] width 166 height 16
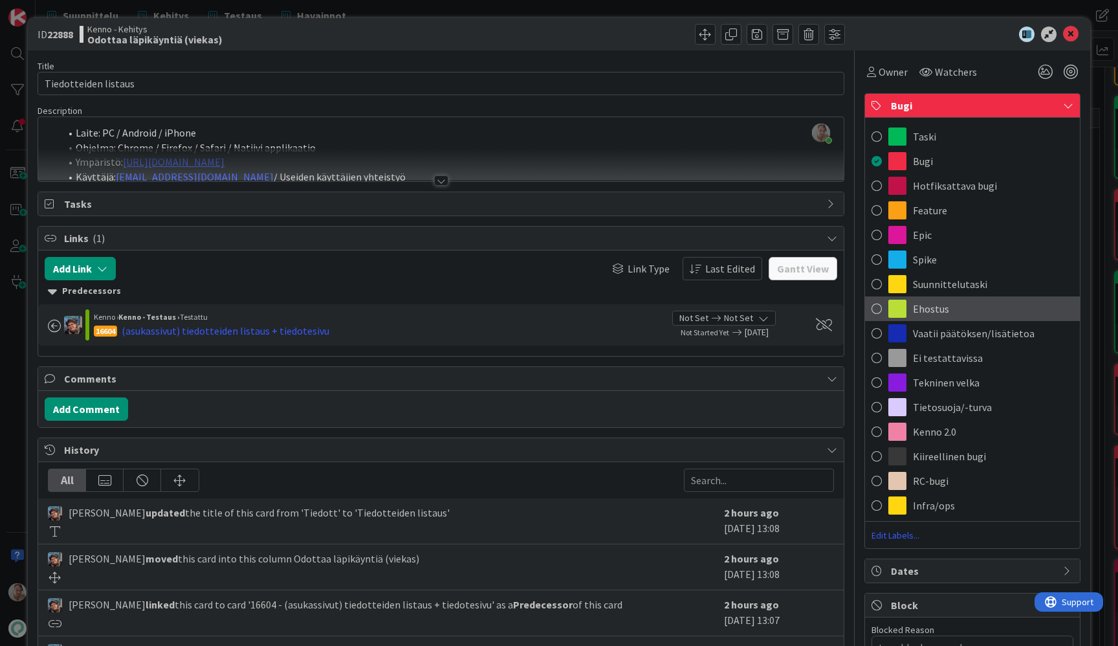
click at [928, 312] on span "Ehostus" at bounding box center [931, 309] width 36 height 16
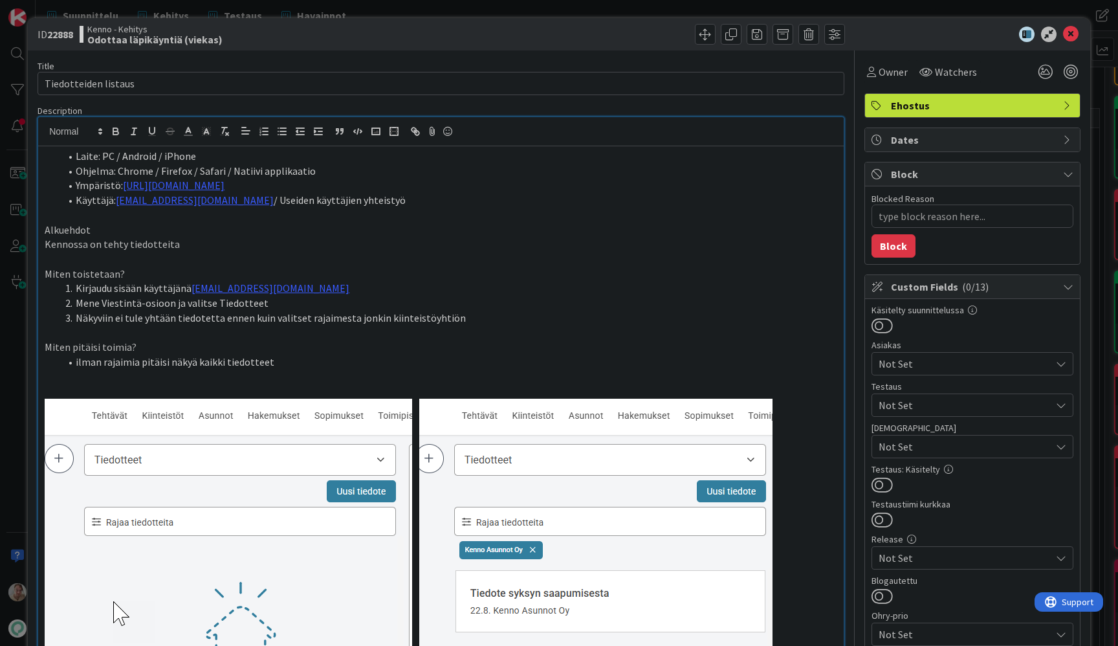
click at [427, 144] on div "Samuli Lindgren just joined Laite: PC / Android / iPhone Ohjelma: Chrome / Fire…" at bounding box center [441, 446] width 806 height 659
click at [1063, 36] on icon at bounding box center [1071, 35] width 16 height 16
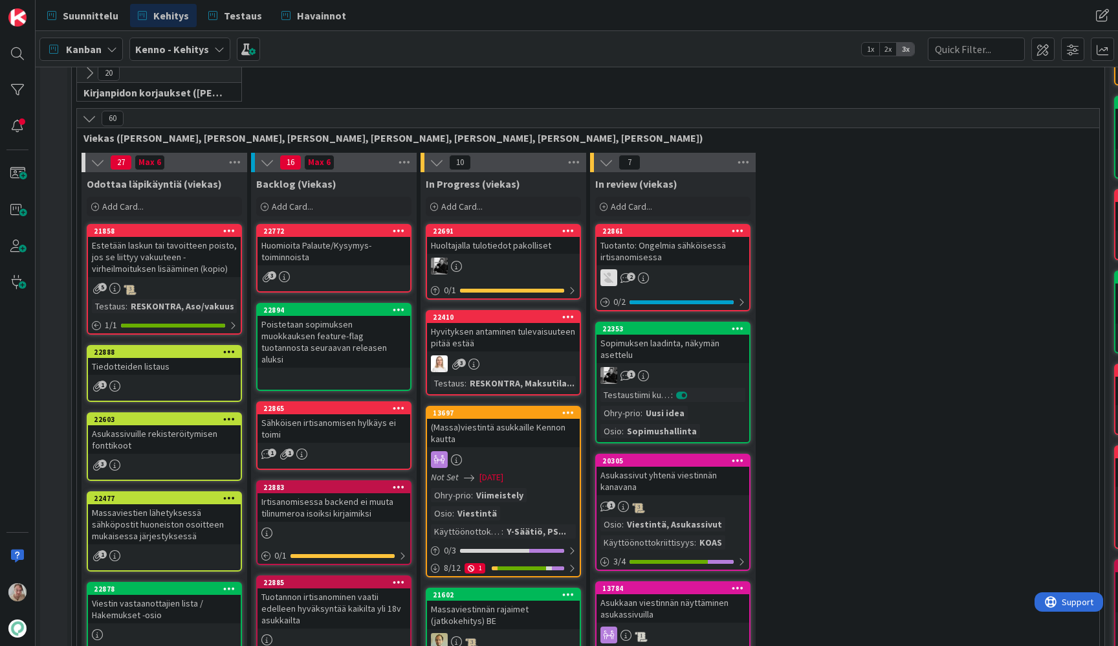
click at [146, 258] on div "Estetään laskun tai tavoitteen poisto, jos se liittyy vakuuteen - virheilmoituk…" at bounding box center [164, 257] width 153 height 40
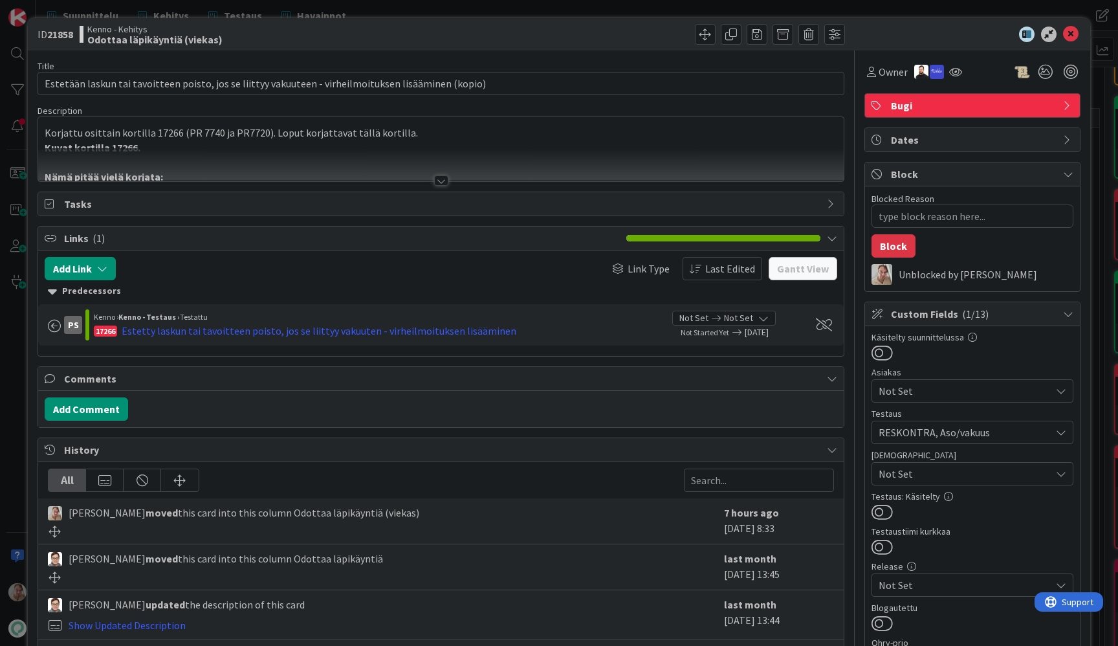
click at [354, 164] on div at bounding box center [441, 164] width 806 height 33
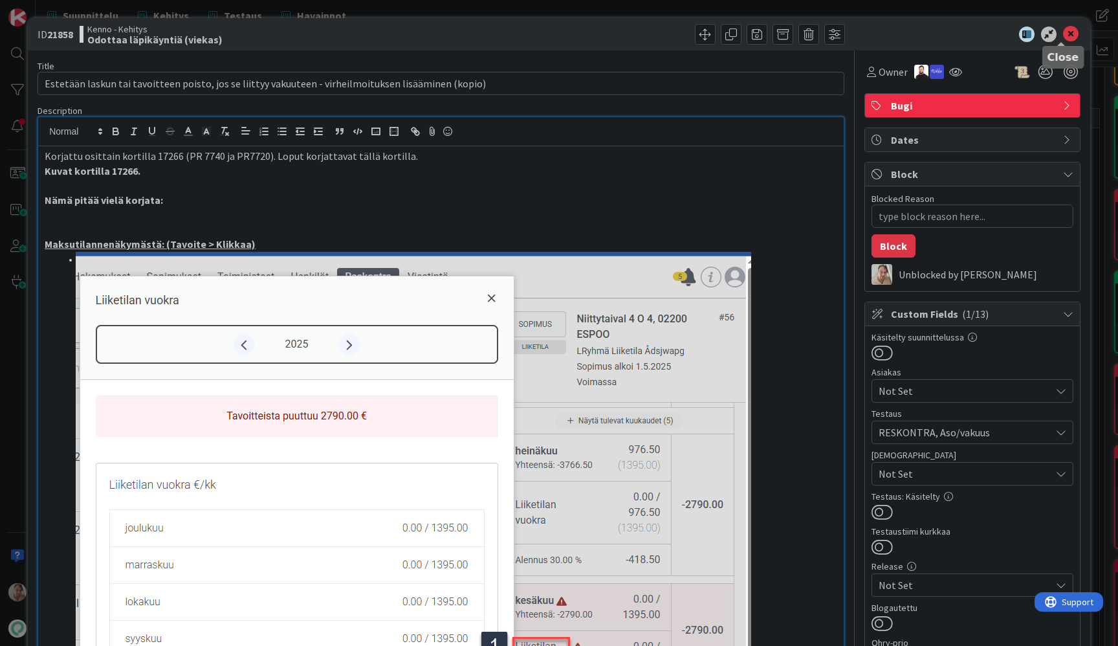
click at [1063, 34] on icon at bounding box center [1071, 35] width 16 height 16
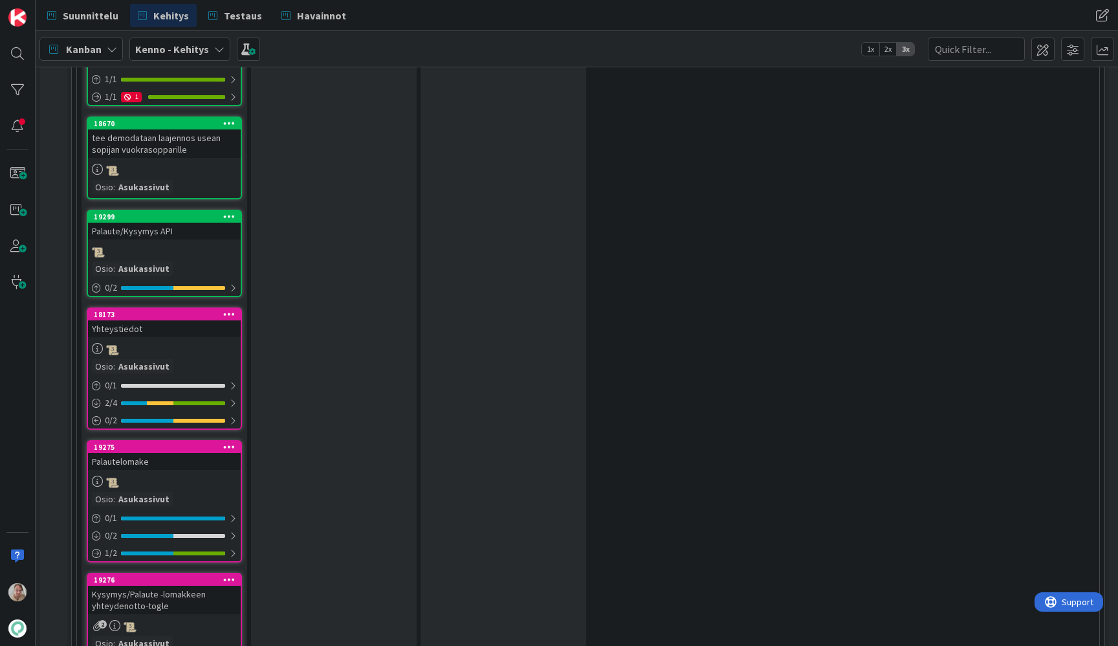
scroll to position [4505, 0]
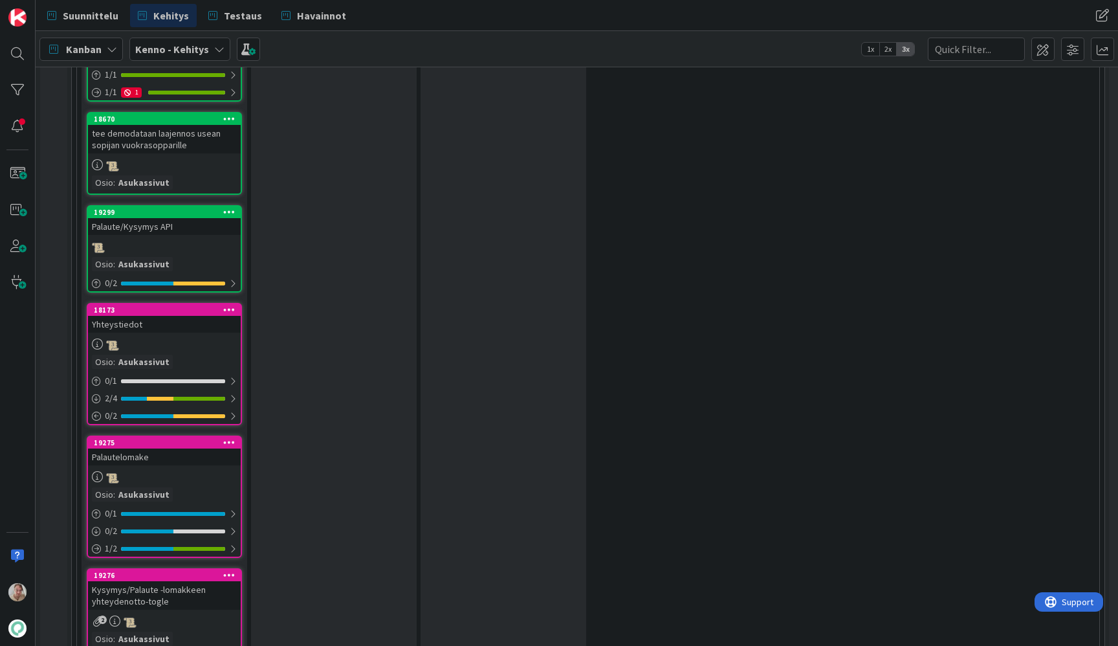
click at [139, 218] on div "Palaute/Kysymys API" at bounding box center [164, 226] width 153 height 17
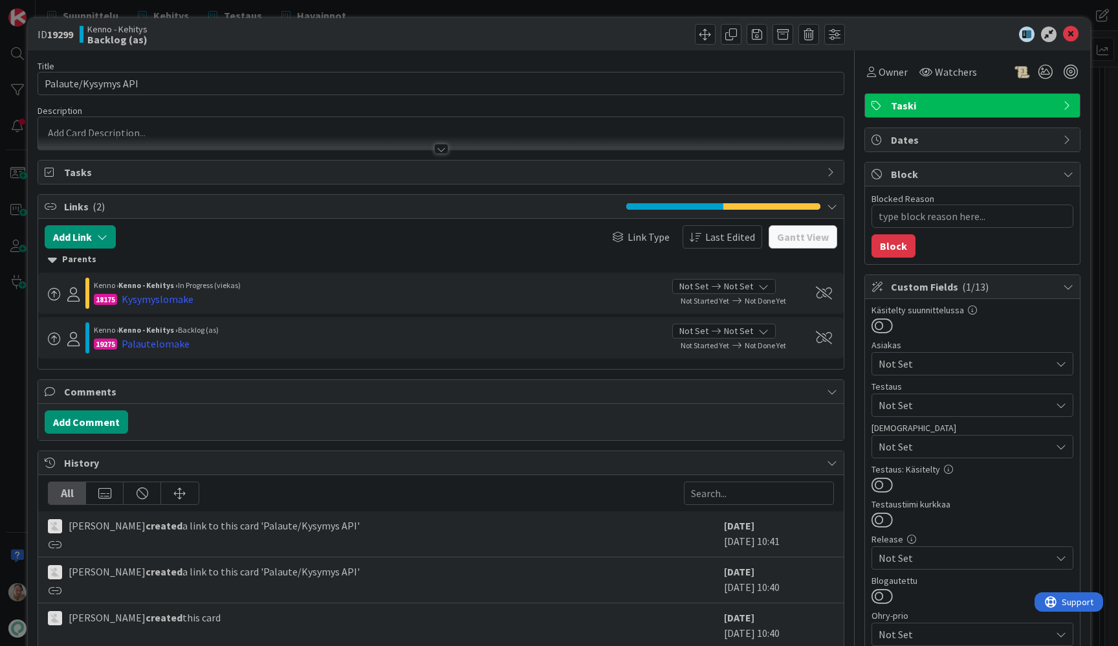
click at [309, 144] on div at bounding box center [441, 143] width 806 height 14
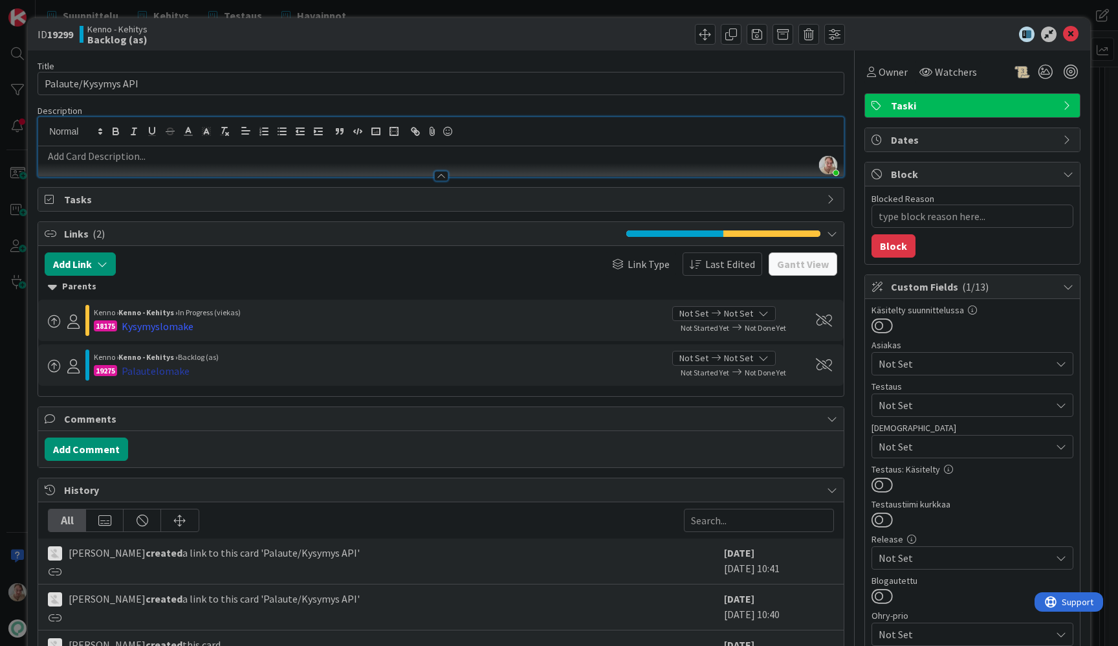
click at [150, 368] on div "Palautelomake" at bounding box center [156, 371] width 68 height 16
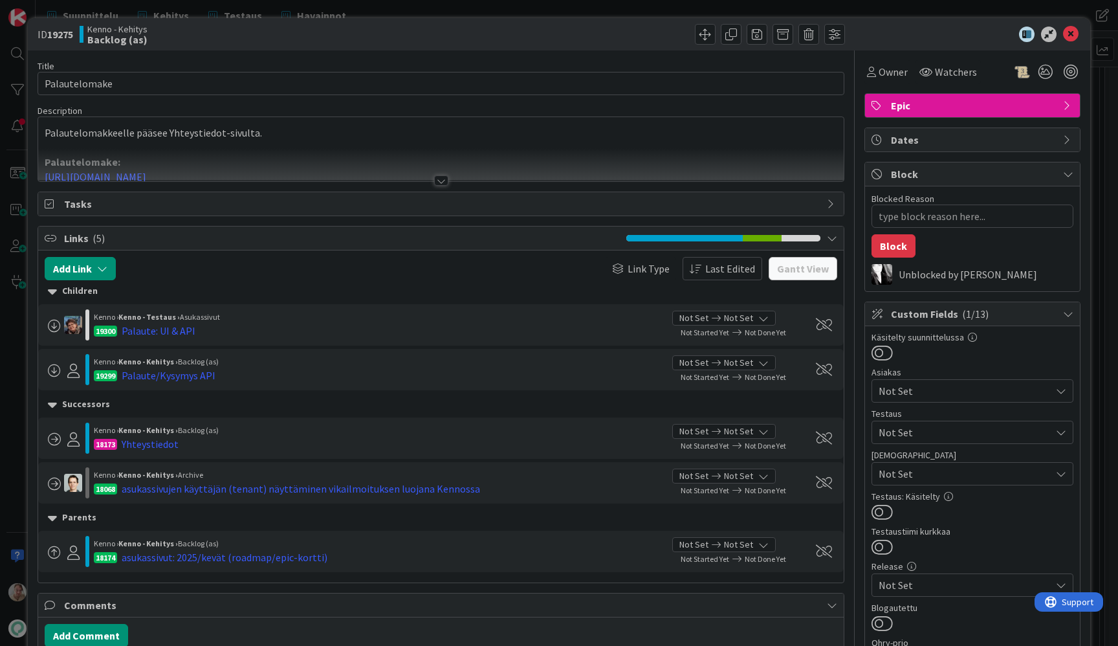
click at [257, 154] on div at bounding box center [441, 164] width 806 height 33
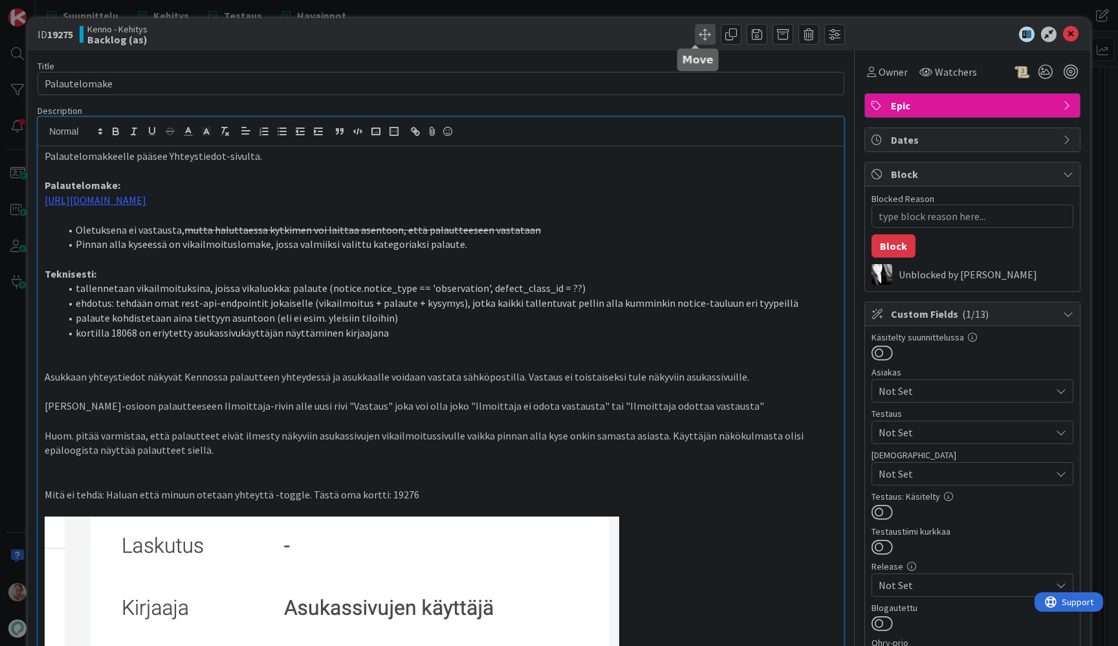
click at [695, 31] on span at bounding box center [705, 34] width 21 height 21
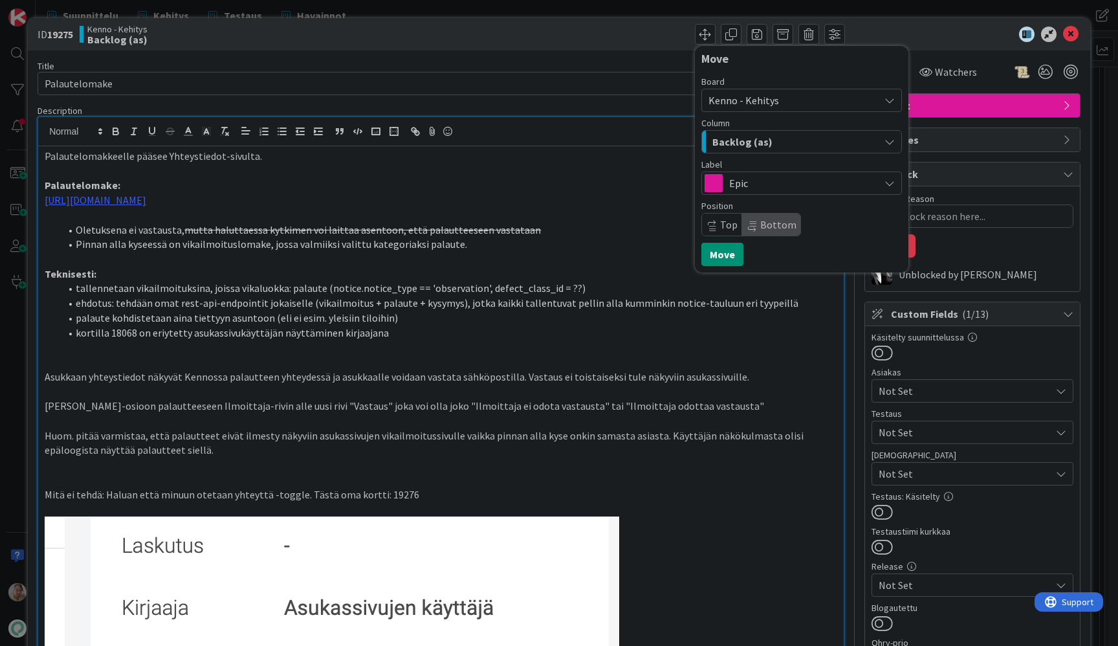
click at [731, 135] on span "Backlog (as)" at bounding box center [743, 141] width 60 height 17
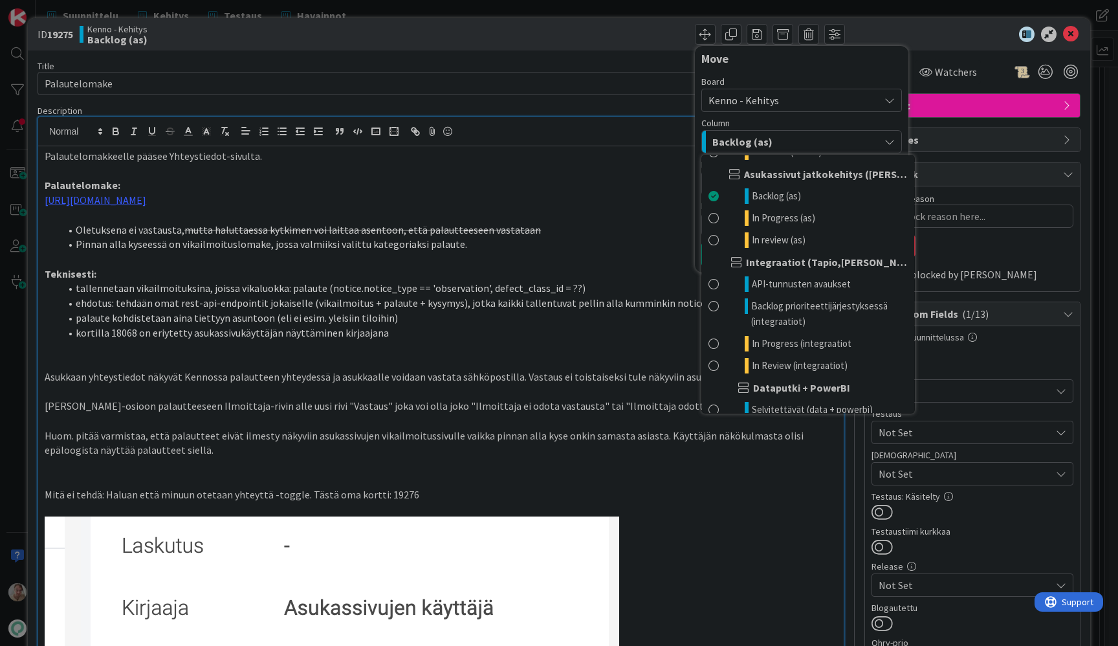
scroll to position [839, 0]
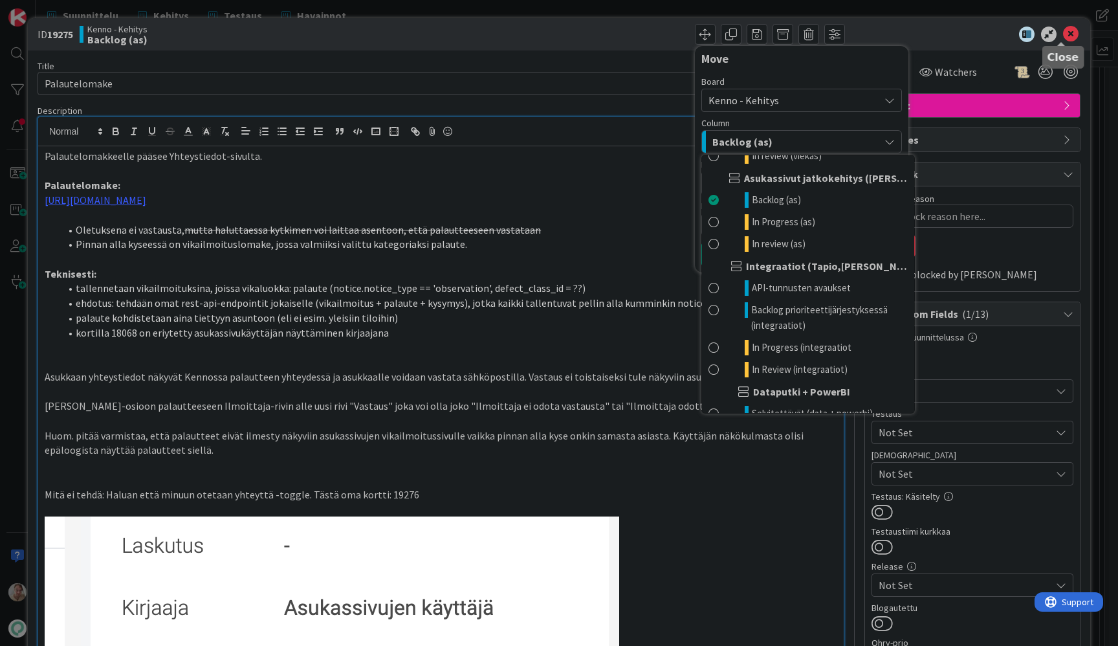
click at [1063, 34] on icon at bounding box center [1071, 35] width 16 height 16
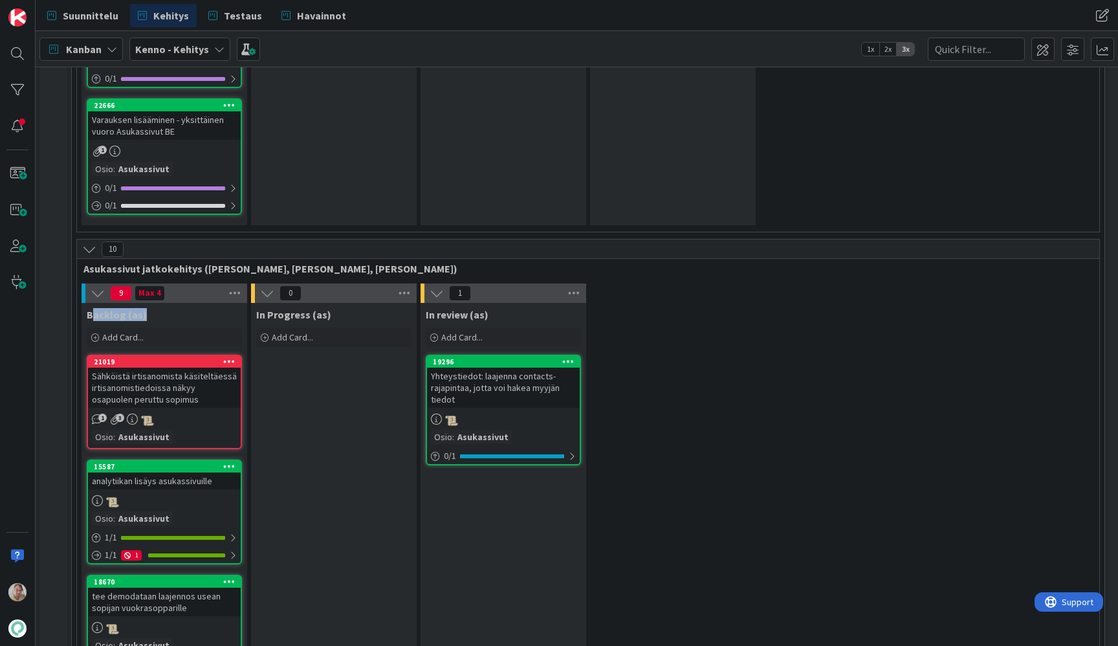
drag, startPoint x: 145, startPoint y: 282, endPoint x: 90, endPoint y: 279, distance: 55.1
click at [90, 308] on div "Backlog (as)" at bounding box center [164, 314] width 155 height 13
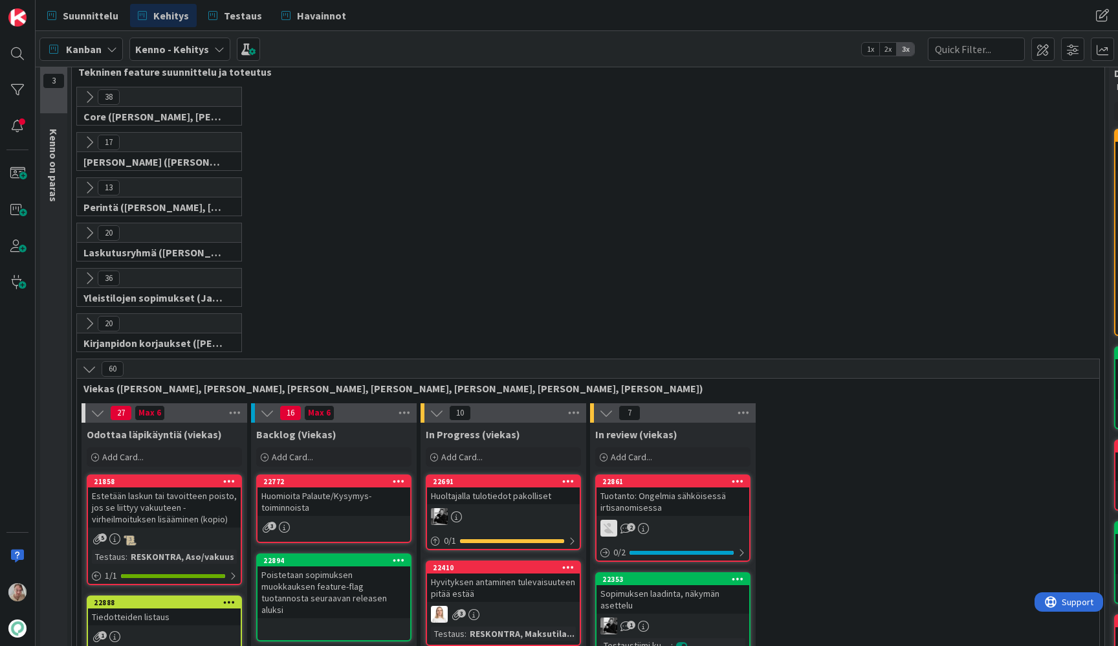
scroll to position [28, 0]
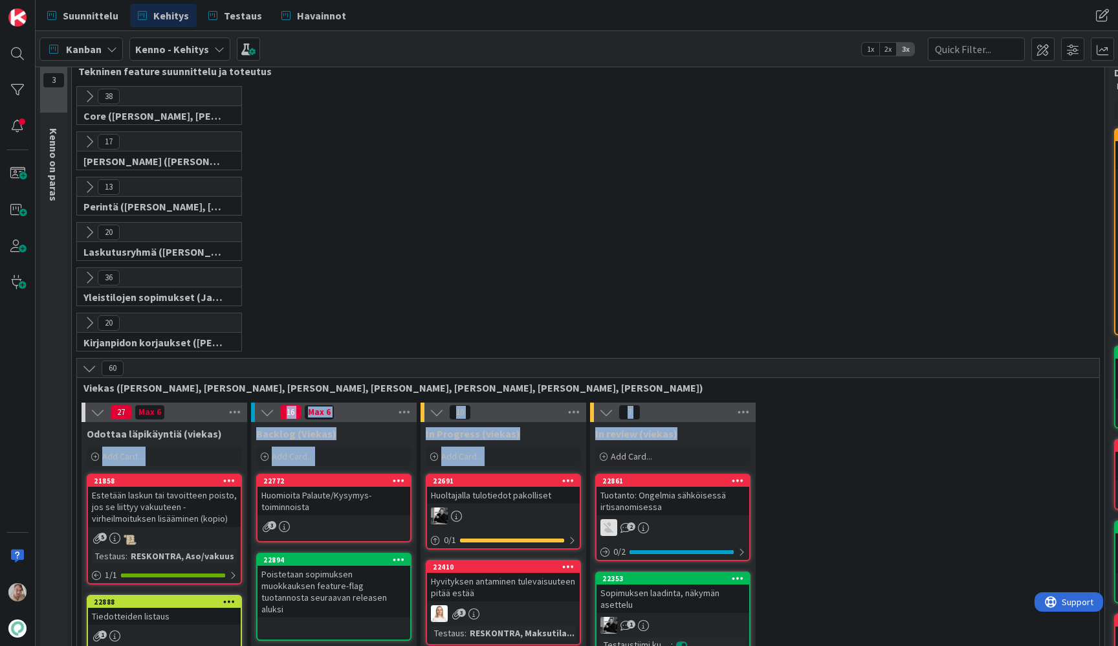
drag, startPoint x: 229, startPoint y: 432, endPoint x: 665, endPoint y: 440, distance: 436.3
click at [682, 436] on div "In review (viekas)" at bounding box center [672, 433] width 155 height 13
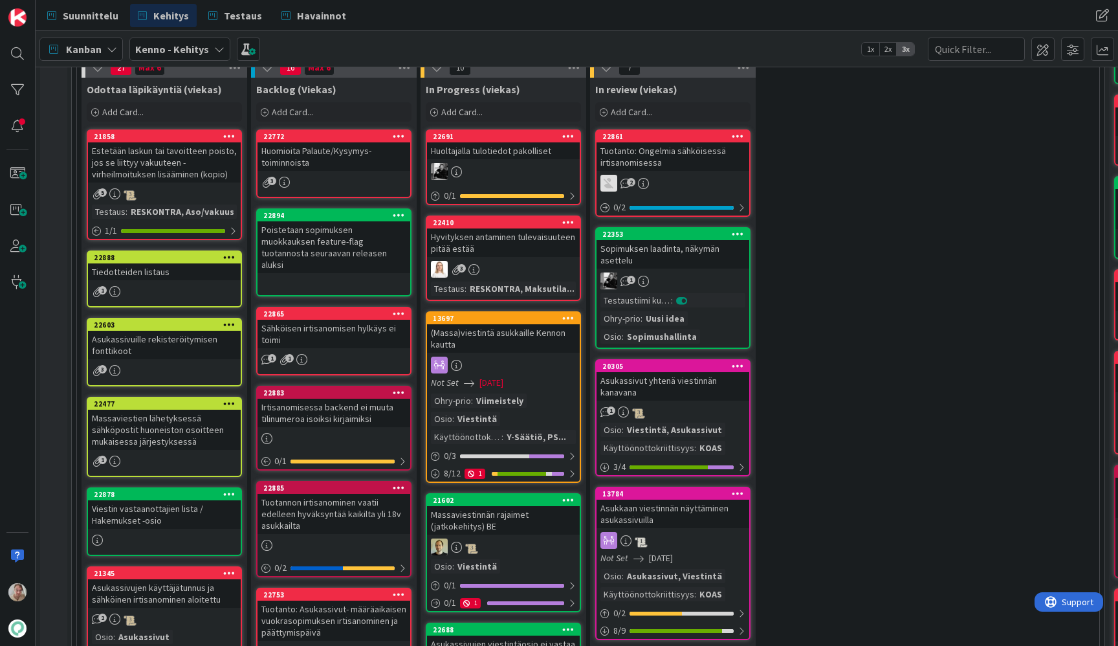
scroll to position [370, 0]
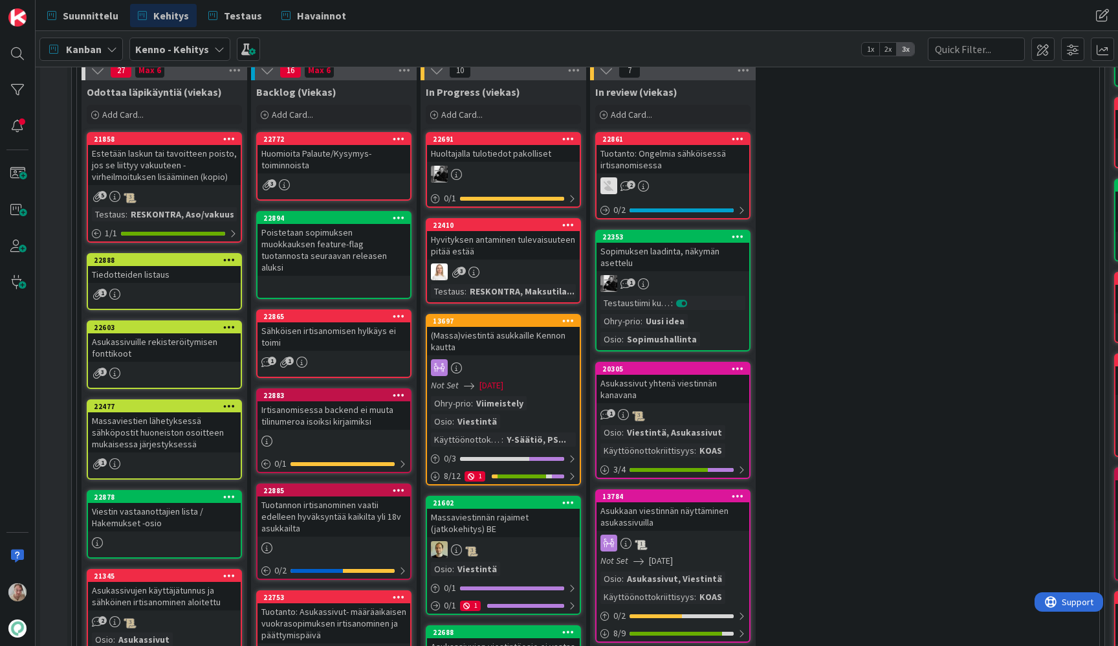
click at [166, 436] on div "Massaviestien lähetyksessä sähköpostit huoneiston osoitteen mukaisessa järjesty…" at bounding box center [164, 432] width 153 height 40
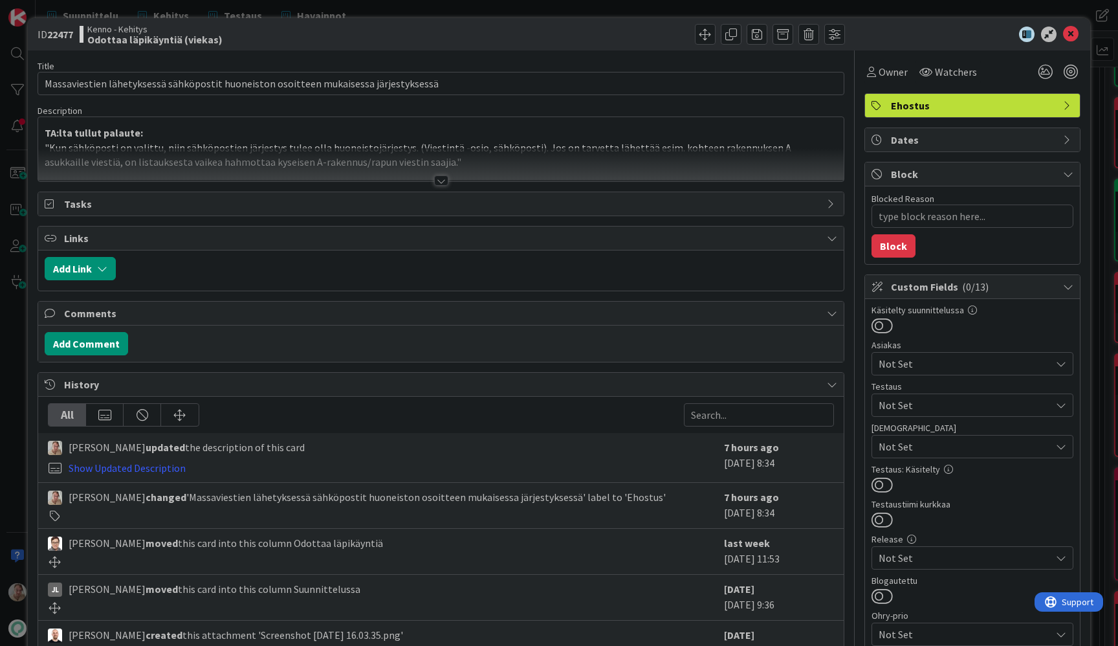
click at [452, 153] on div at bounding box center [441, 164] width 806 height 33
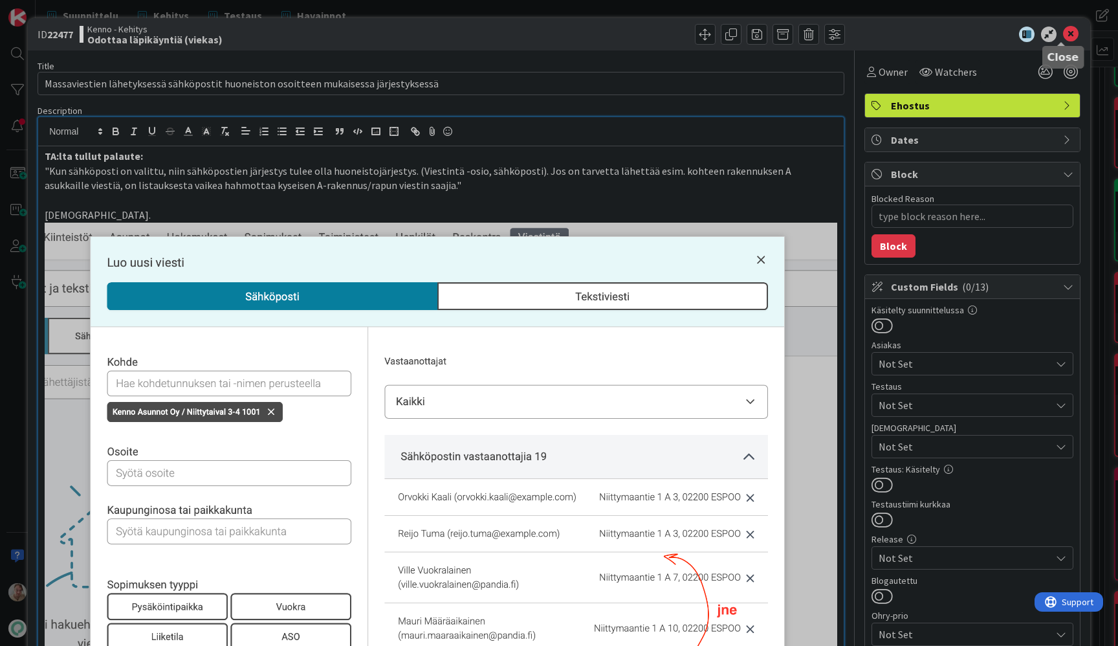
click at [1063, 37] on icon at bounding box center [1071, 35] width 16 height 16
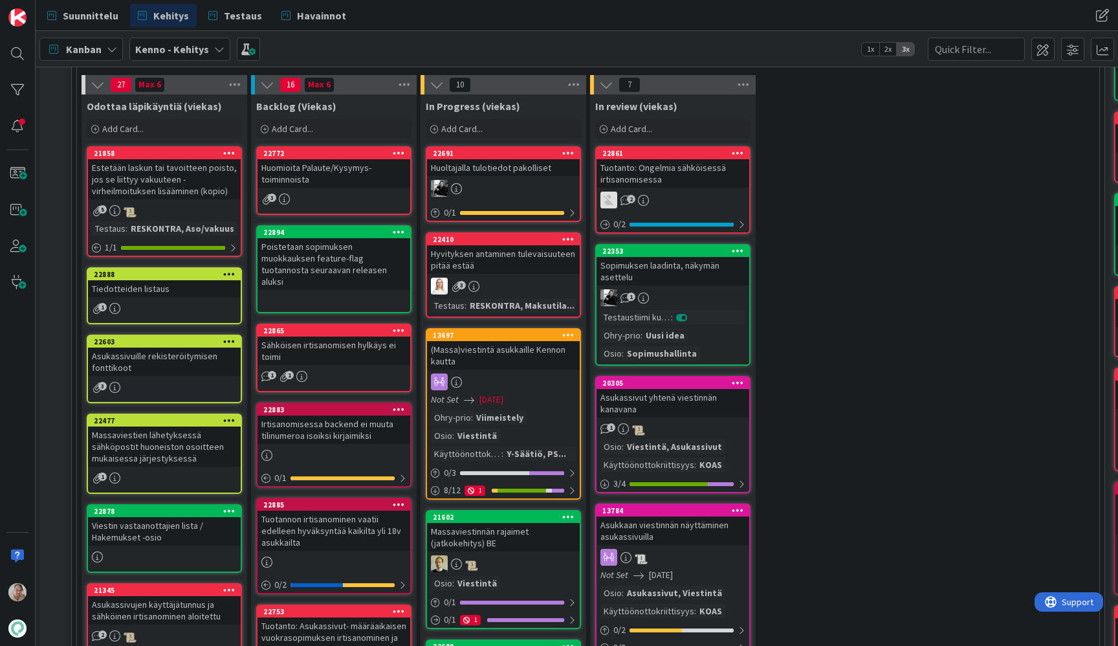
scroll to position [353, 0]
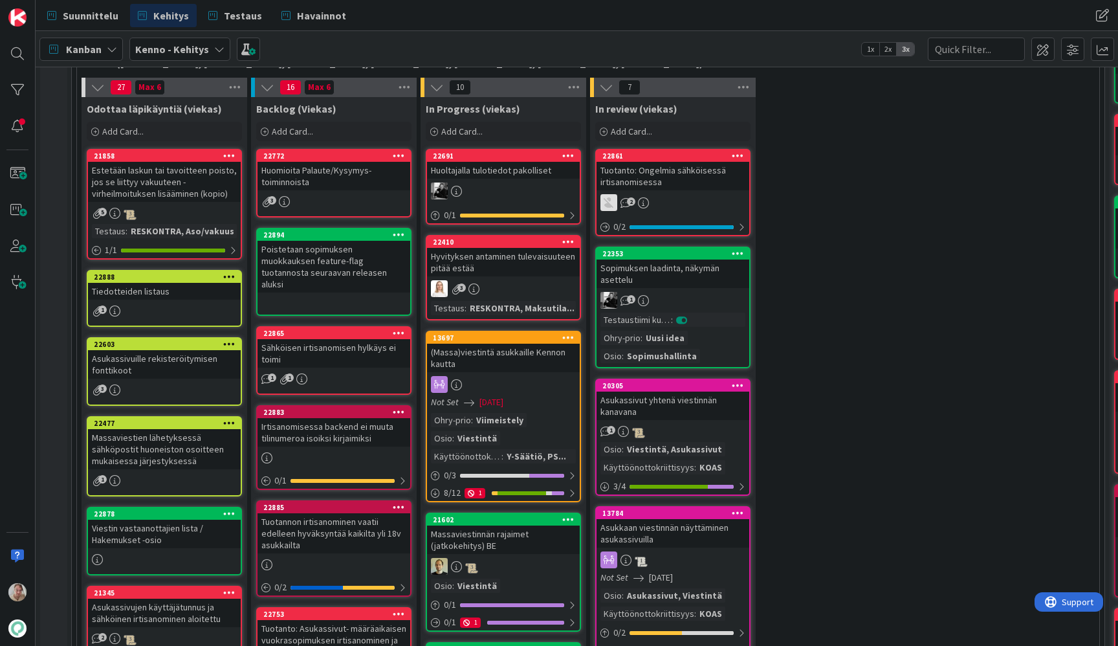
click at [296, 167] on div "Huomioita Palaute/Kysymys-toiminnoista" at bounding box center [334, 176] width 153 height 28
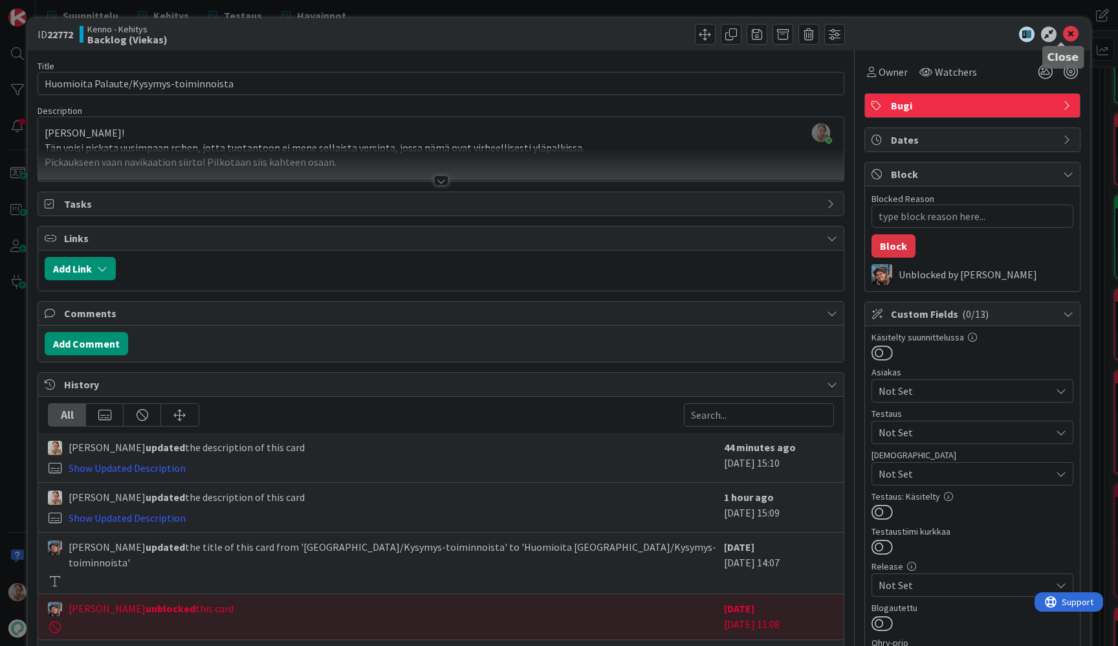
click at [1063, 34] on icon at bounding box center [1071, 35] width 16 height 16
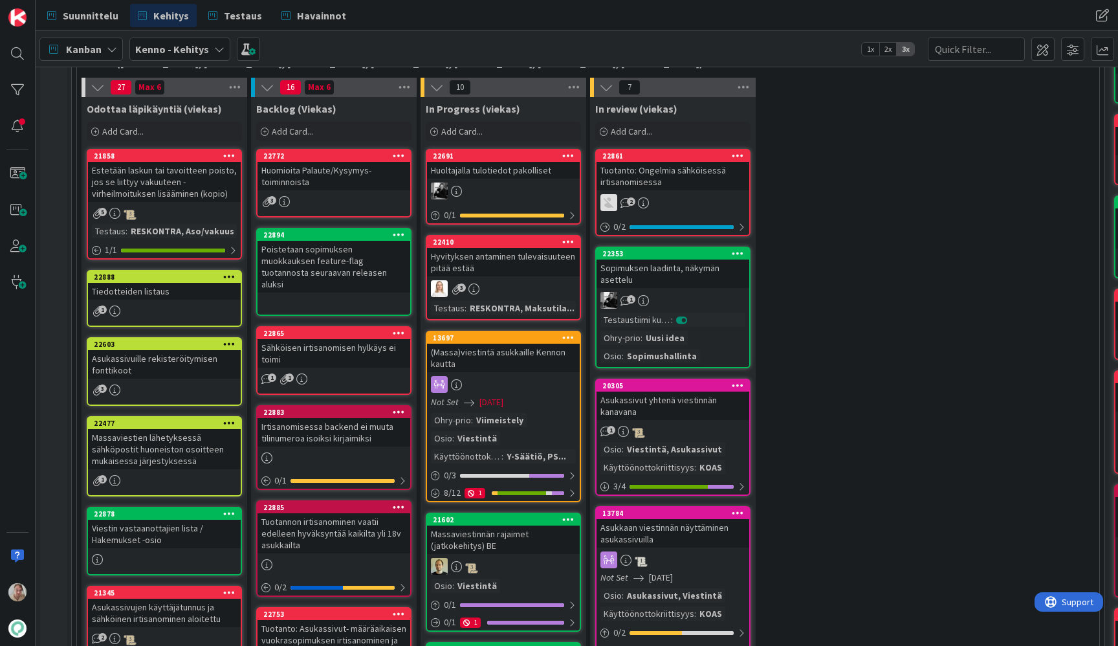
click at [303, 263] on div "Poistetaan sopimuksen muokkauksen feature-flag tuotannosta seuraavan releasen a…" at bounding box center [334, 267] width 153 height 52
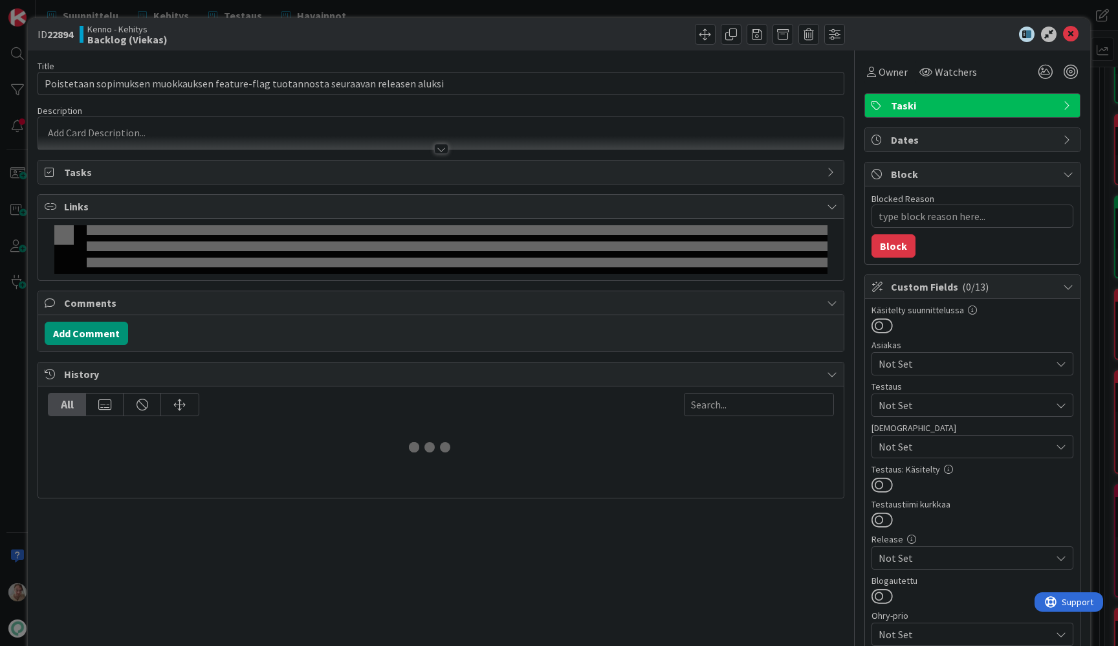
type textarea "x"
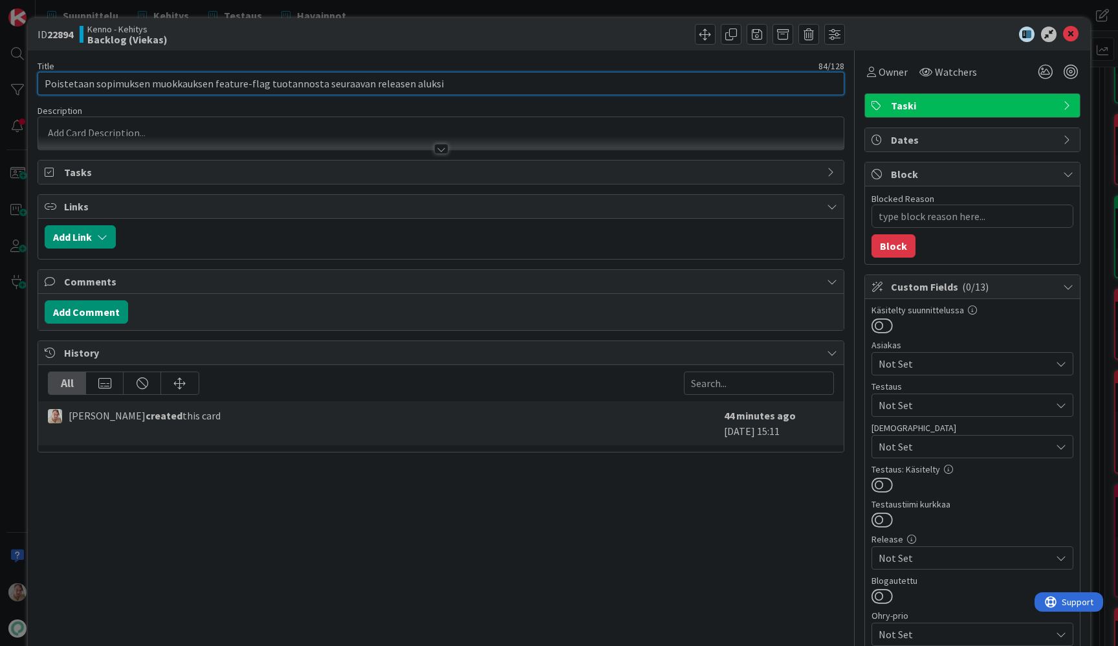
click at [288, 84] on input "Poistetaan sopimuksen muokkauksen feature-flag tuotannosta seuraavan releasen a…" at bounding box center [441, 83] width 807 height 23
click at [159, 82] on input "Poistetaan sopimuksen muokkauksen feature-flag tuotannosta seuraavan releasen a…" at bounding box center [441, 83] width 807 height 23
type input "Poistetaan so feature-flag tuotannosta seuraavan releasen aluksi"
type textarea "x"
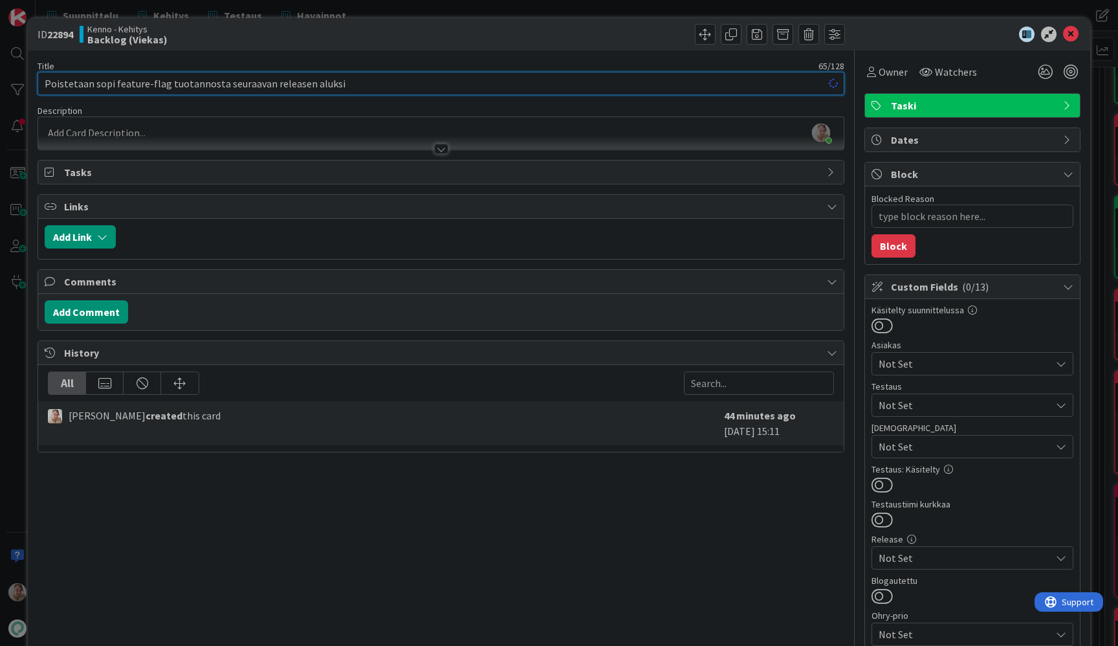
type input "Poistetaan sopim feature-flag tuotannosta seuraavan releasen aluksi"
type textarea "x"
type input "Poistetaan sopimusmuuto feature-flag tuotannosta seuraavan releasen aluksi"
type textarea "x"
type input "Poistetaan sopimusmuutosten feature-flag tuotannosta seuraavan releasen aluksi"
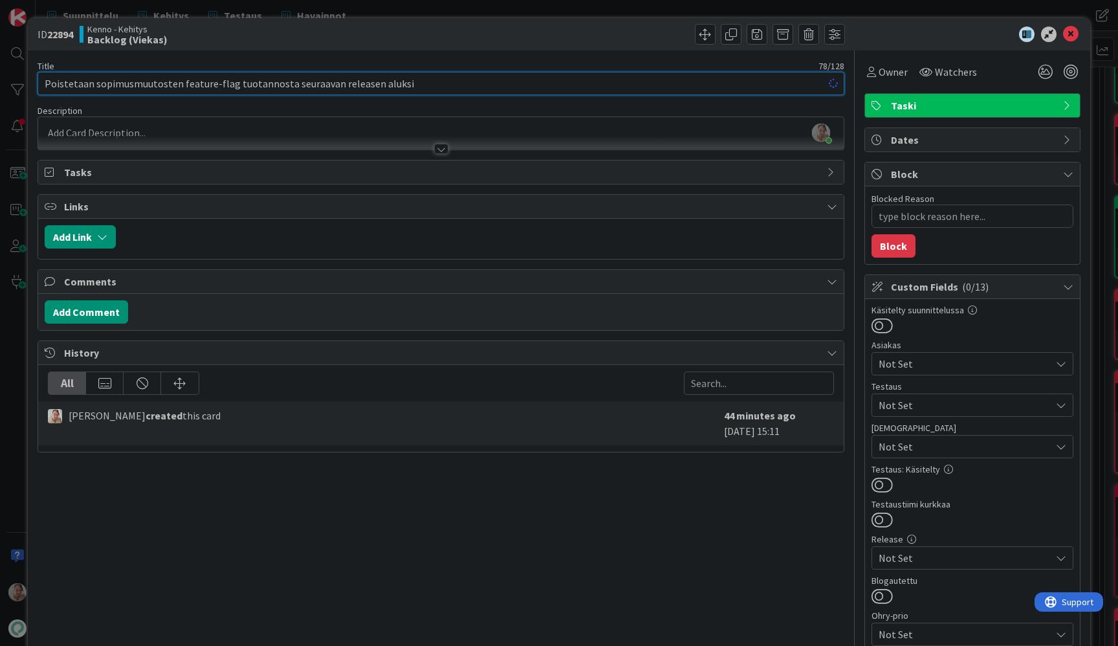
type textarea "x"
type input "Poistetaan sopimusmuutosten feature-flag tuotannosta seuraavan releasen aluksi"
click at [1065, 33] on icon at bounding box center [1071, 35] width 16 height 16
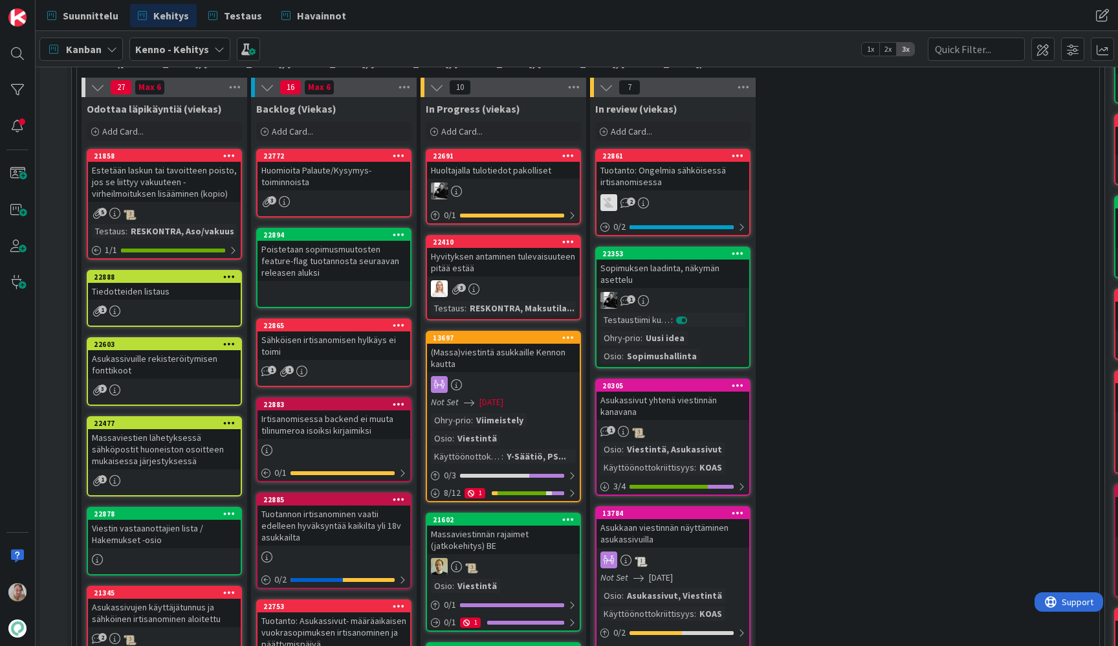
click at [305, 253] on div "Poistetaan sopimusmuutosten feature-flag tuotannosta seuraavan releasen aluksi" at bounding box center [334, 261] width 153 height 40
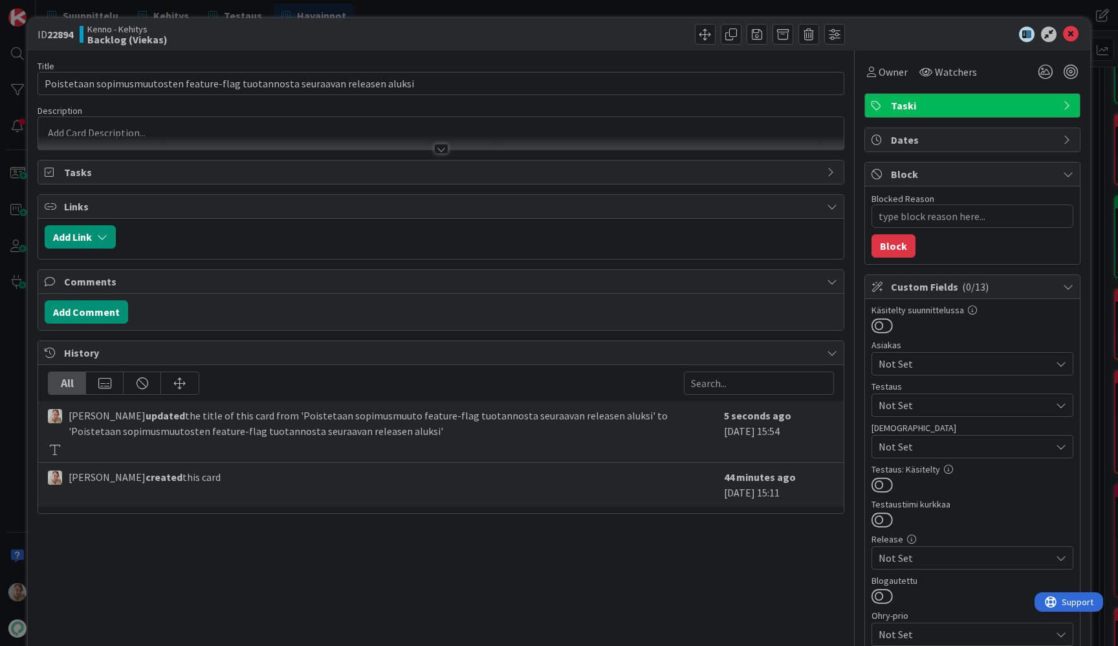
type textarea "x"
click at [1063, 37] on icon at bounding box center [1071, 35] width 16 height 16
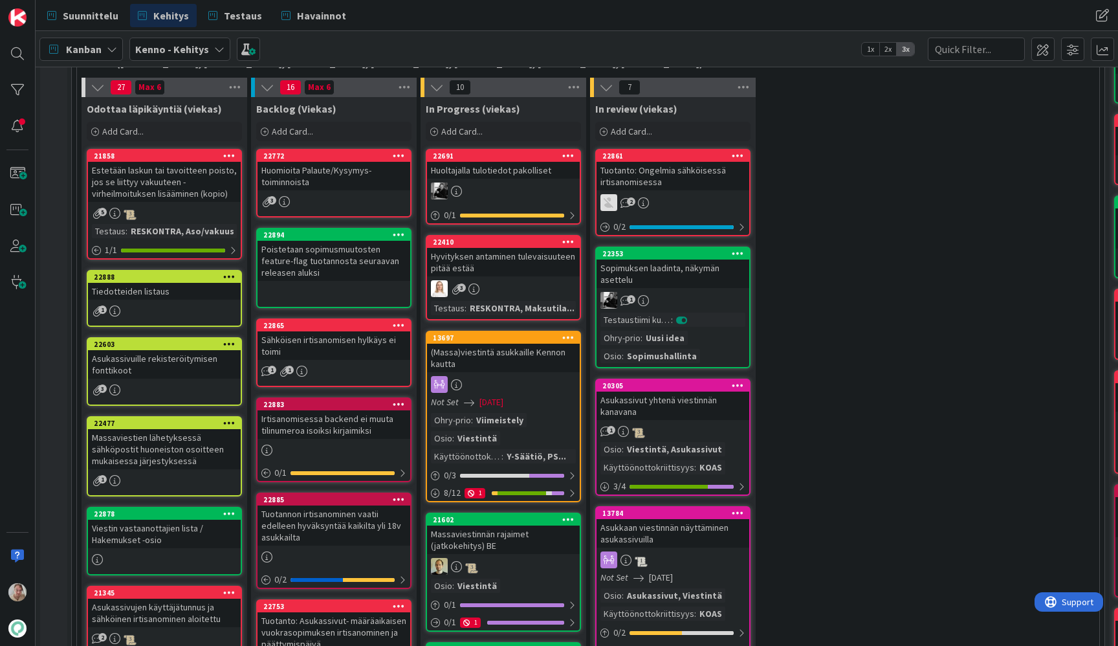
click at [256, 228] on link "22894 Poistetaan sopimusmuutosten feature-flag tuotannosta seuraavan releasen a…" at bounding box center [333, 268] width 155 height 80
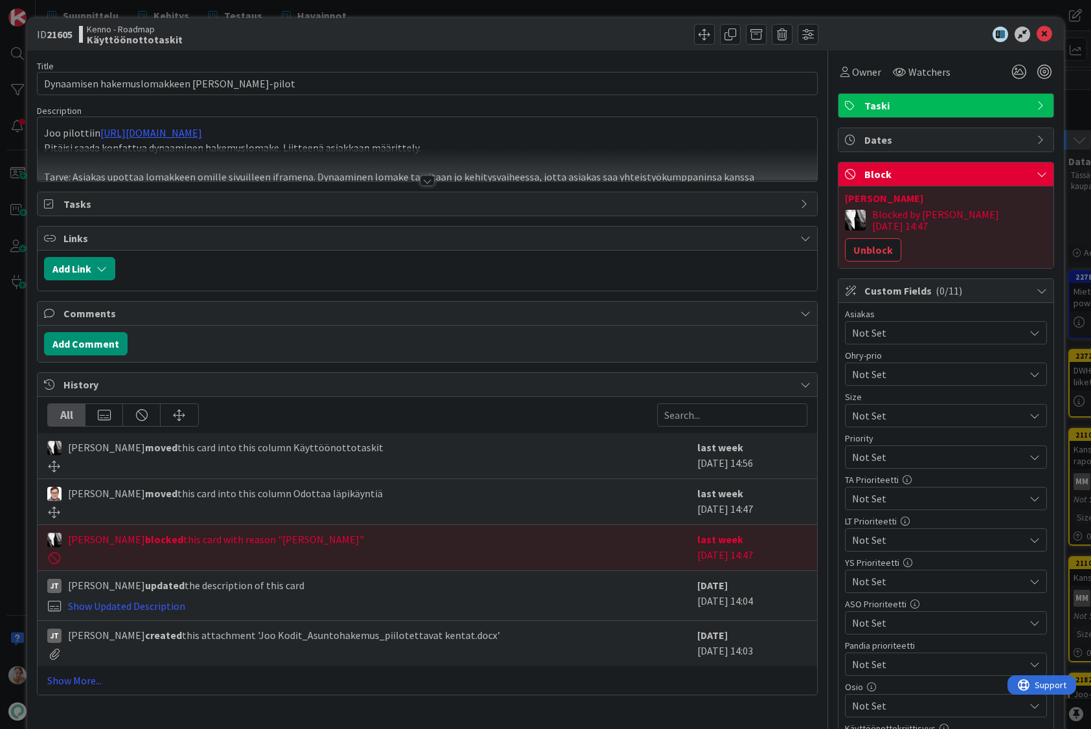
click at [439, 166] on div at bounding box center [427, 164] width 779 height 33
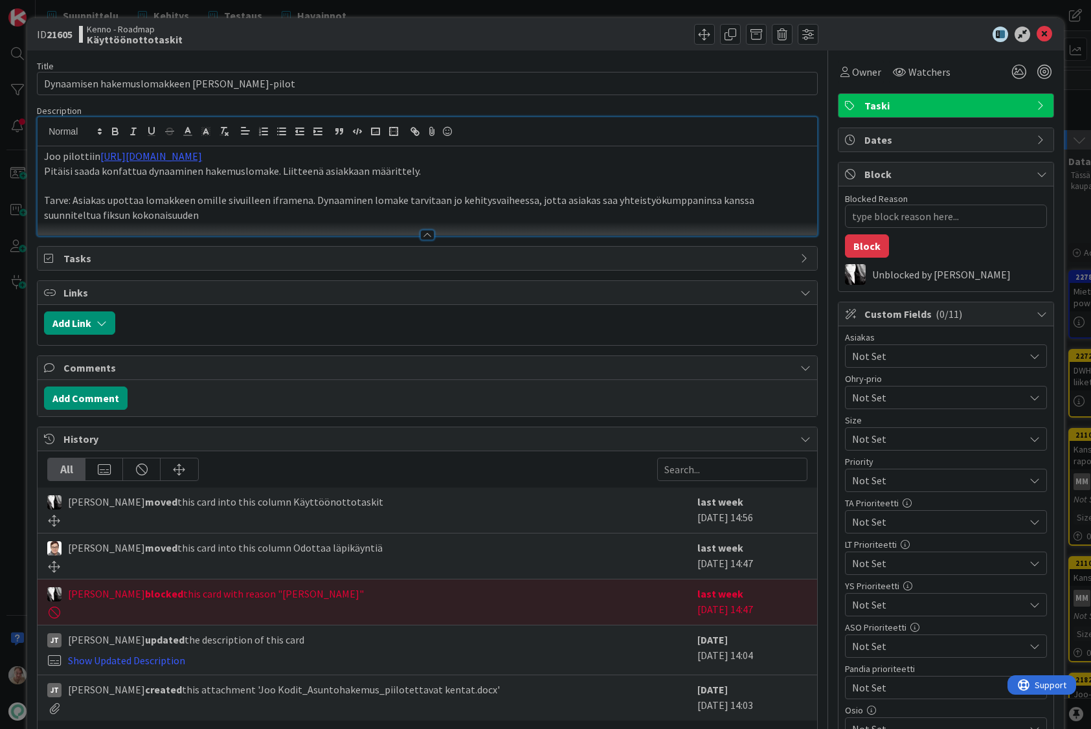
type textarea "x"
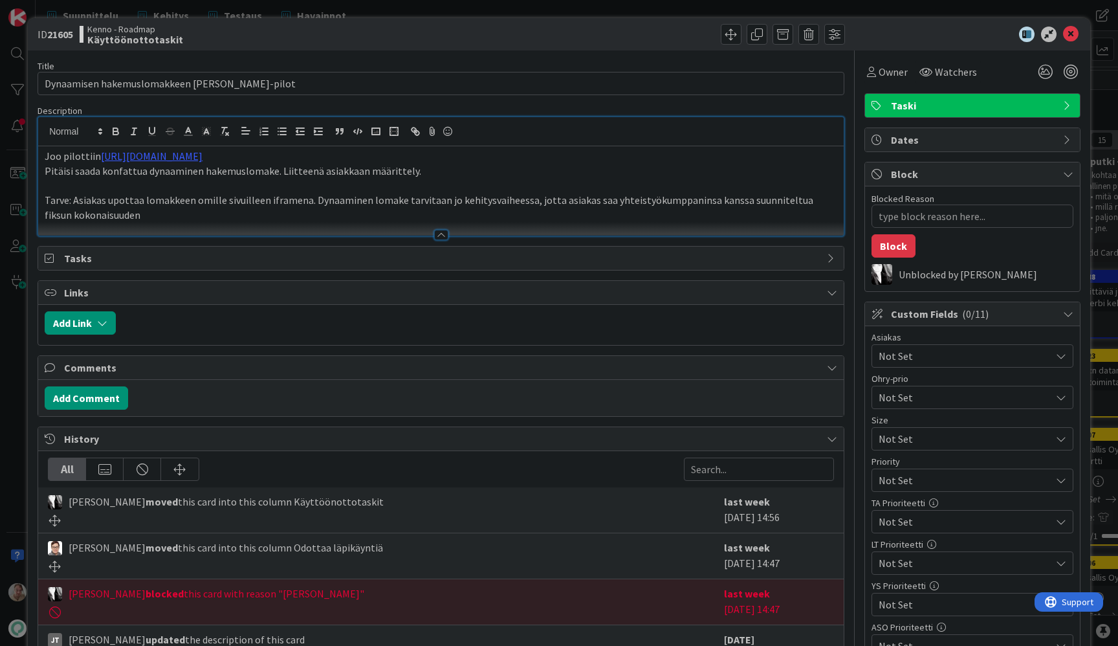
click at [358, 165] on p "Pitäisi saada konfattua dynaaminen hakemuslomake. Liitteenä asiakkaan määrittel…" at bounding box center [441, 171] width 793 height 15
click at [721, 32] on span at bounding box center [731, 34] width 21 height 21
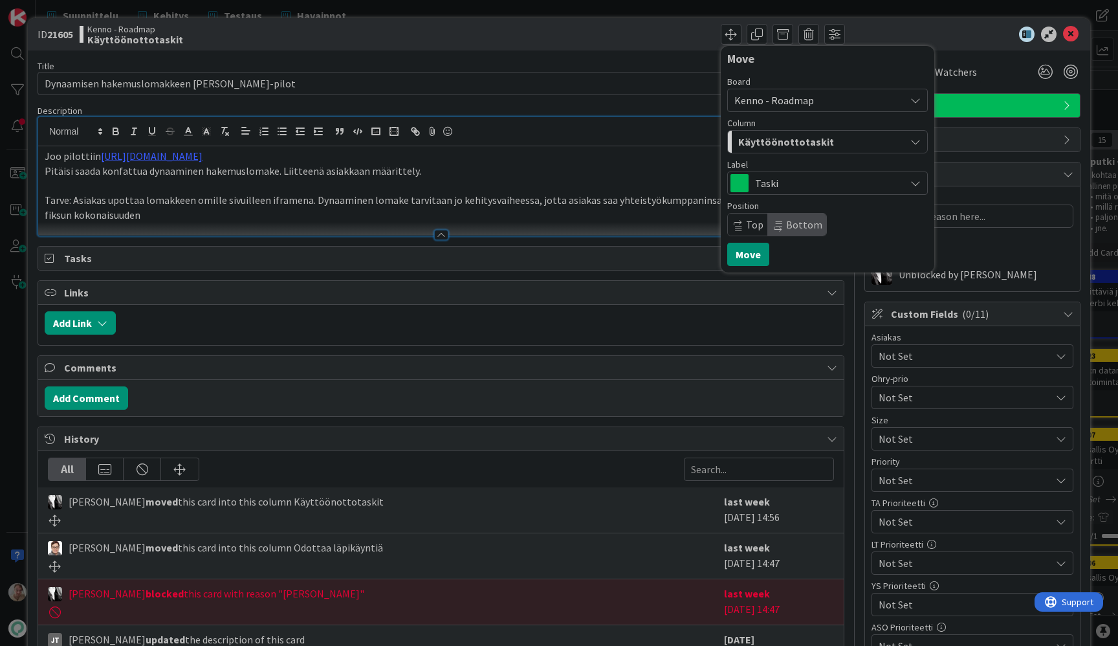
click at [773, 100] on span "Kenno - Roadmap" at bounding box center [775, 100] width 80 height 13
